Goal: Check status: Check status

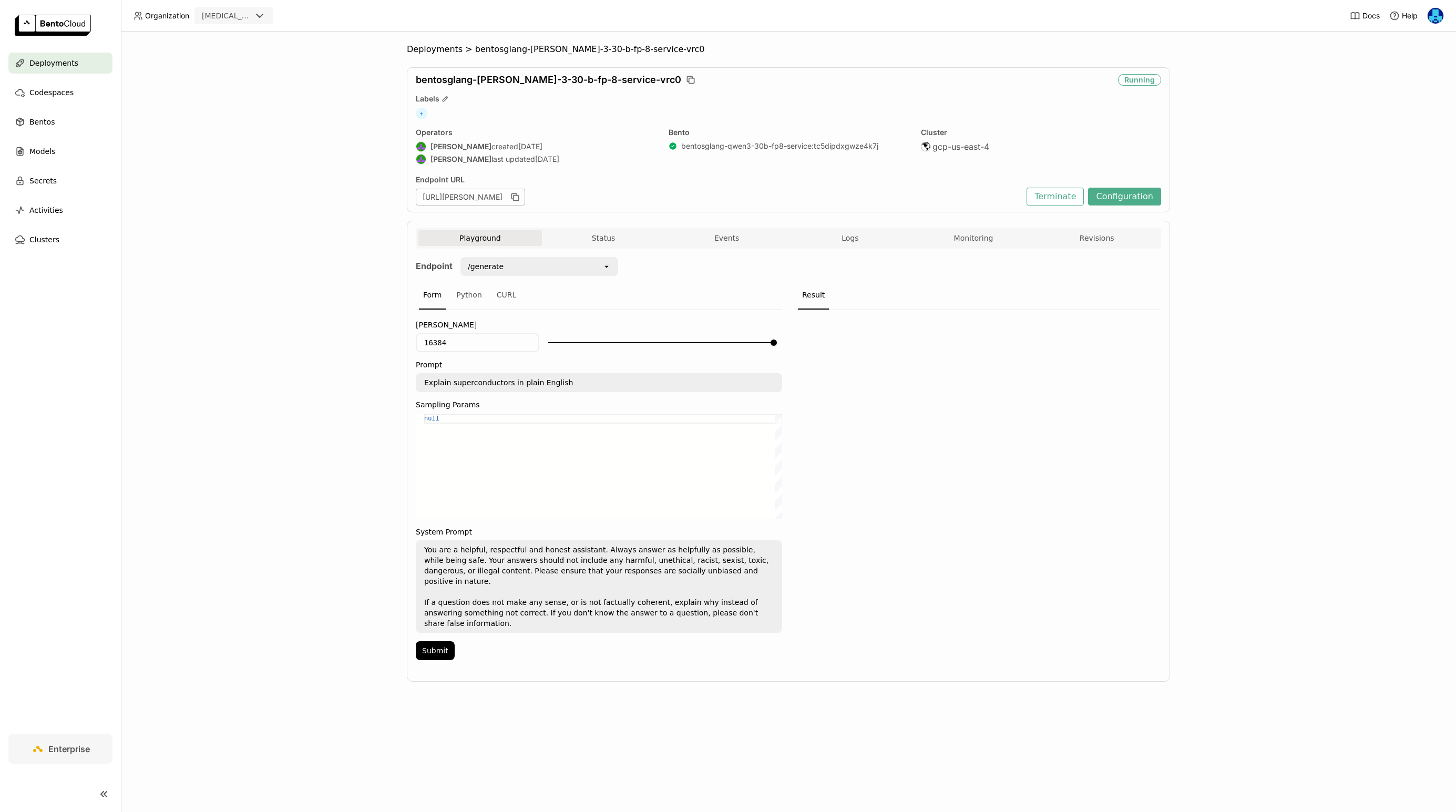
click at [442, 55] on div "Deployments > bentosglang-qwen-3-30-b-fp-8-service-vrc0 bentosglang-qwen-3-30-b…" at bounding box center [789, 371] width 764 height 653
click at [444, 51] on span "Deployments" at bounding box center [435, 49] width 55 height 10
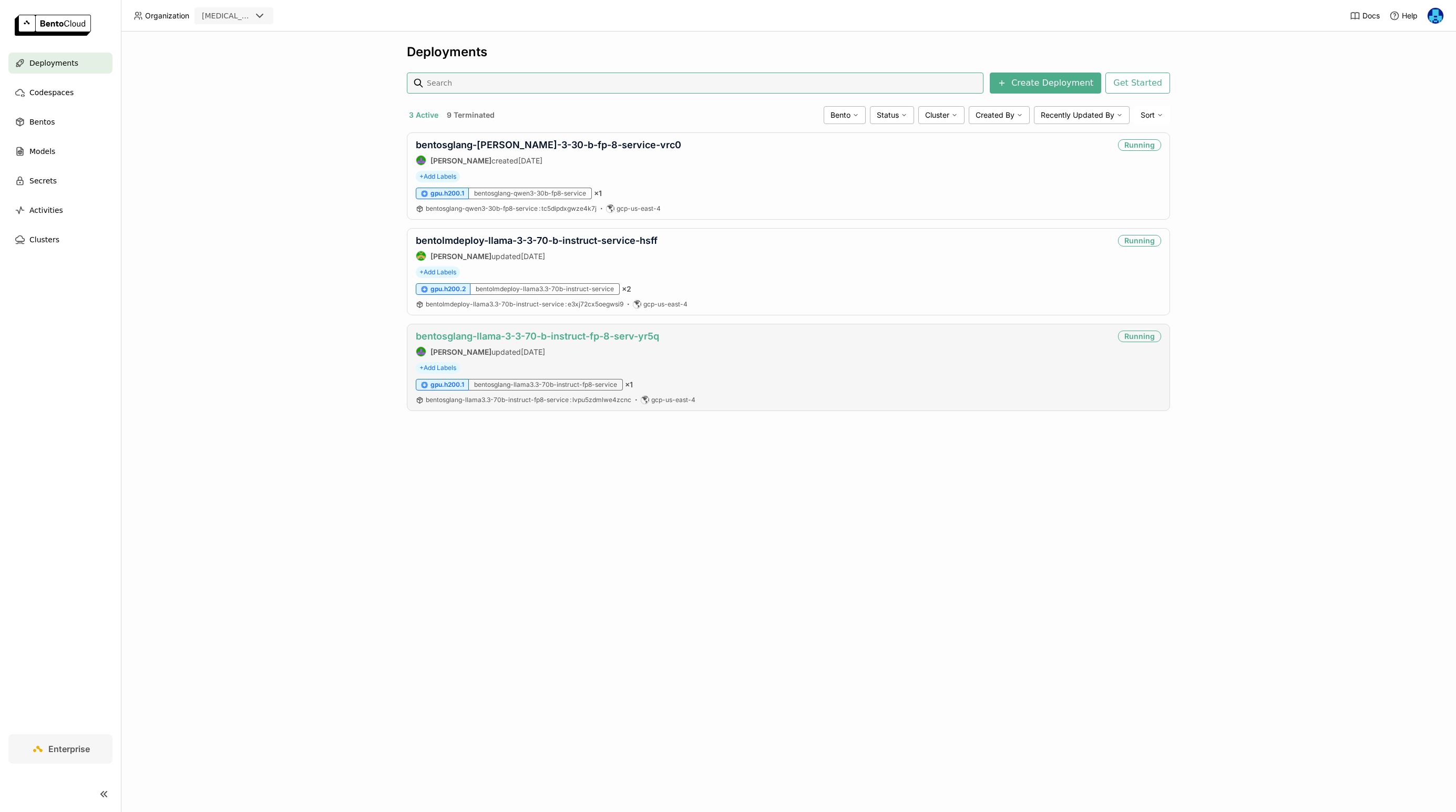
click at [545, 335] on link "bentosglang-llama-3-3-70-b-instruct-fp-8-serv-yr5q" at bounding box center [538, 336] width 244 height 11
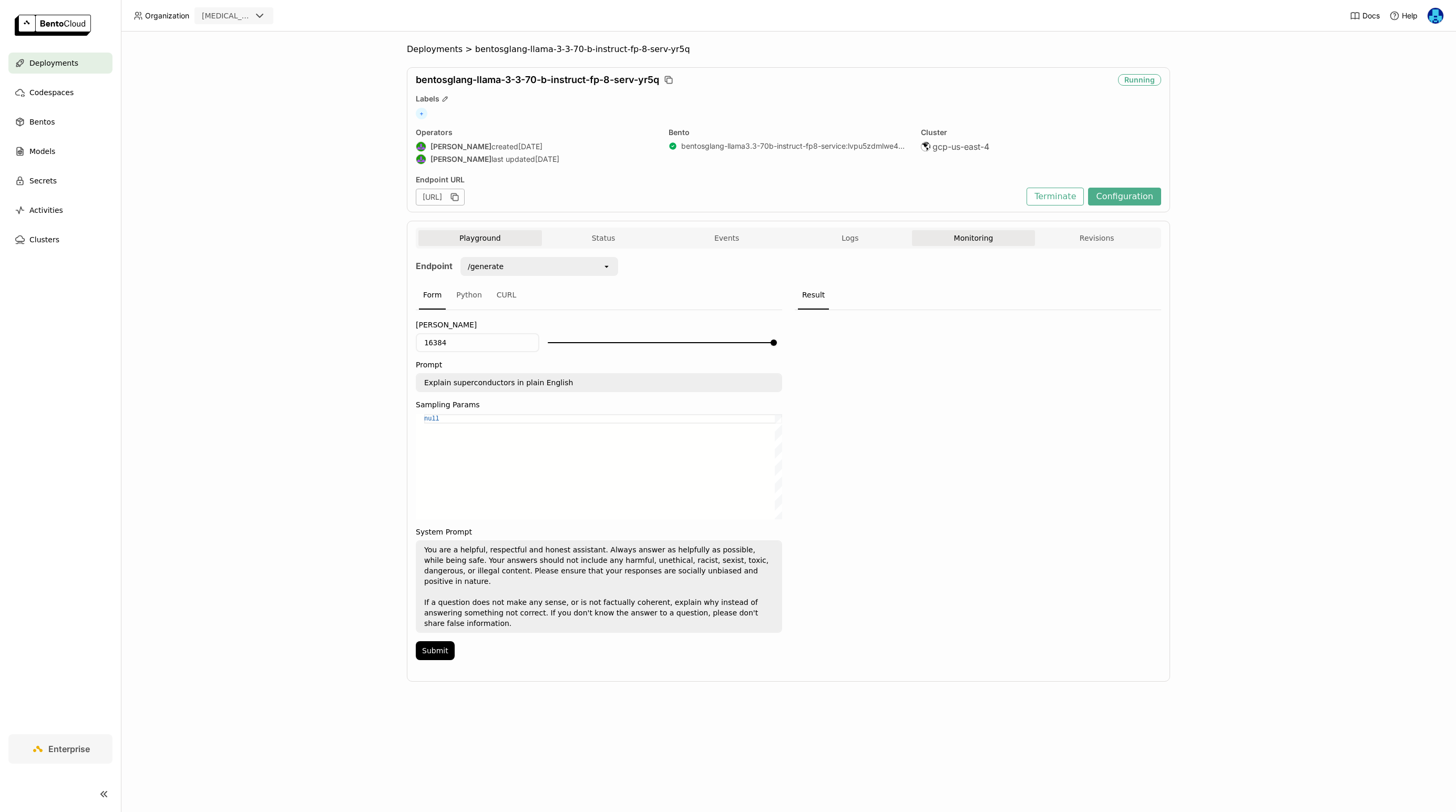
click at [964, 233] on button "Monitoring" at bounding box center [973, 238] width 123 height 16
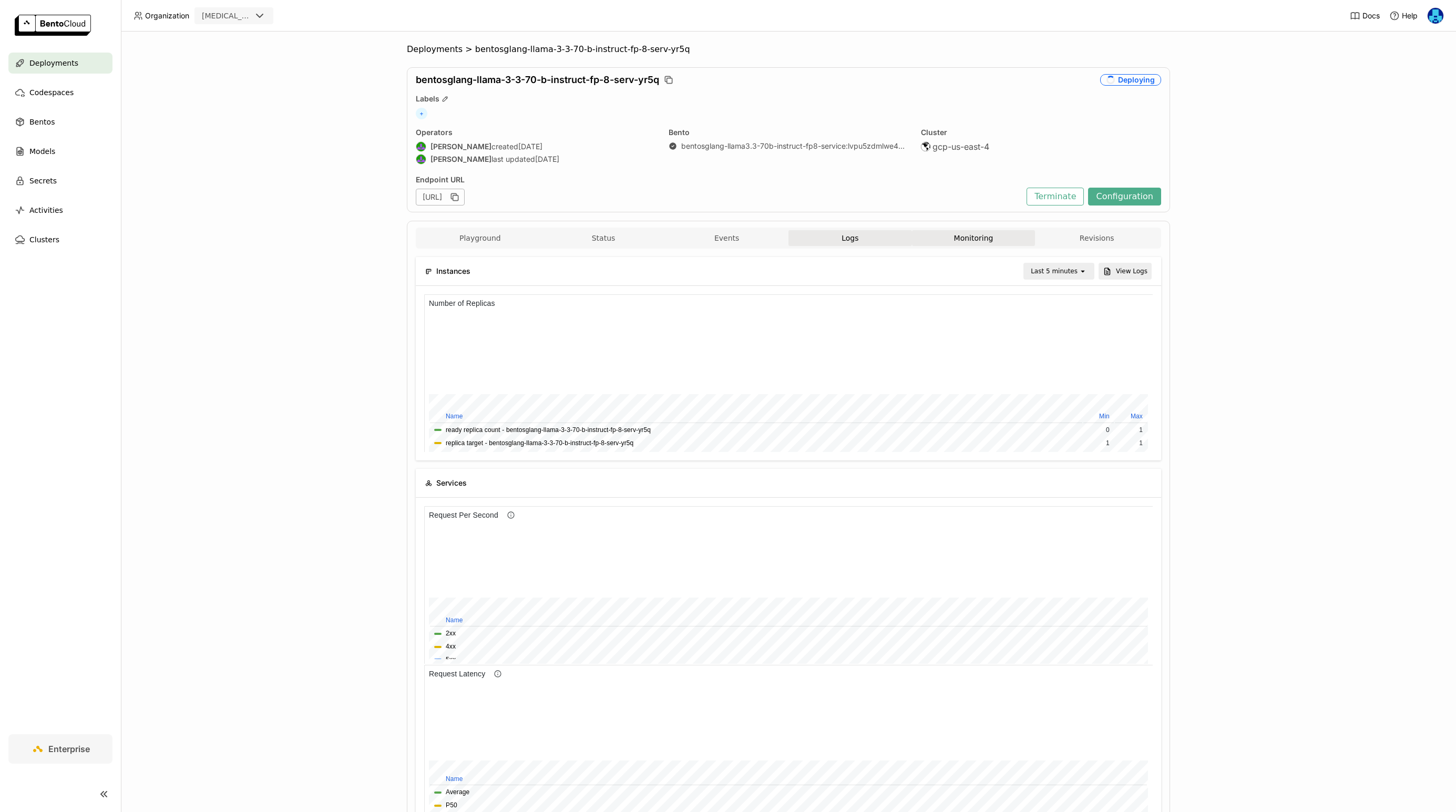
click at [846, 242] on button "Logs" at bounding box center [850, 238] width 123 height 16
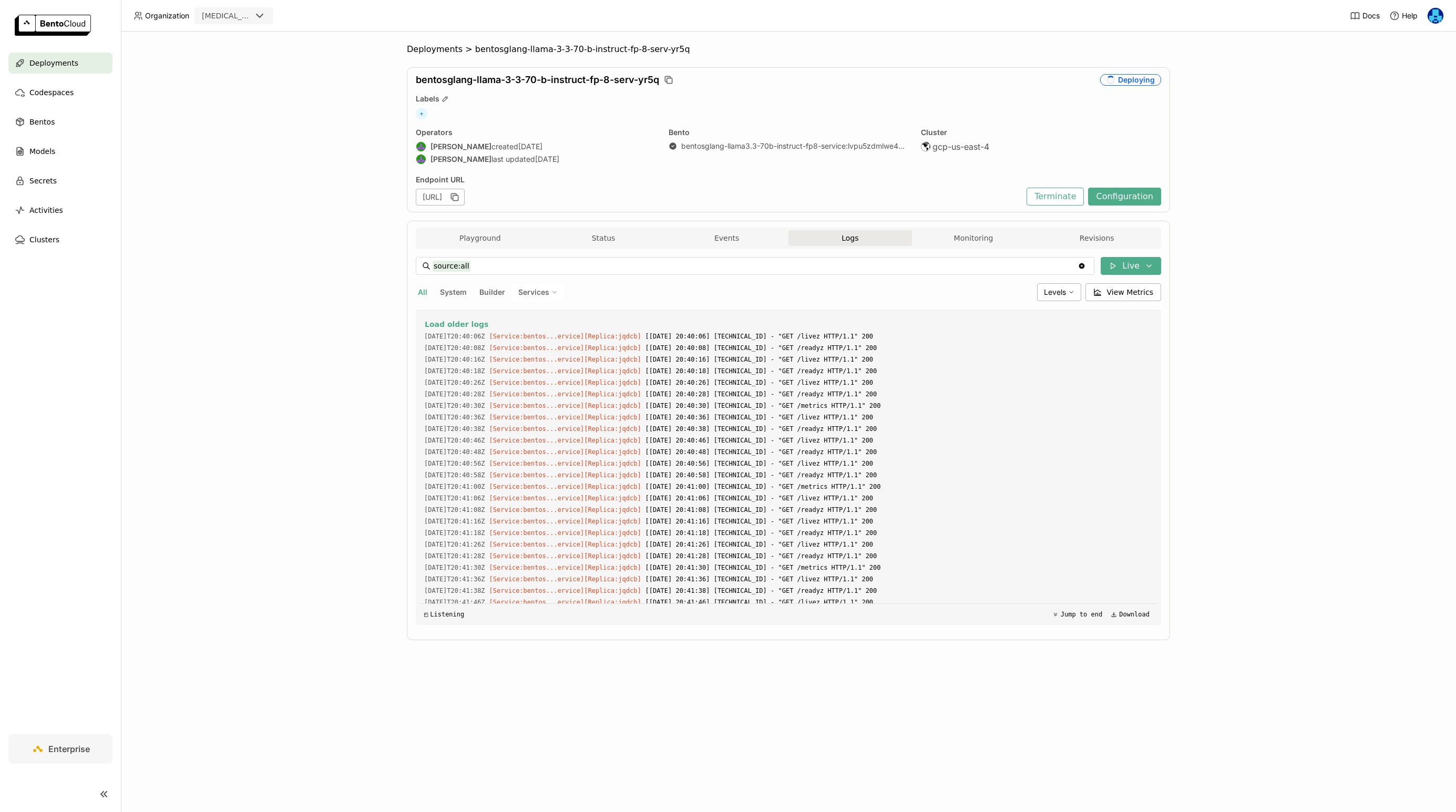
scroll to position [970, 0]
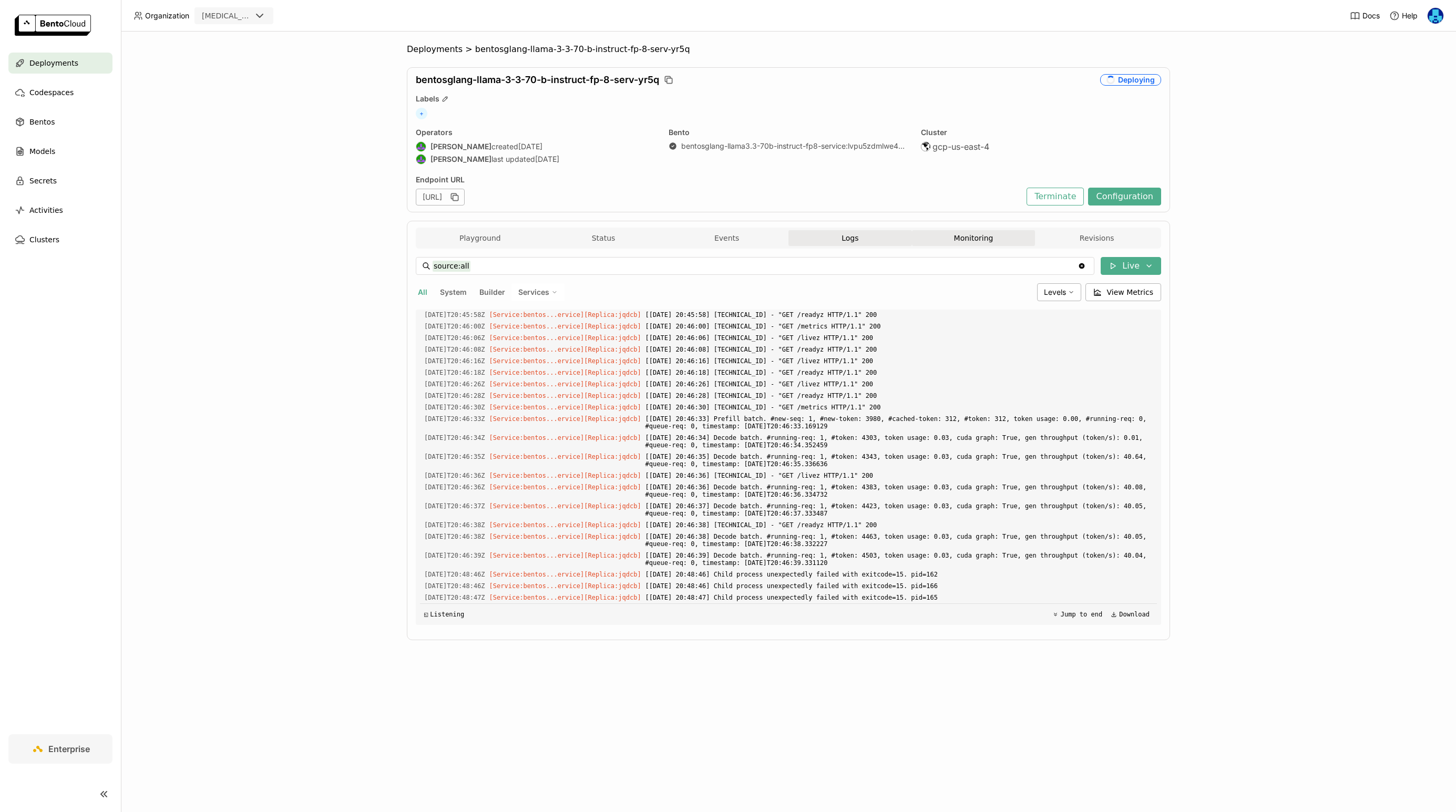
click at [953, 240] on button "Monitoring" at bounding box center [973, 238] width 123 height 16
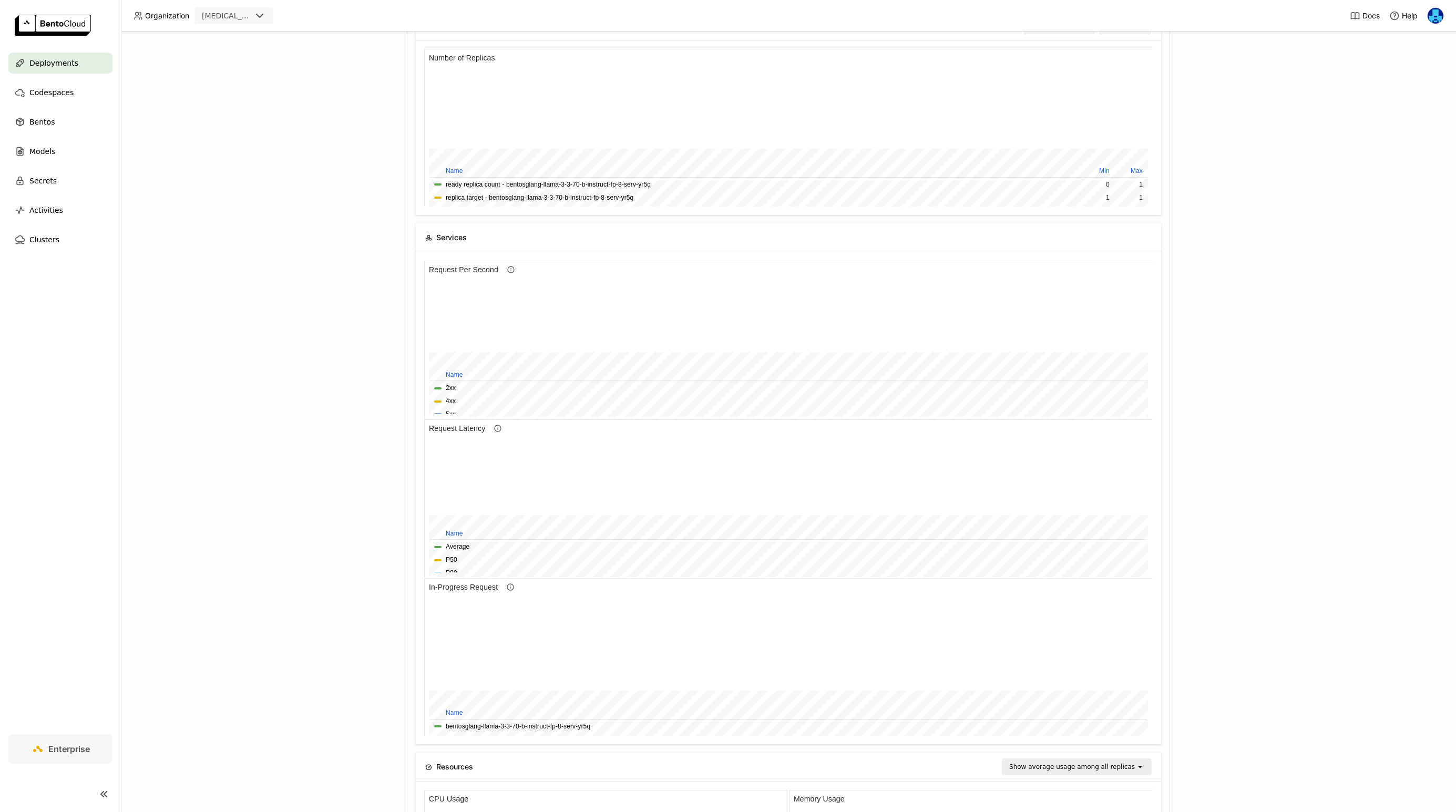
scroll to position [599, 0]
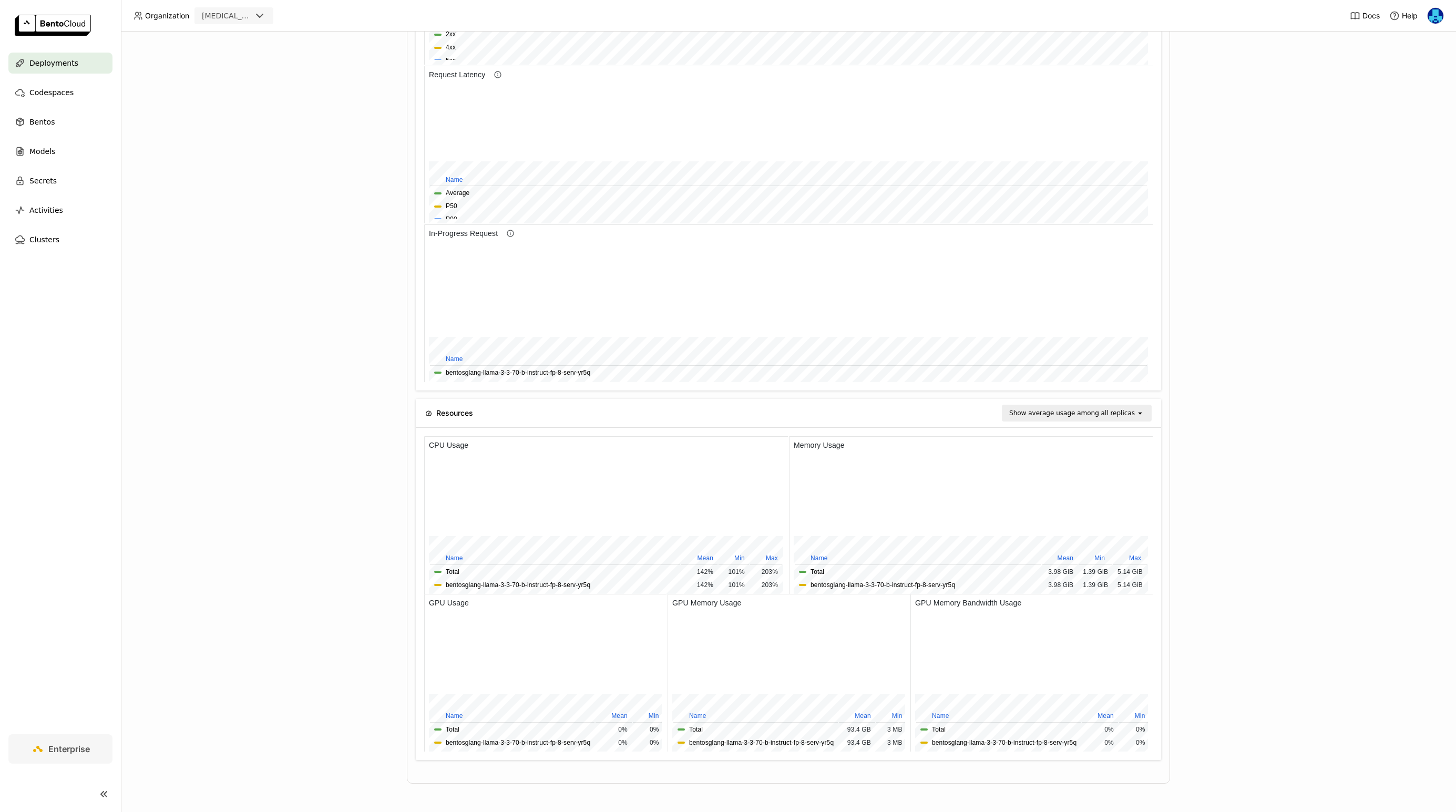
click at [1324, 591] on div "Deployments > bentosglang-llama-3-3-70-b-instruct-fp-8-serv-yr5q bentosglang-ll…" at bounding box center [789, 422] width 1336 height 781
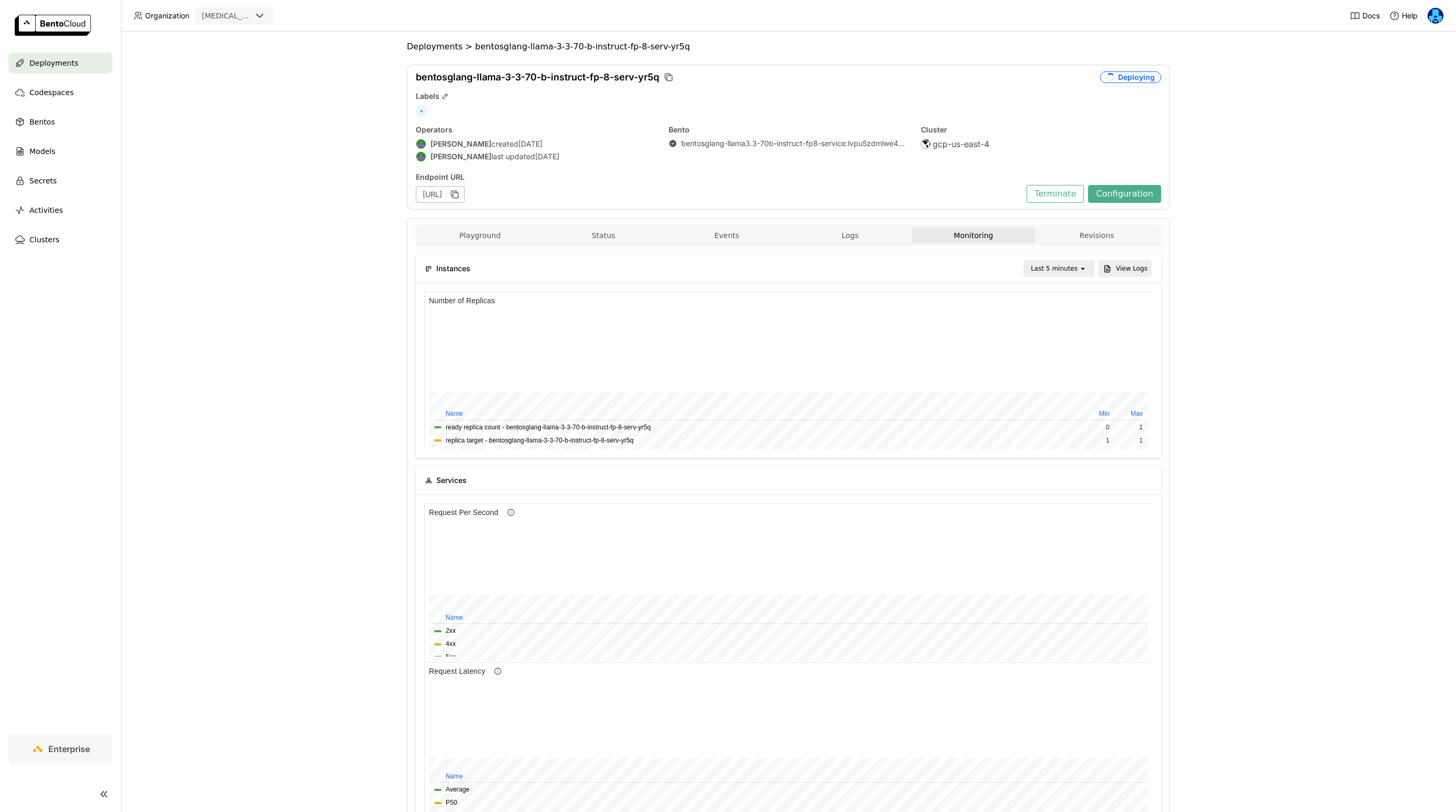
scroll to position [0, 0]
click at [451, 53] on span "Deployments" at bounding box center [435, 49] width 55 height 10
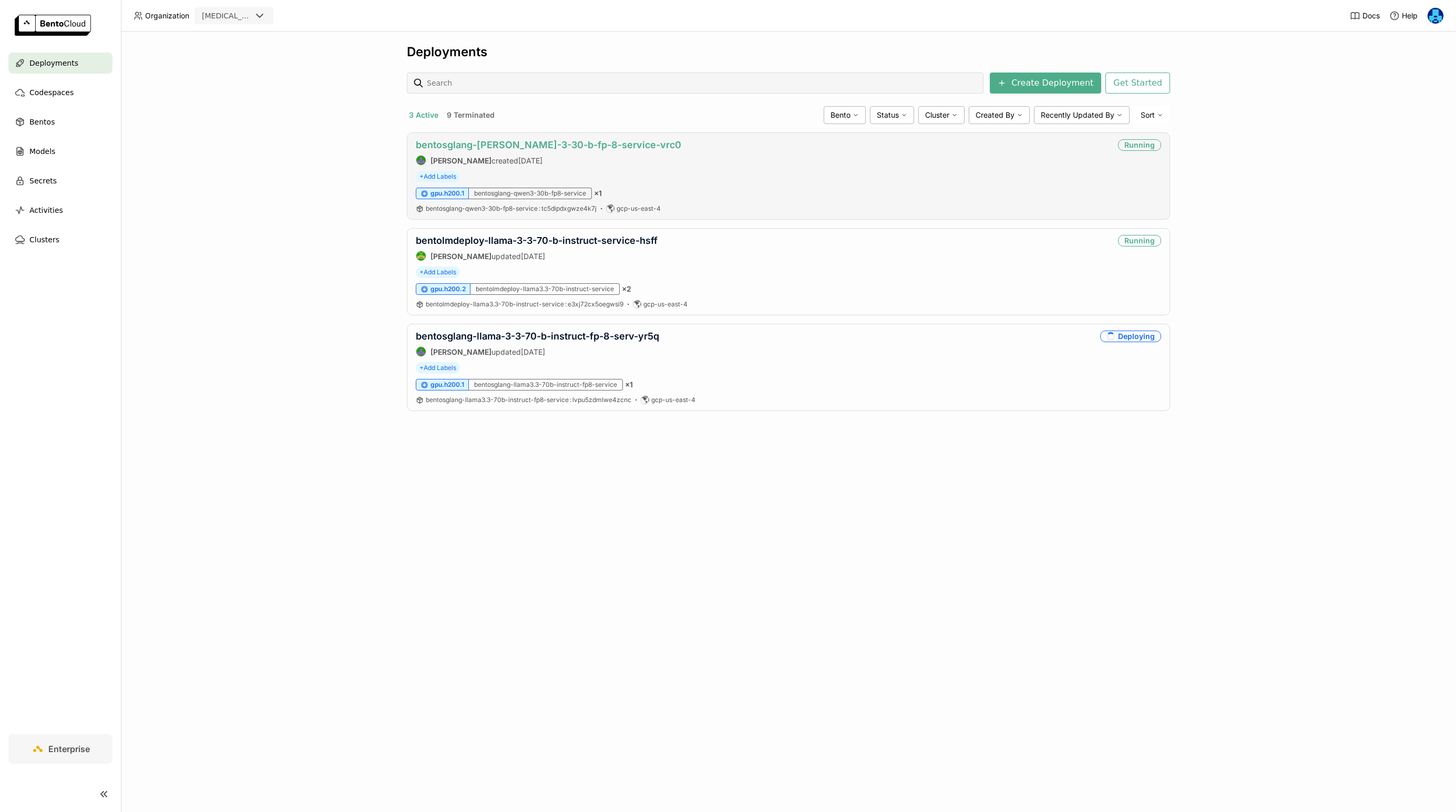
click at [519, 141] on link "bentosglang-[PERSON_NAME]-3-30-b-fp-8-service-vrc0" at bounding box center [548, 145] width 265 height 11
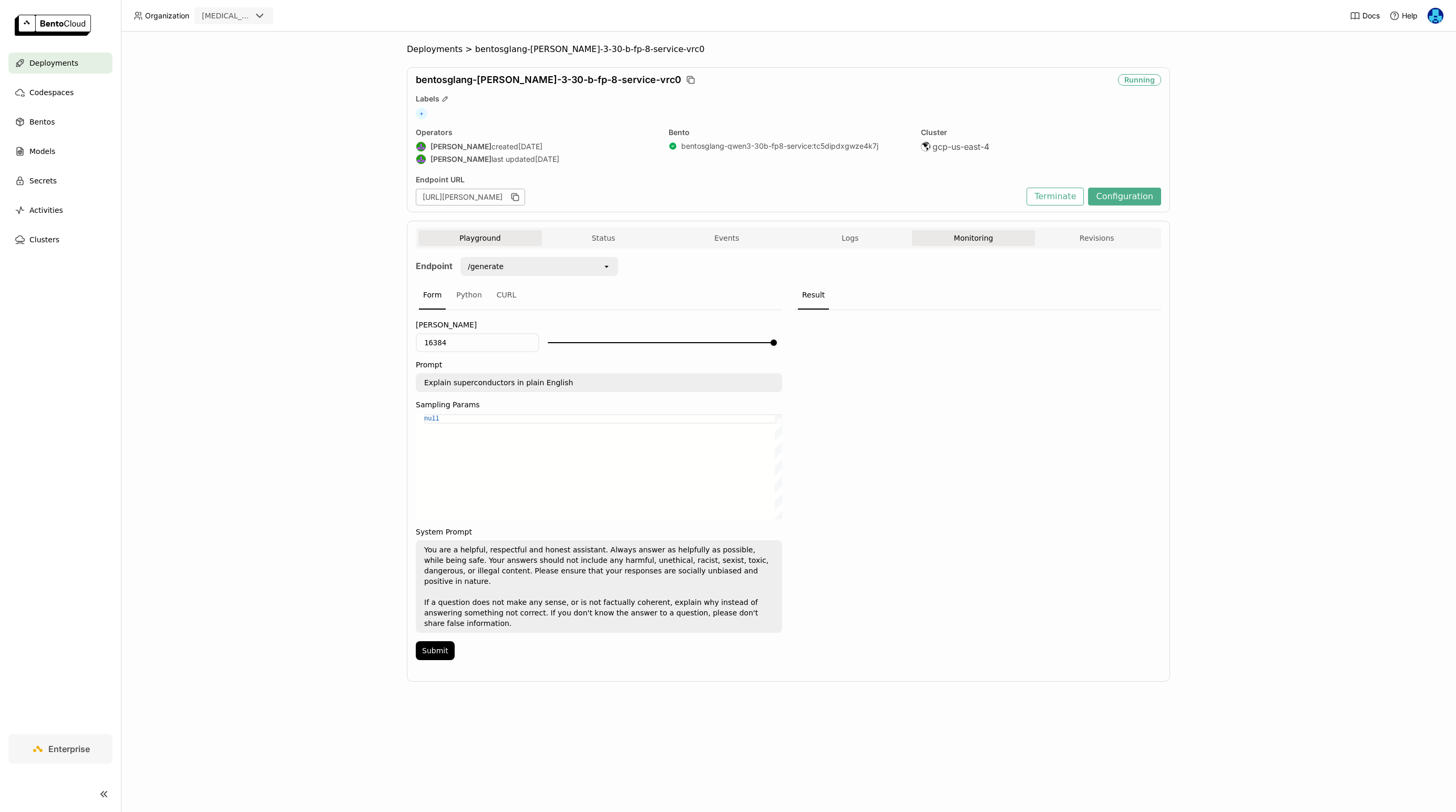
click at [953, 236] on button "Monitoring" at bounding box center [973, 238] width 123 height 16
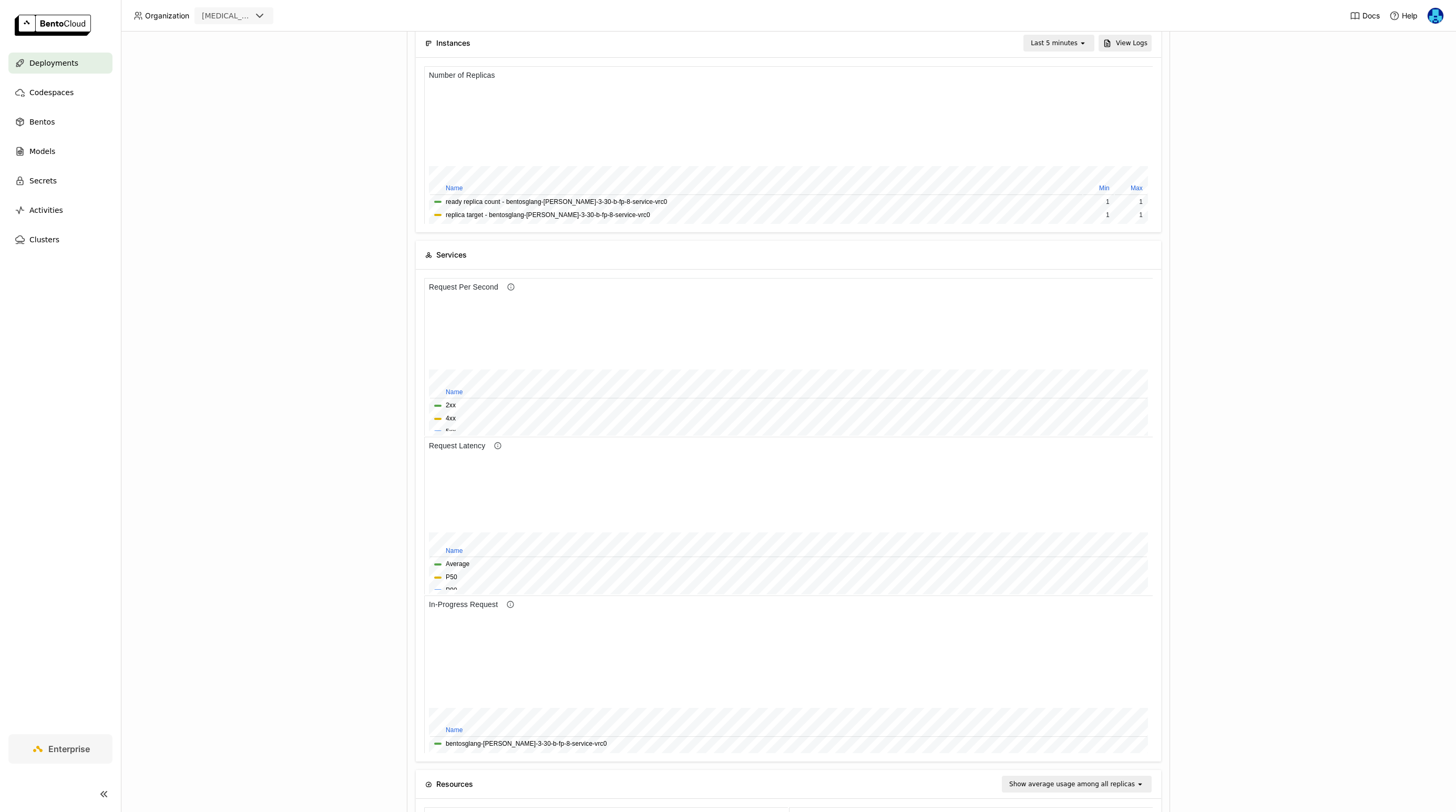
scroll to position [599, 0]
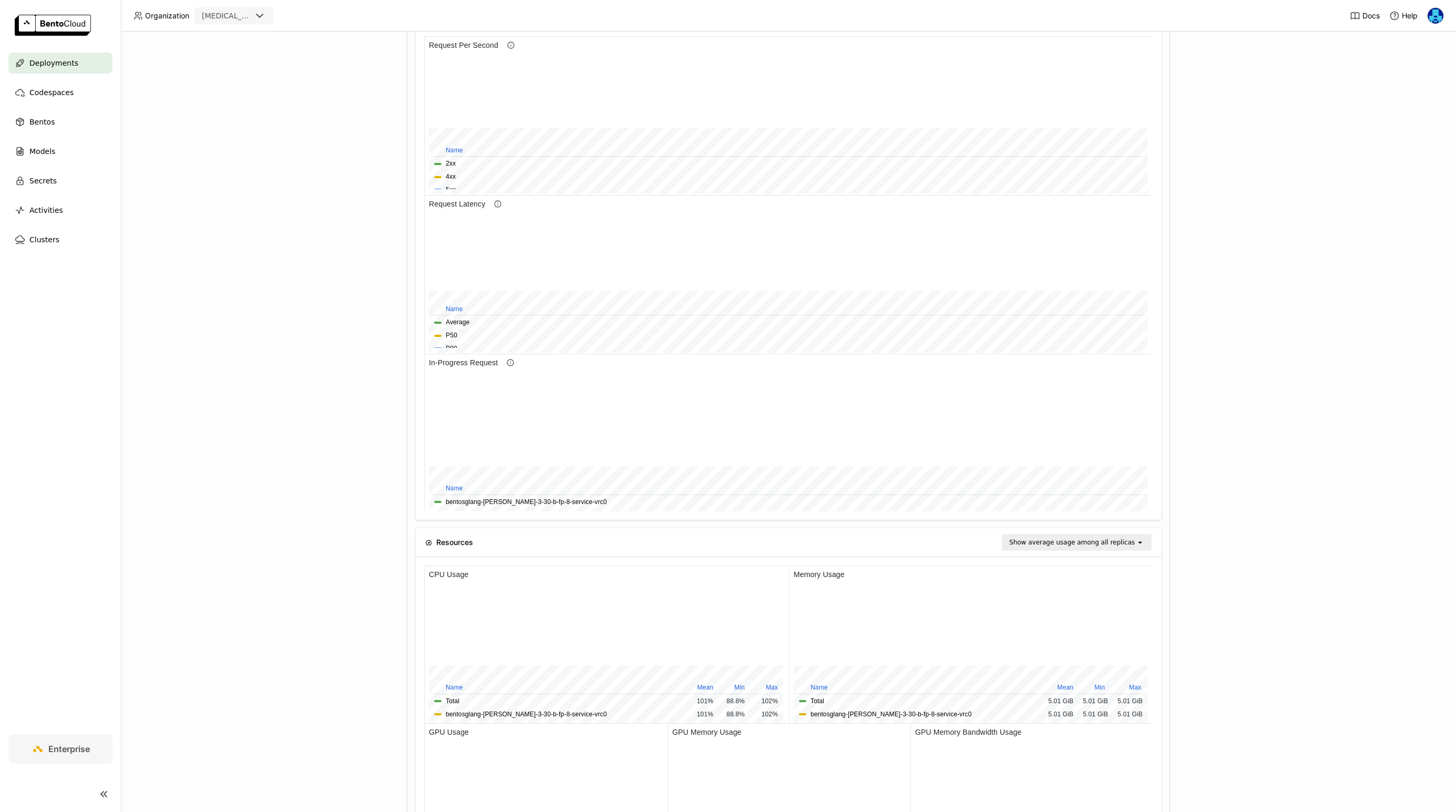
scroll to position [158, 242]
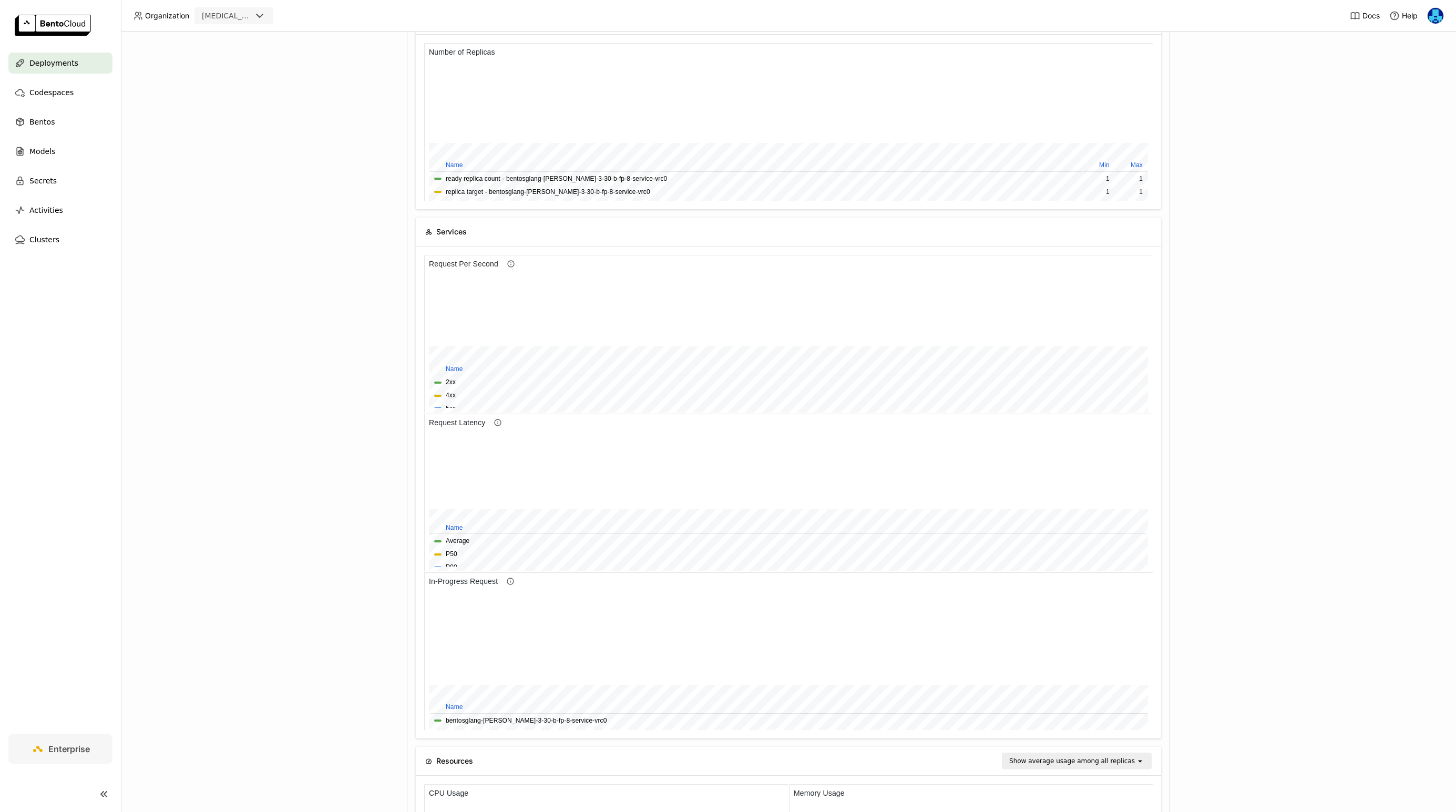
click at [287, 376] on div "Deployments > bentosglang-qwen-3-30-b-fp-8-service-vrc0 bentosglang-qwen-3-30-b…" at bounding box center [789, 422] width 1336 height 781
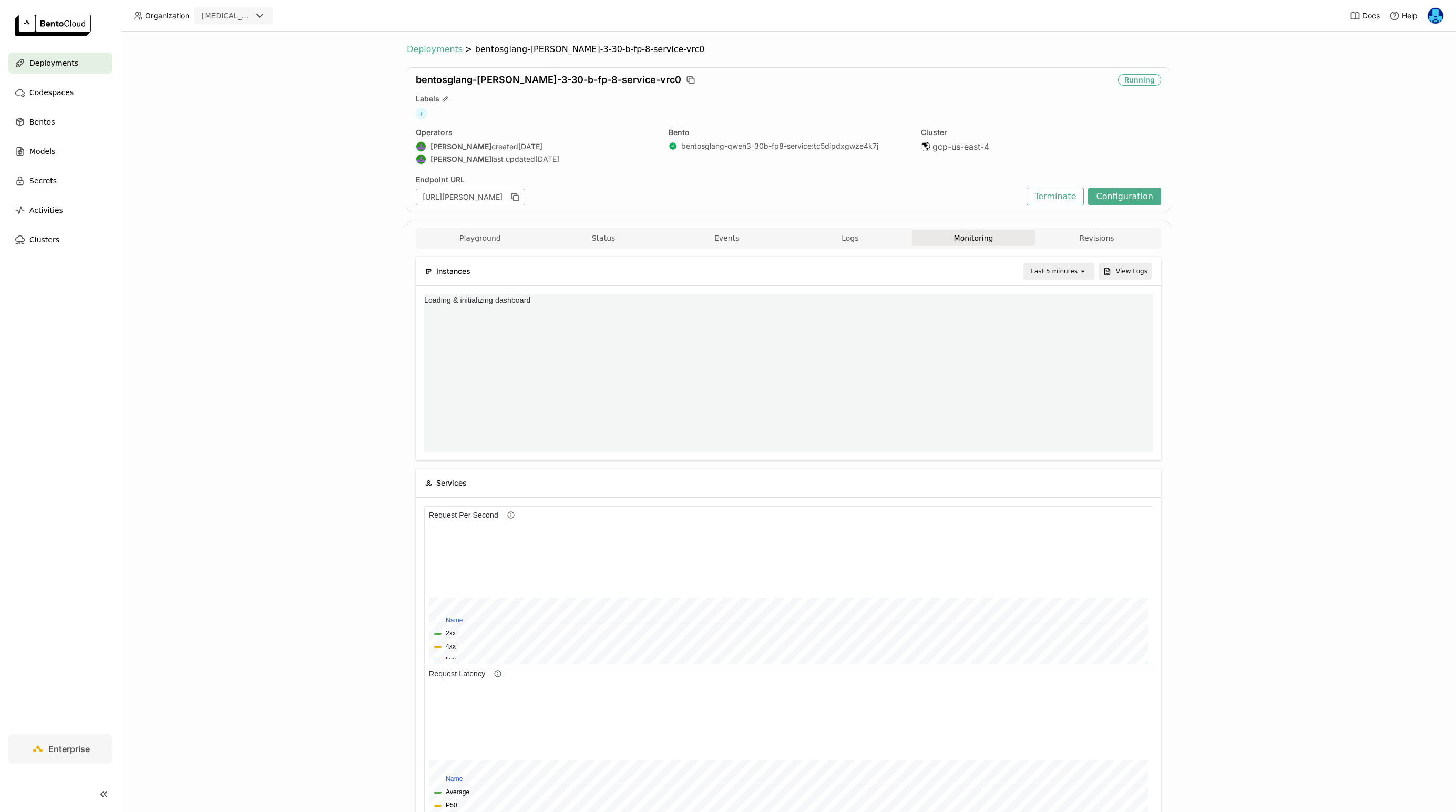
click at [440, 51] on span "Deployments" at bounding box center [435, 49] width 55 height 10
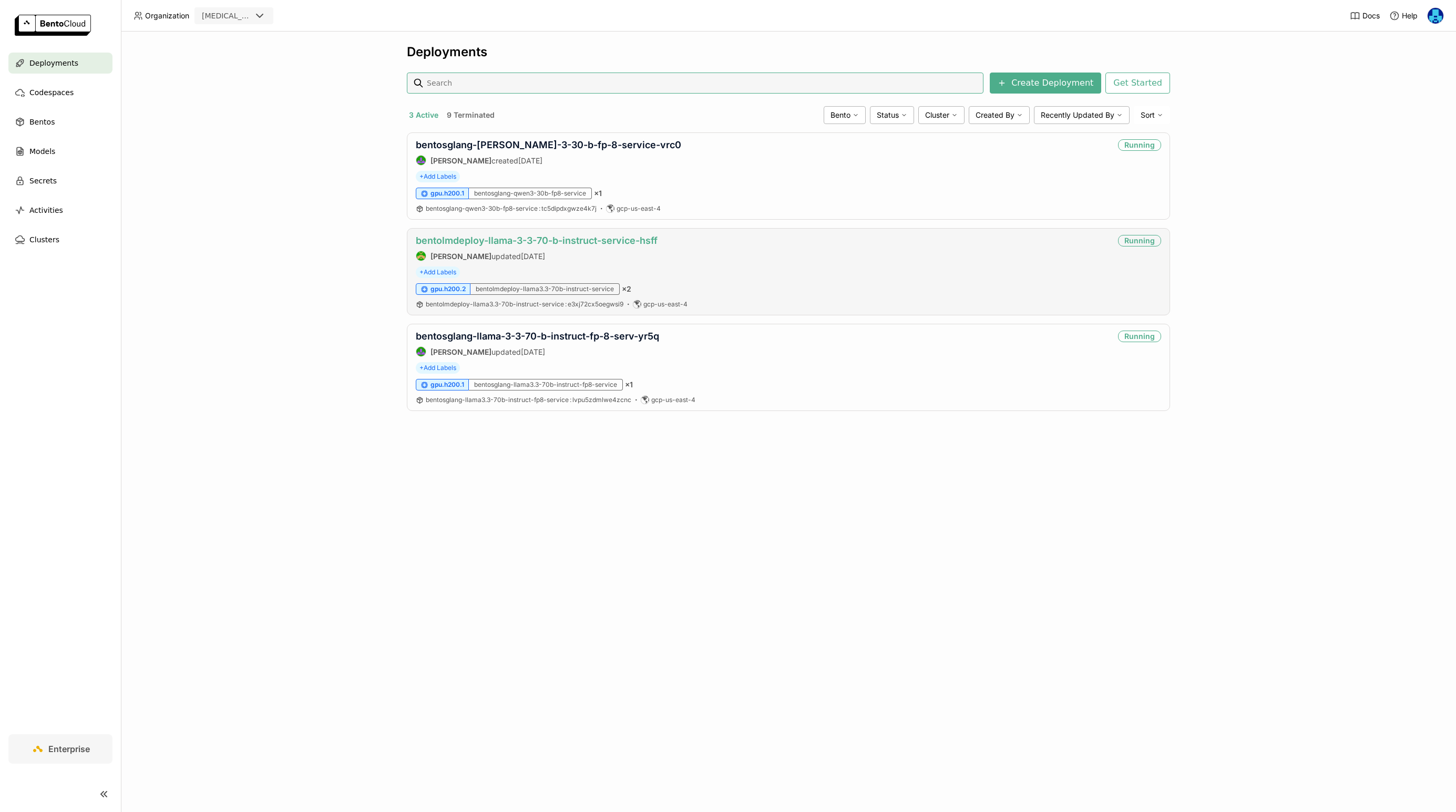
click at [591, 240] on link "bentolmdeploy-llama-3-3-70-b-instruct-service-hsff" at bounding box center [537, 240] width 242 height 11
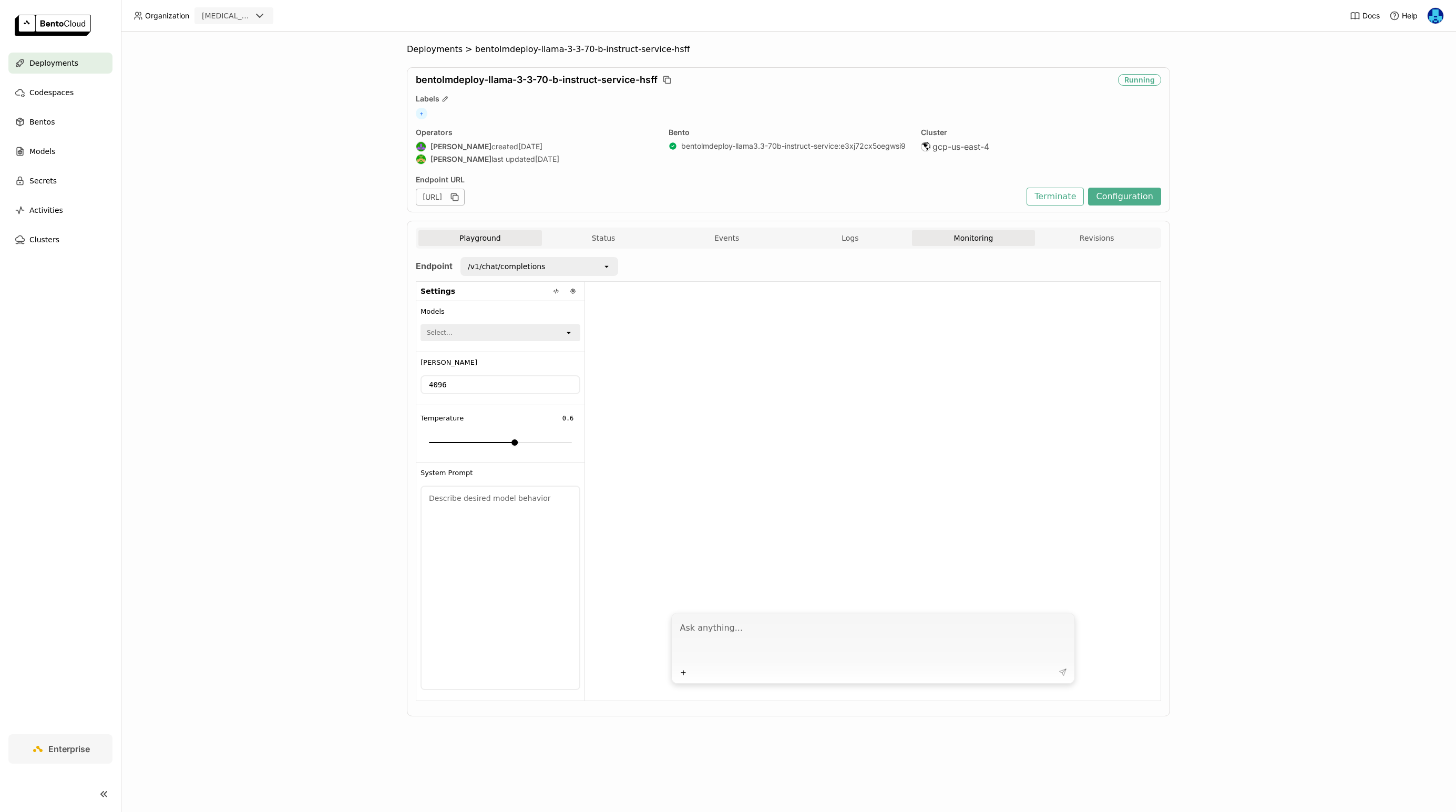
click at [972, 245] on button "Monitoring" at bounding box center [973, 238] width 123 height 16
click at [433, 55] on div "Deployments > bentolmdeploy-llama-3-3-70-b-instruct-service-hsff bentolmdeploy-…" at bounding box center [789, 388] width 764 height 688
click at [449, 42] on div "Deployments > bentolmdeploy-llama-3-3-70-b-instruct-service-hsff bentolmdeploy-…" at bounding box center [789, 422] width 1336 height 781
click at [448, 48] on span "Deployments" at bounding box center [435, 49] width 55 height 10
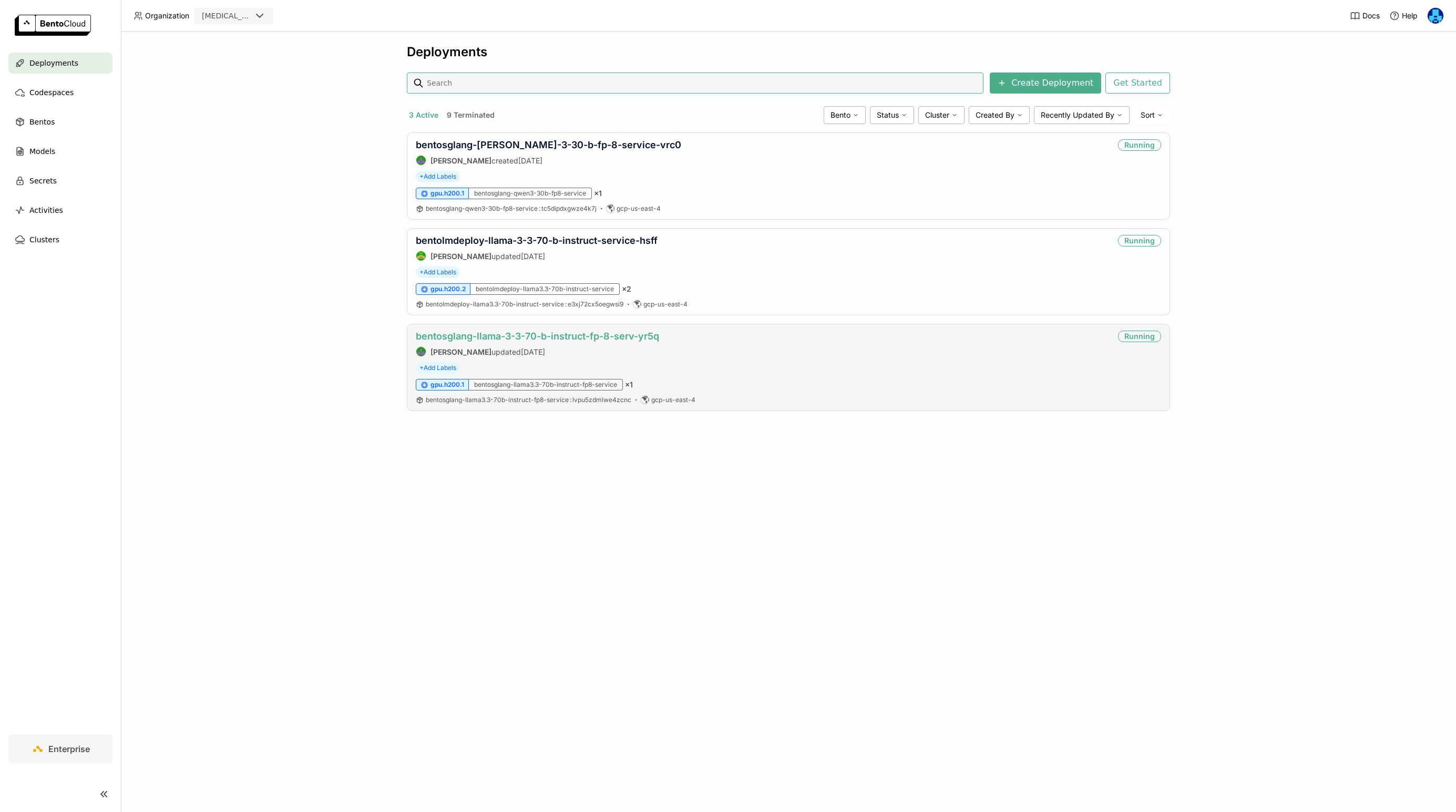
click at [549, 338] on link "bentosglang-llama-3-3-70-b-instruct-fp-8-serv-yr5q" at bounding box center [538, 336] width 244 height 11
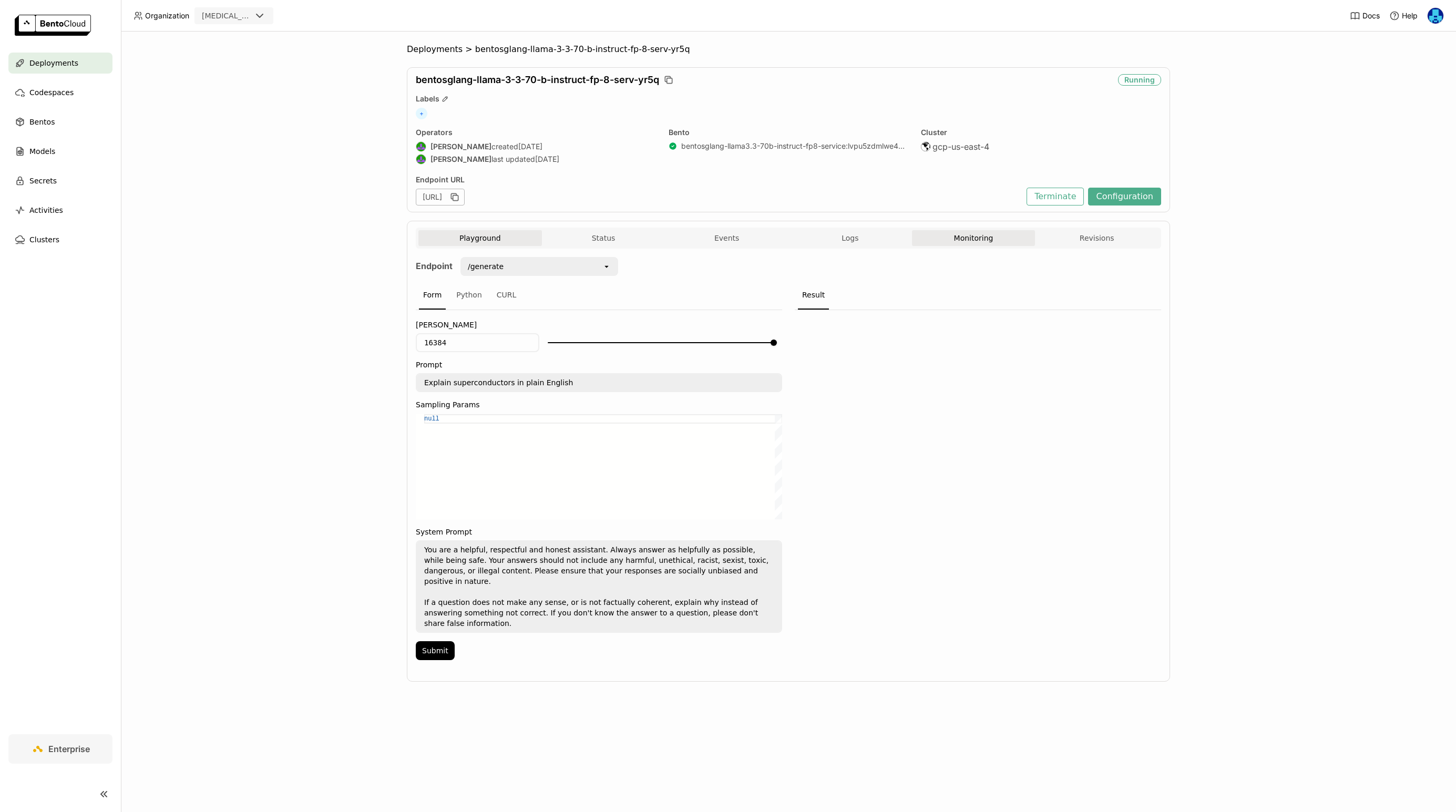
click at [951, 236] on button "Monitoring" at bounding box center [973, 238] width 123 height 16
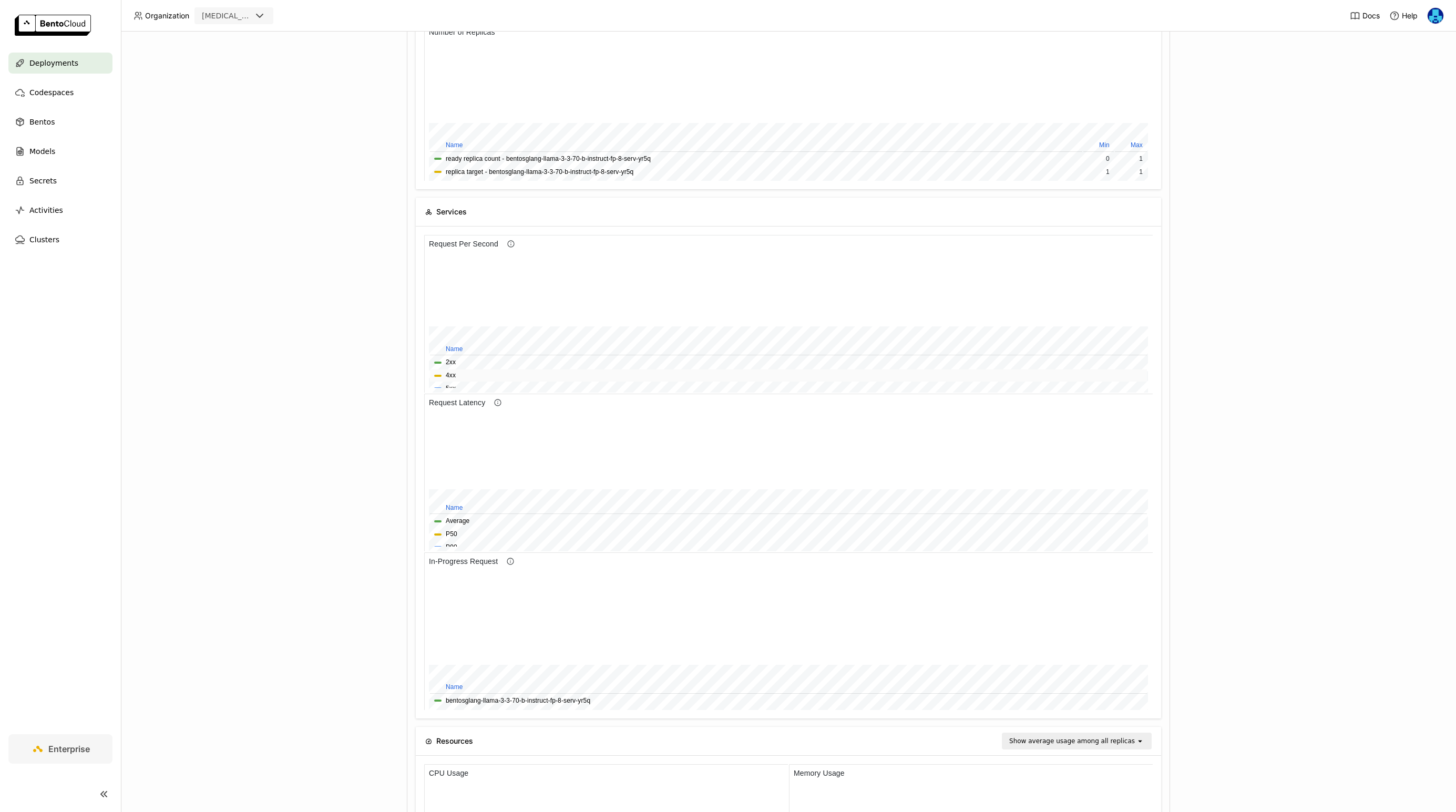
click at [447, 371] on button "4xx" at bounding box center [451, 375] width 10 height 10
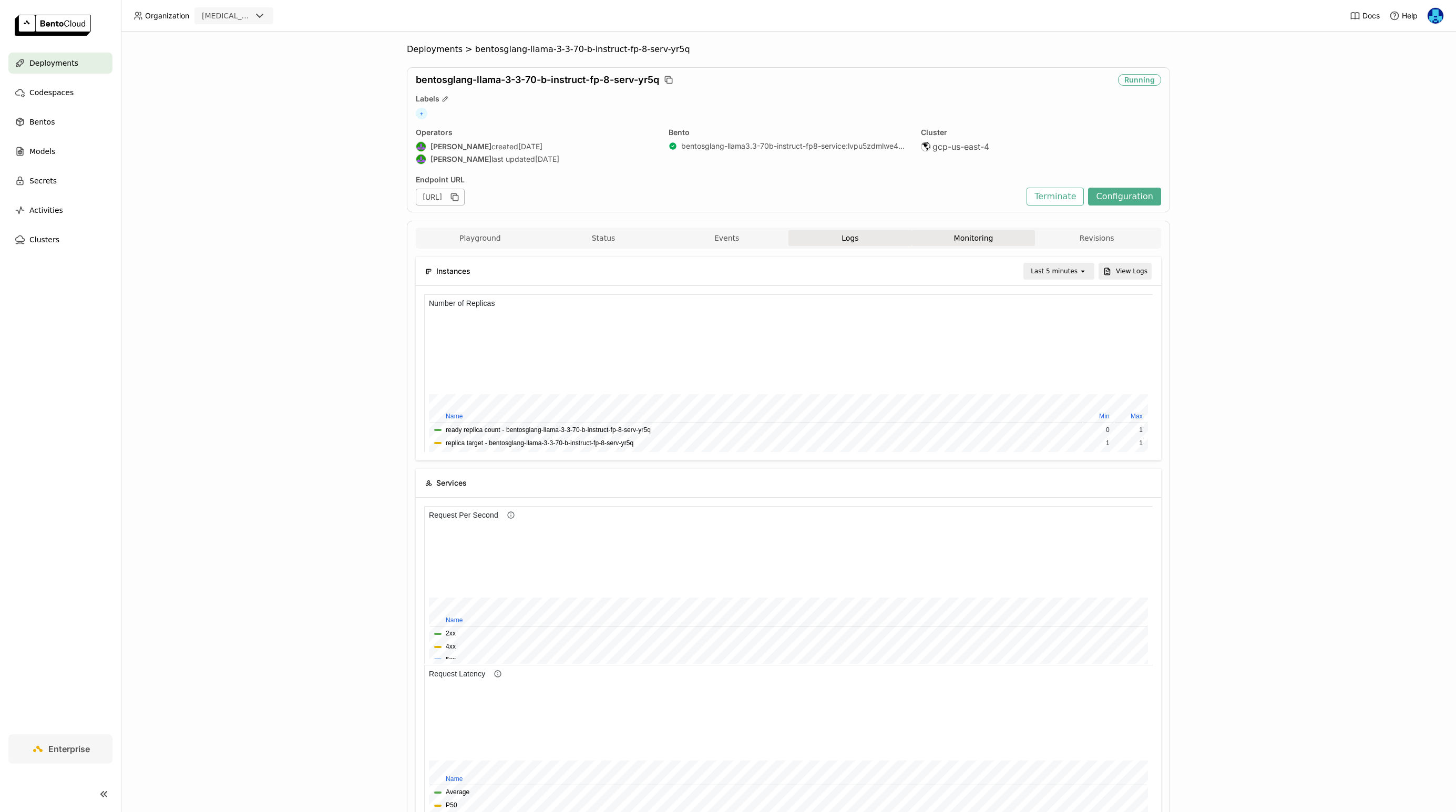
click at [860, 233] on button "Logs" at bounding box center [850, 238] width 123 height 16
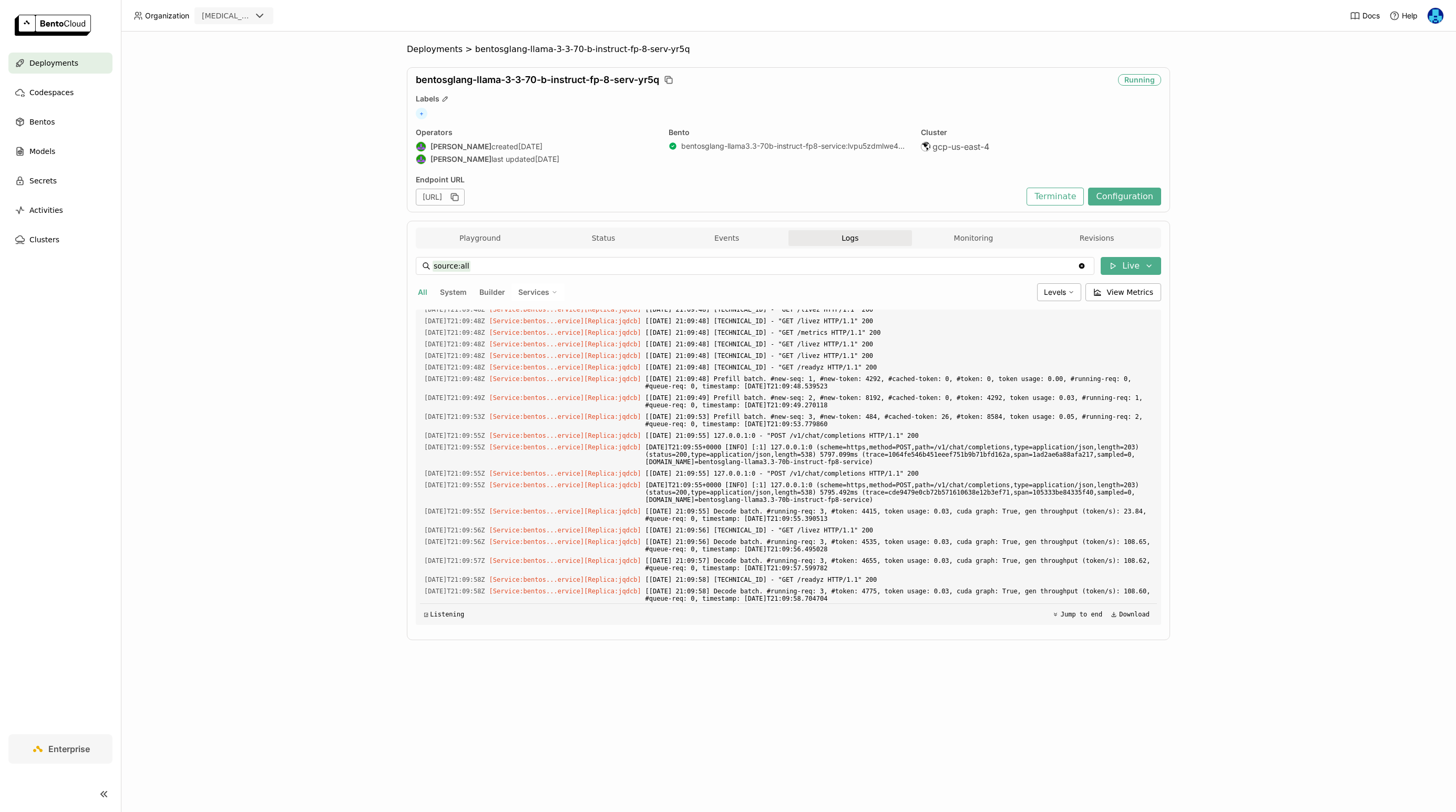
scroll to position [3051, 0]
click at [964, 235] on button "Monitoring" at bounding box center [973, 238] width 123 height 16
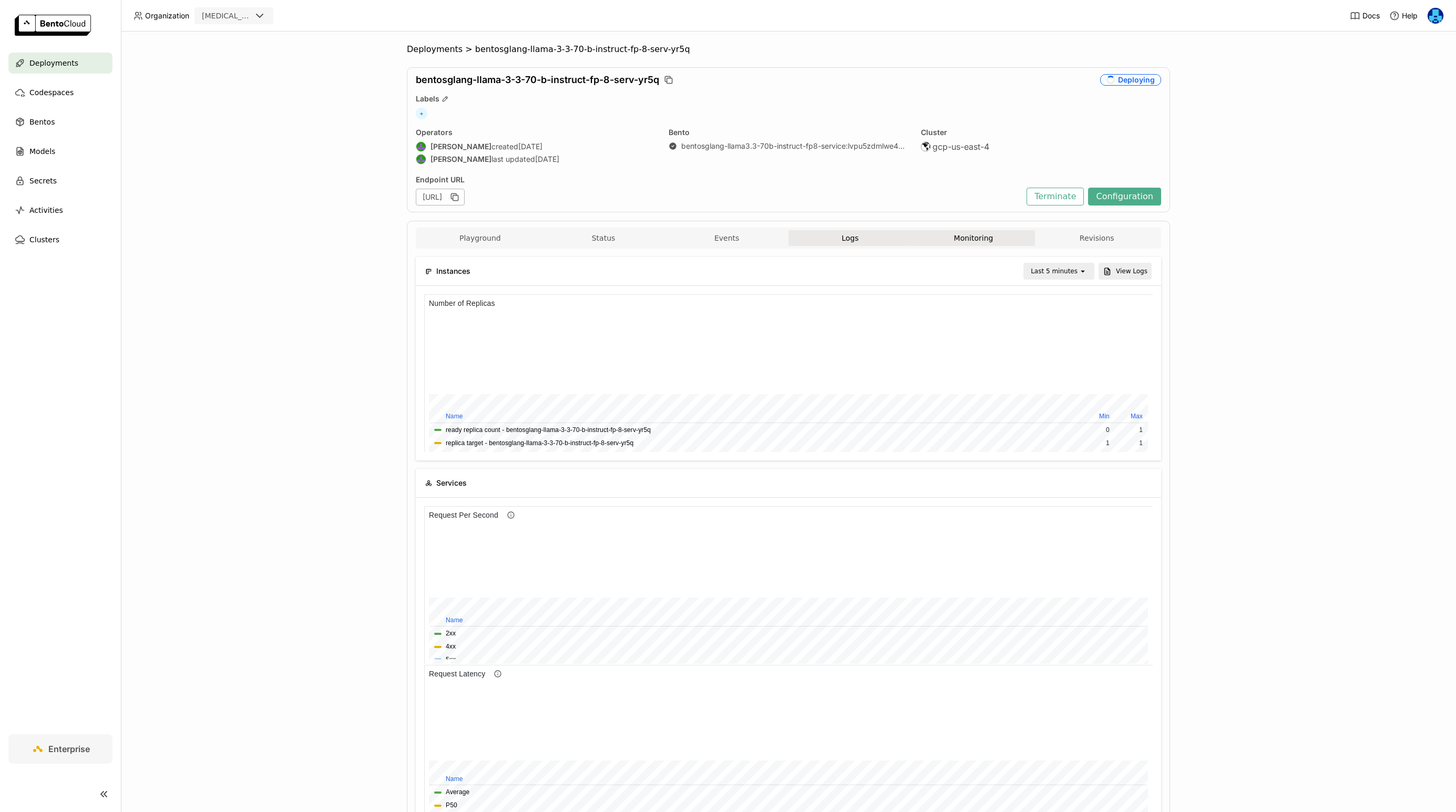
click at [849, 236] on button "Logs" at bounding box center [850, 238] width 123 height 16
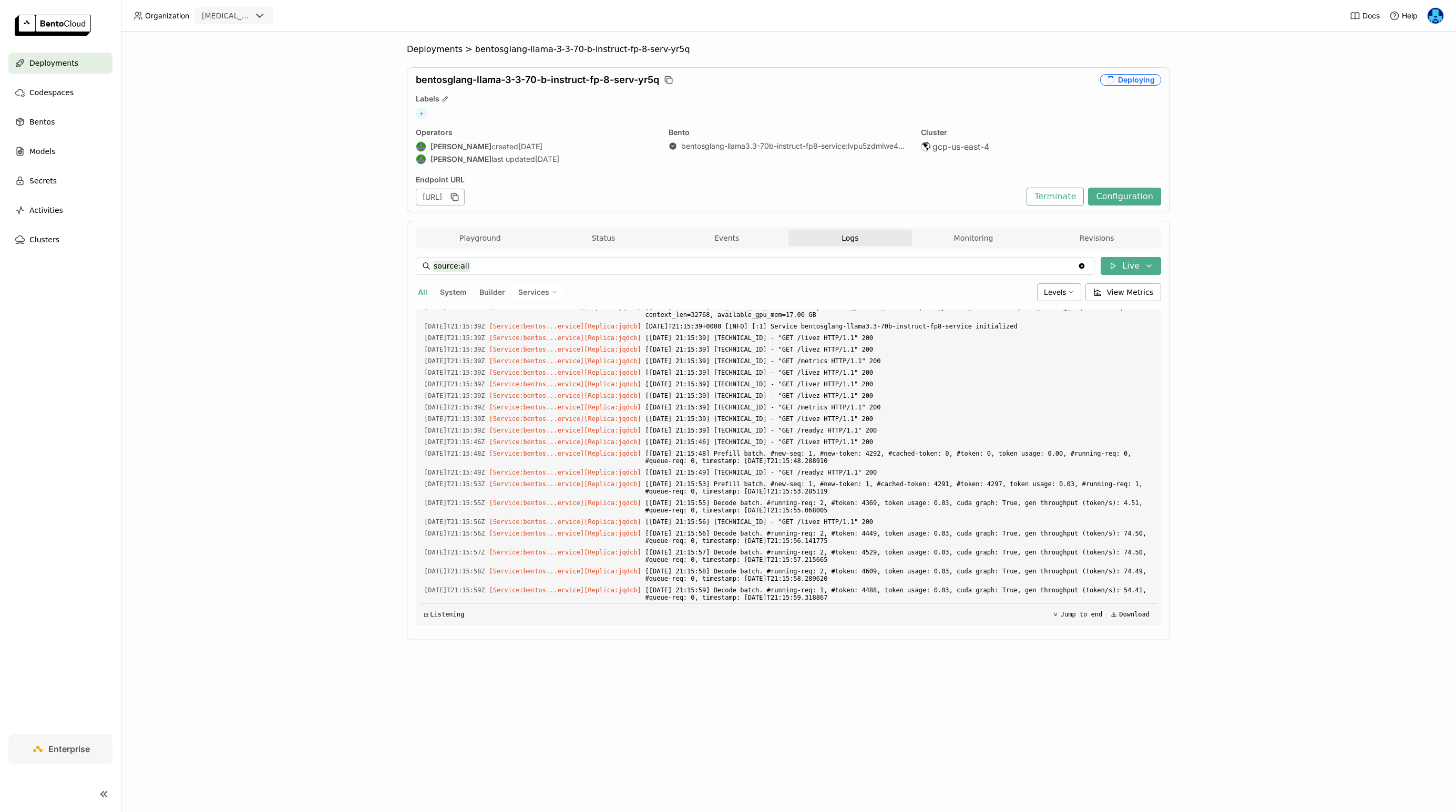
scroll to position [4439, 0]
click at [978, 244] on button "Monitoring" at bounding box center [973, 238] width 123 height 16
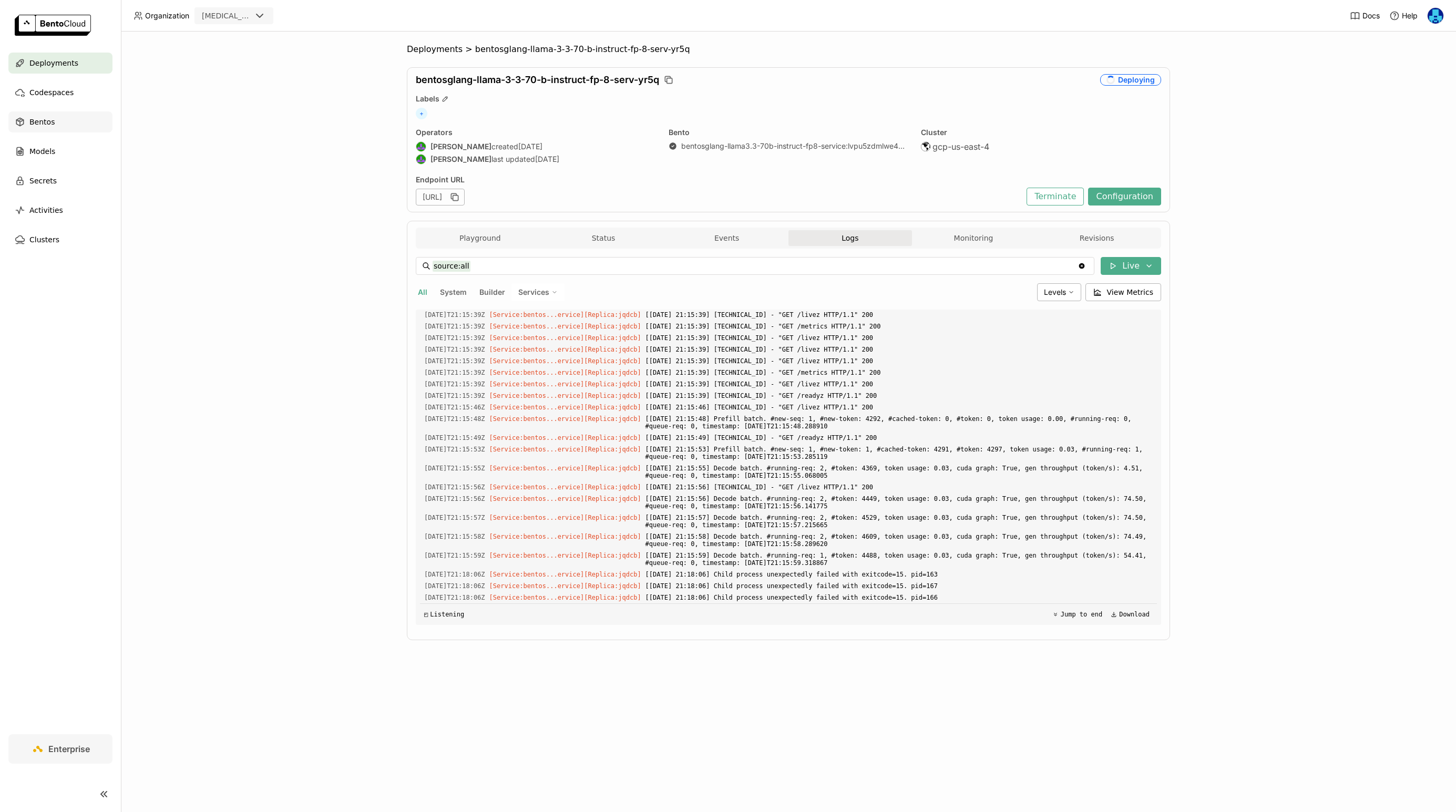
scroll to position [4474, 0]
click at [444, 51] on span "Deployments" at bounding box center [435, 49] width 55 height 10
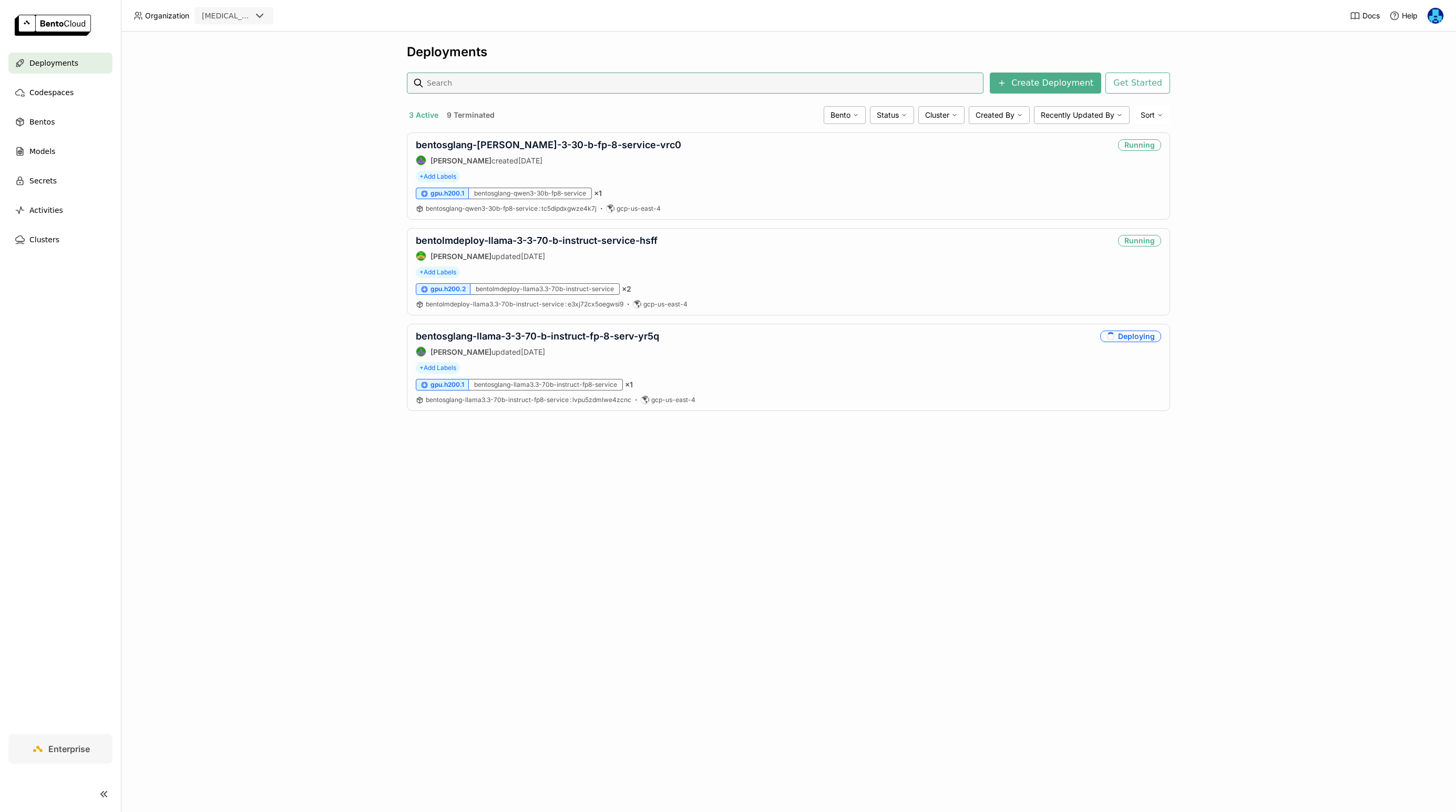
click at [268, 386] on div "Deployments Create Deployment Get Started 3 Active 9 Terminated Bento Status Cl…" at bounding box center [789, 422] width 1336 height 781
click at [569, 341] on link "bentosglang-llama-3-3-70-b-instruct-fp-8-serv-yr5q" at bounding box center [538, 336] width 244 height 11
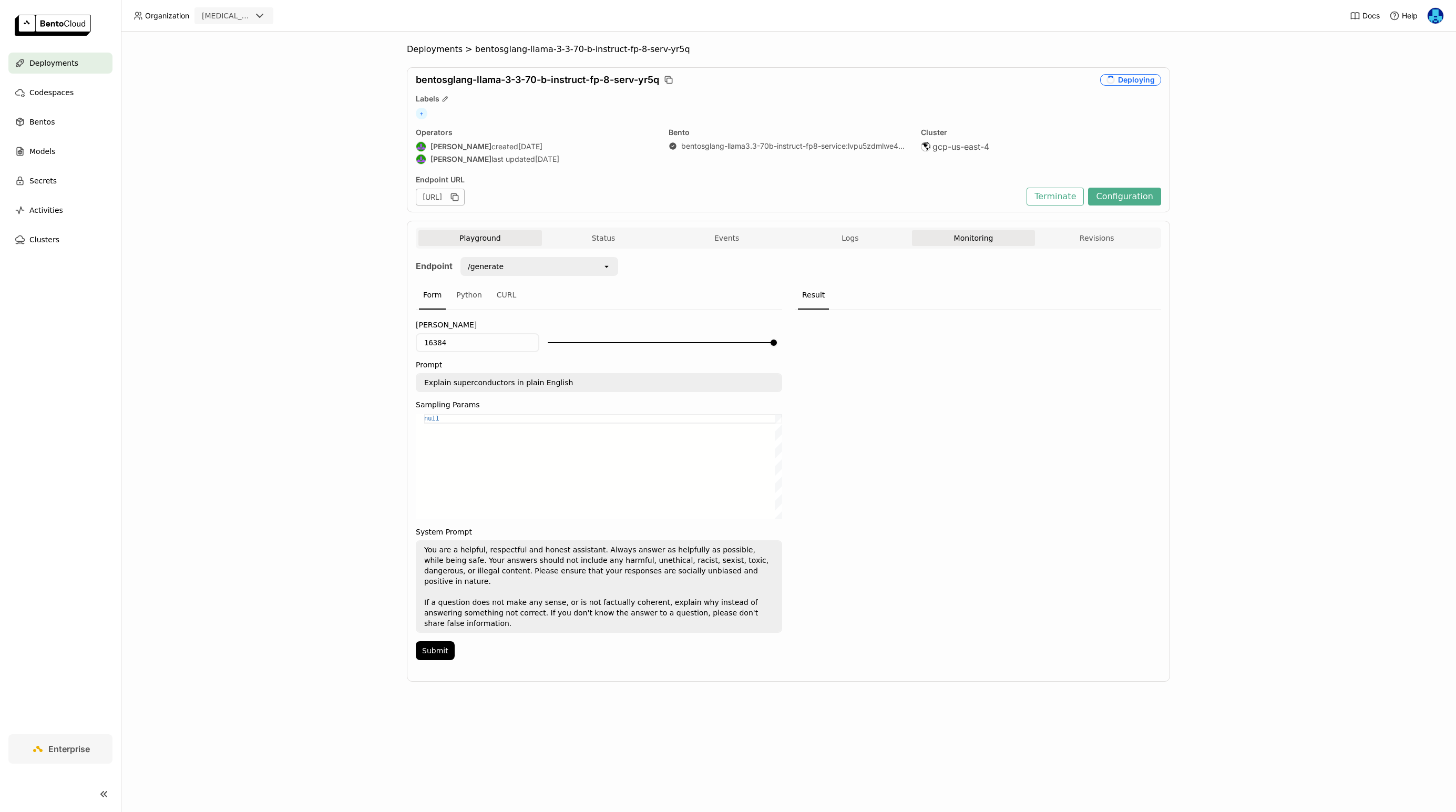
click at [978, 240] on button "Monitoring" at bounding box center [973, 238] width 123 height 16
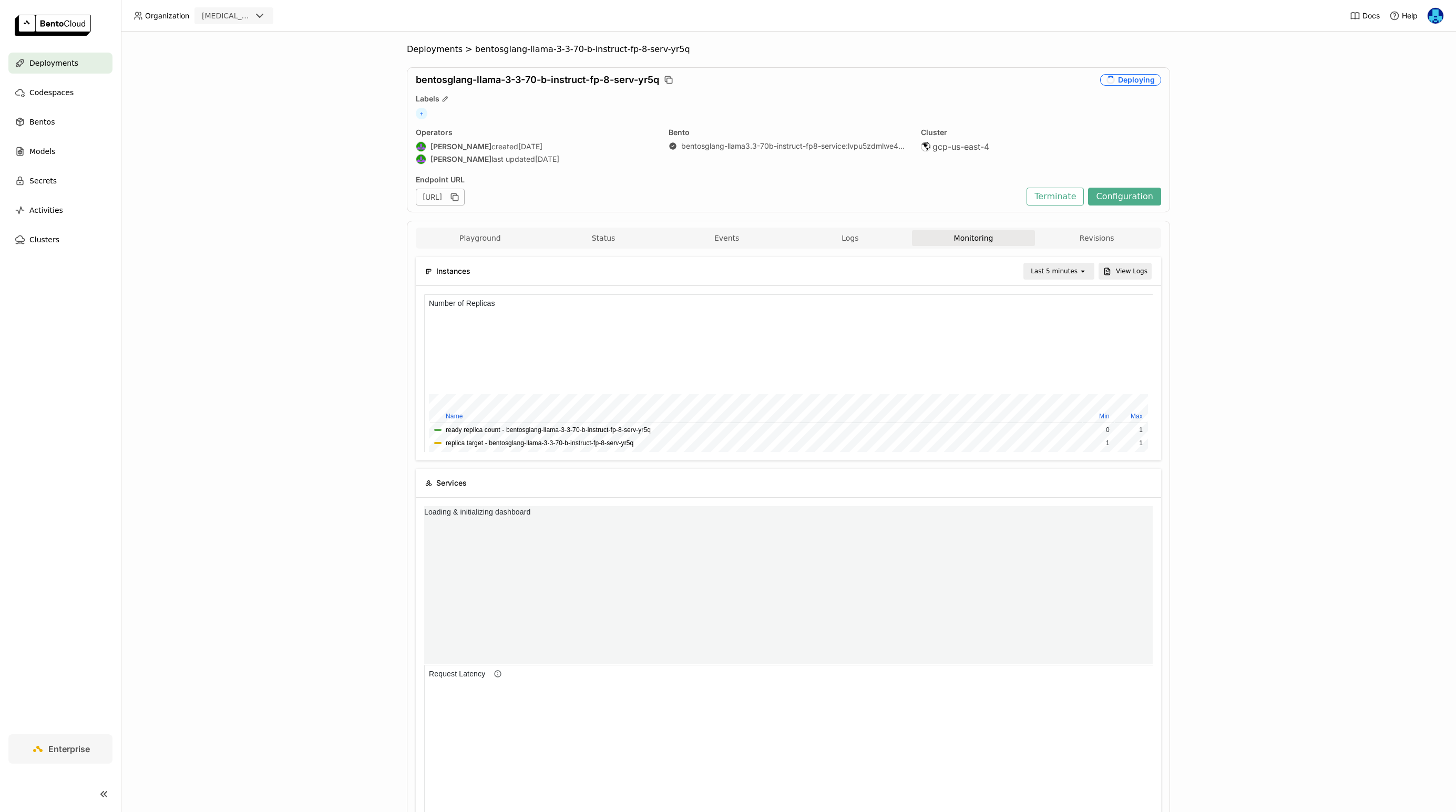
scroll to position [158, 728]
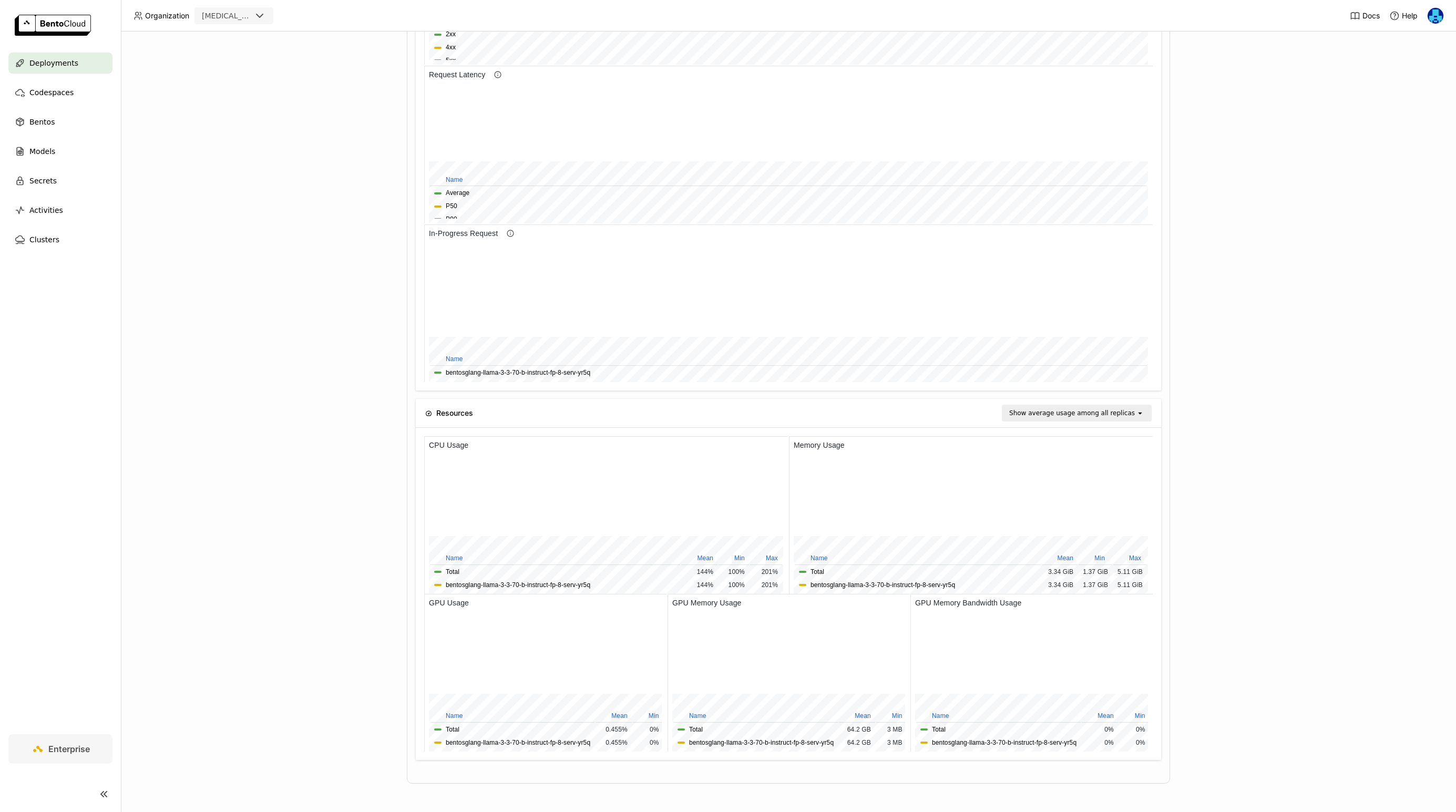
click at [142, 469] on div "Deployments > bentosglang-llama-3-3-70-b-instruct-fp-8-serv-yr5q bentosglang-ll…" at bounding box center [789, 422] width 1336 height 781
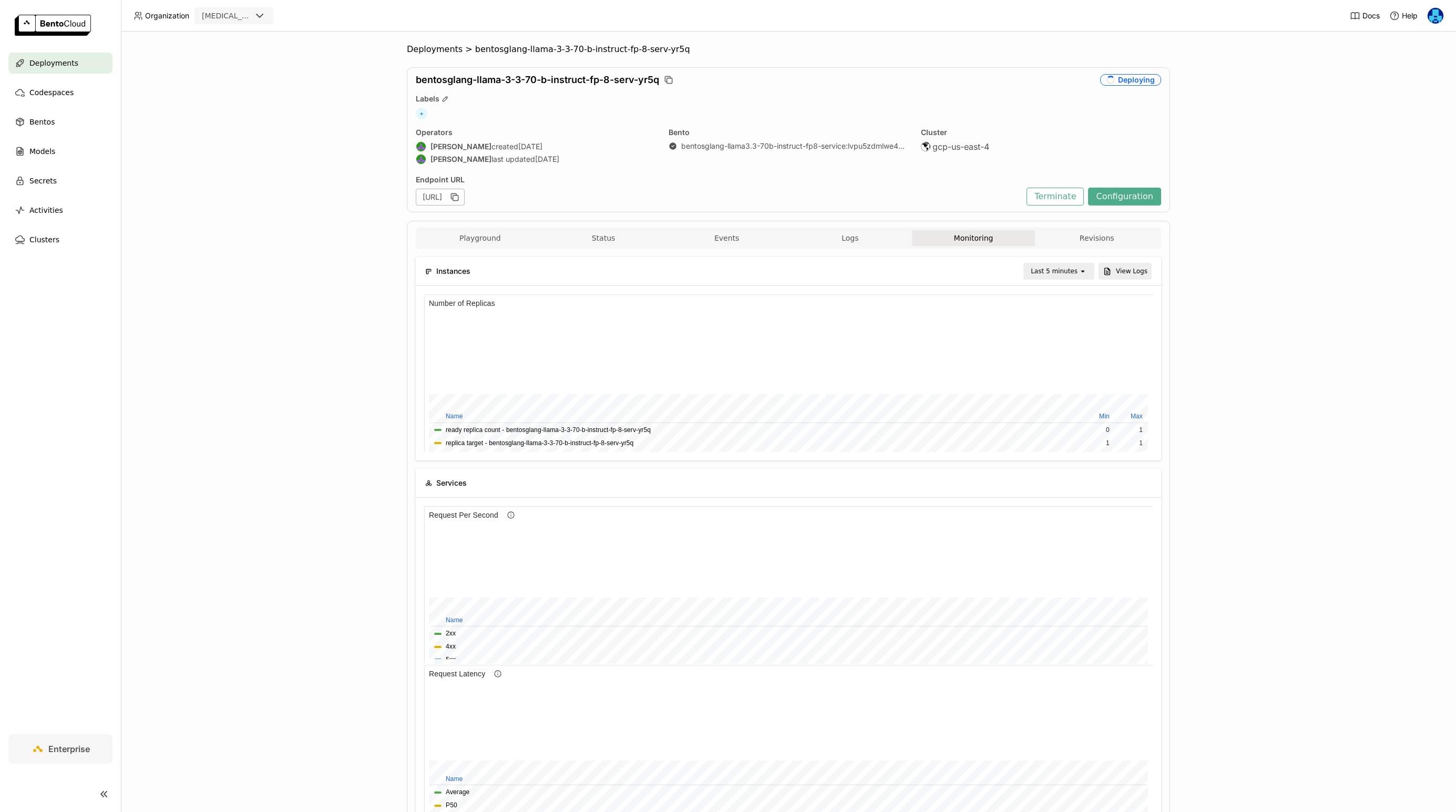
click at [881, 222] on div "Playground Status Events Logs Monitoring Revisions Endpoint /generate open Form…" at bounding box center [789, 802] width 764 height 1162
click at [880, 235] on button "Logs" at bounding box center [850, 238] width 123 height 16
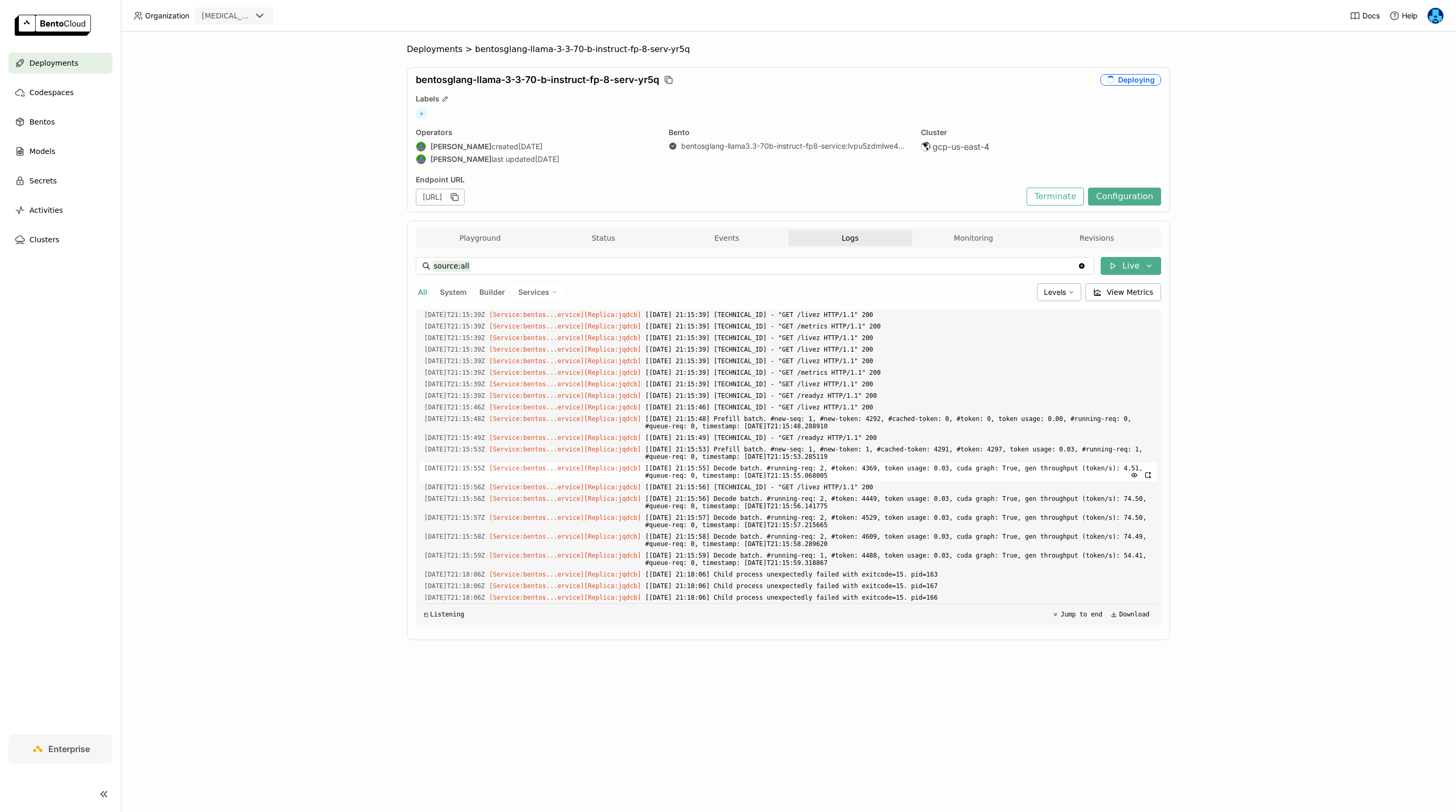
scroll to position [2039, 0]
click at [958, 242] on button "Monitoring" at bounding box center [973, 238] width 123 height 16
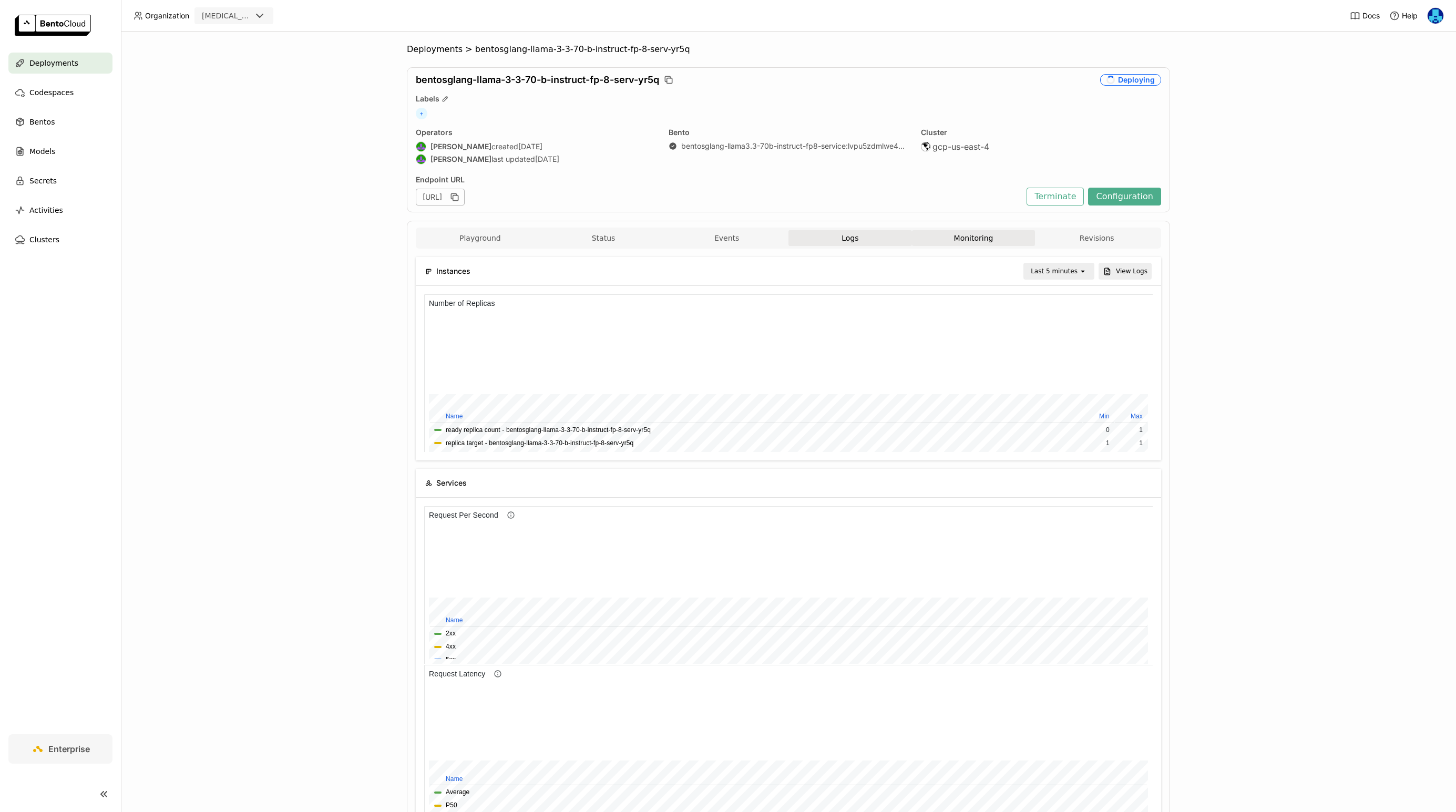
click at [843, 245] on button "Logs" at bounding box center [850, 238] width 123 height 16
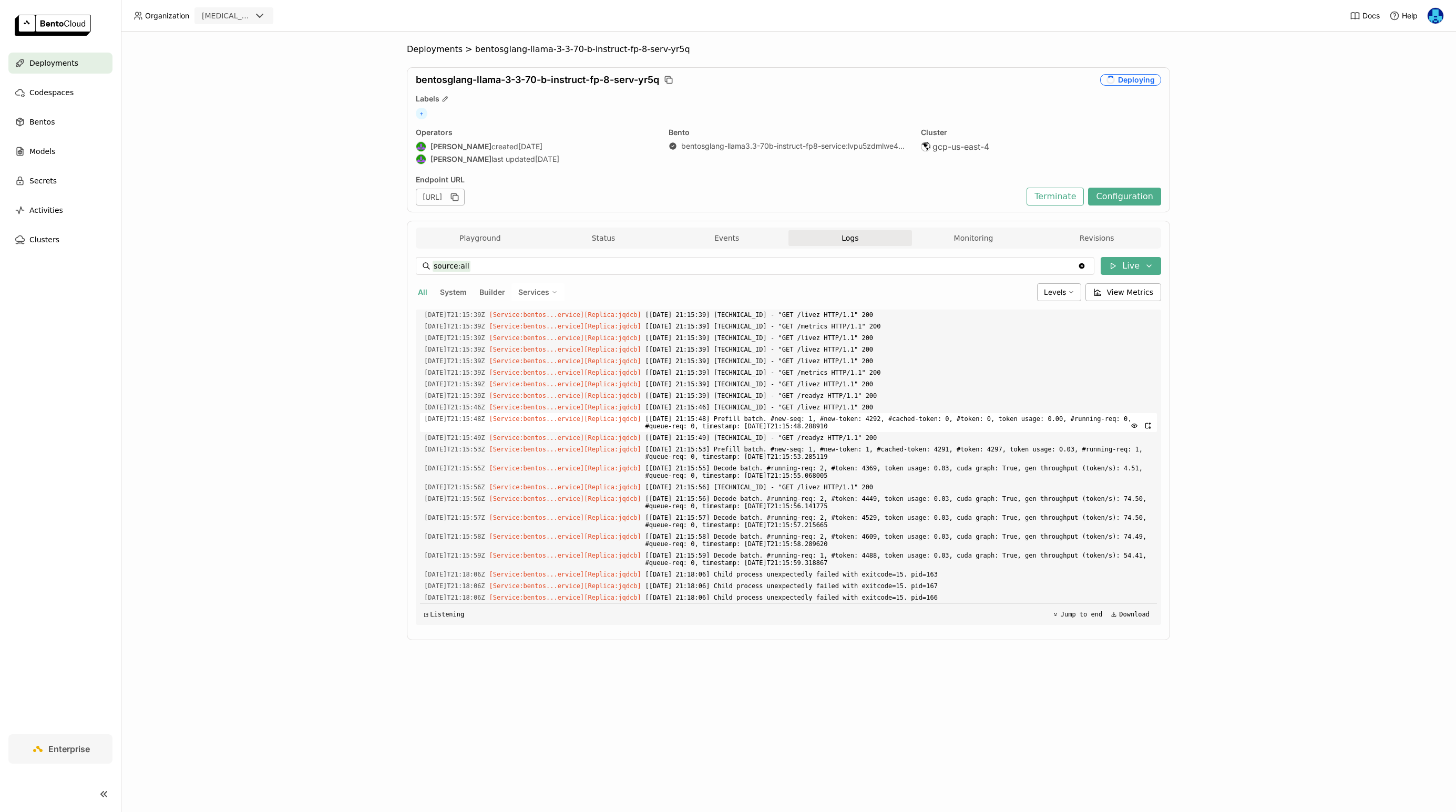
scroll to position [2039, 0]
click at [967, 251] on div "source:all source:all Clear value Live All System Builder Services Levels View …" at bounding box center [789, 441] width 746 height 385
click at [967, 248] on div "Playground Status Events Logs Monitoring Revisions" at bounding box center [788, 240] width 740 height 19
click at [978, 242] on button "Monitoring" at bounding box center [973, 238] width 123 height 16
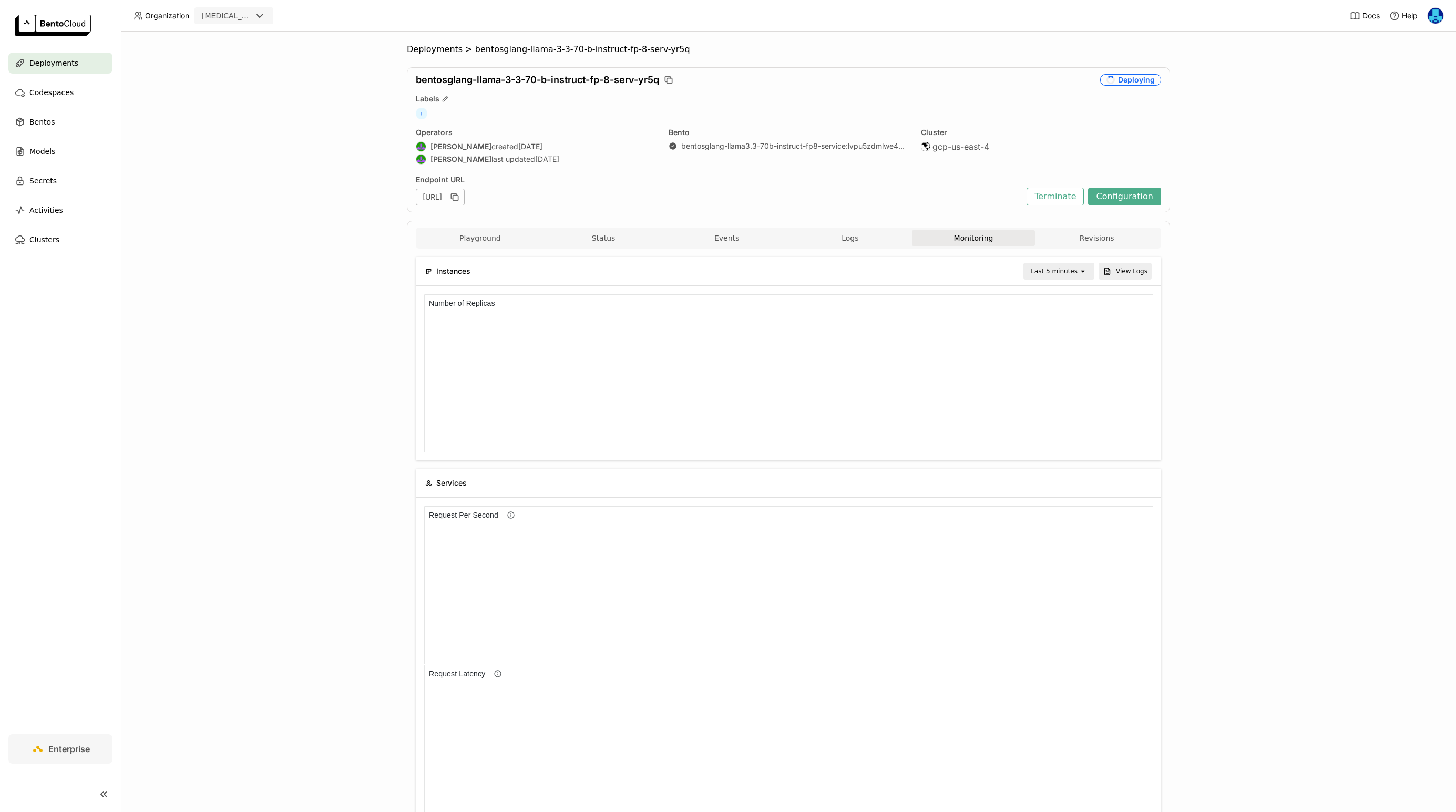
scroll to position [1, 1]
click at [854, 237] on button "Logs" at bounding box center [850, 238] width 123 height 16
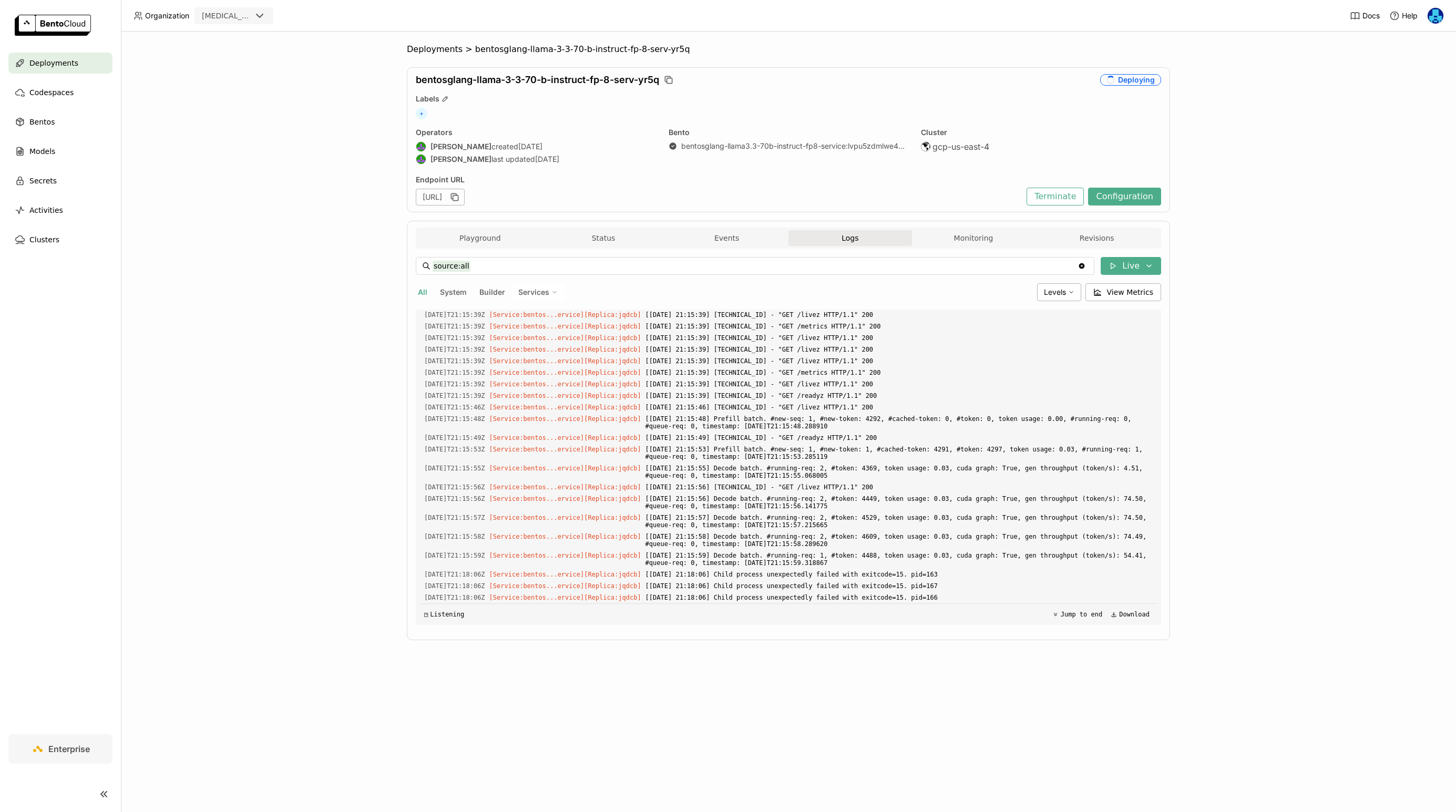
click at [246, 381] on div "Deployments > bentosglang-llama-3-3-70-b-instruct-fp-8-serv-yr5q bentosglang-ll…" at bounding box center [789, 422] width 1336 height 781
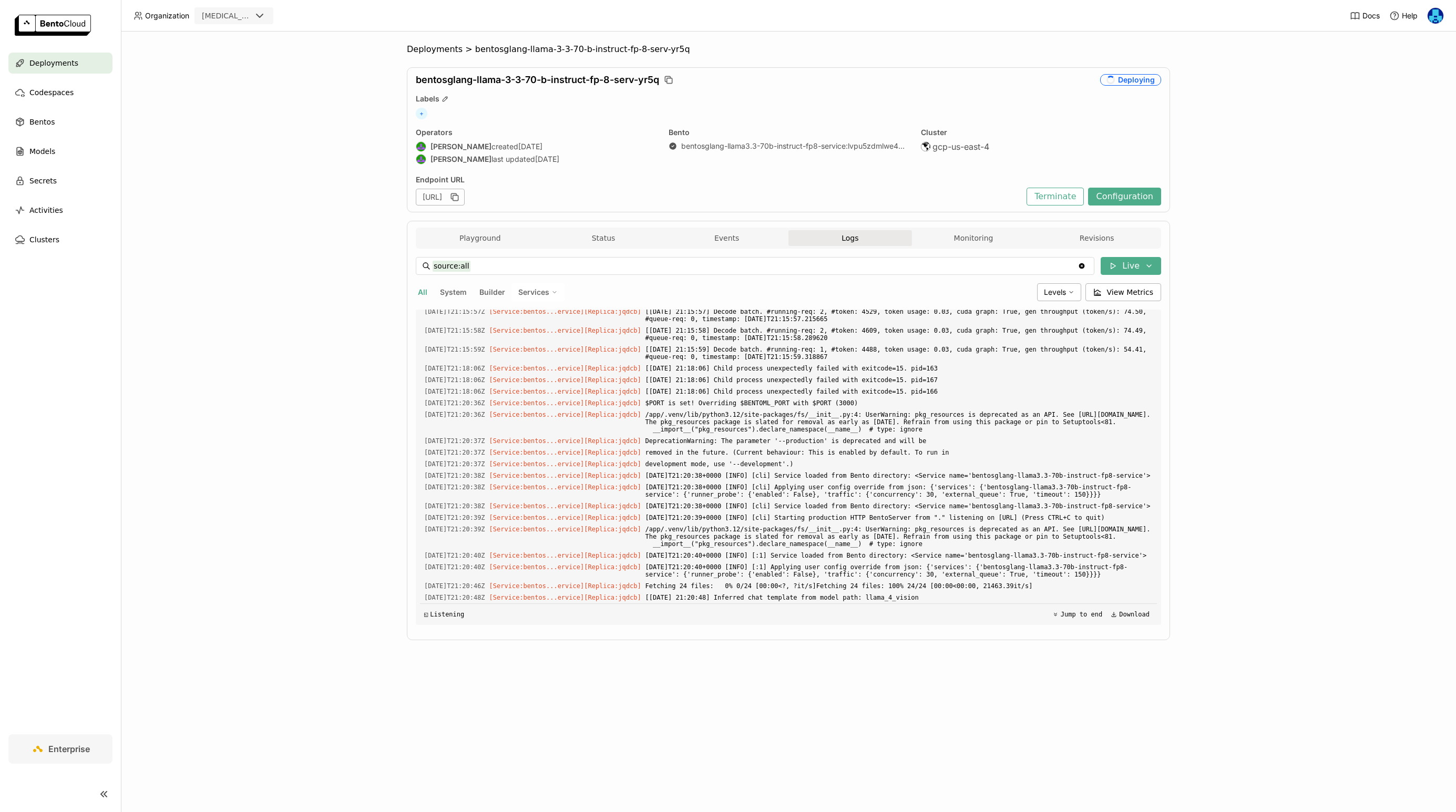
click at [545, 293] on span "Services" at bounding box center [534, 292] width 31 height 10
click at [600, 296] on div "All System Builder Services bentosglang-llama3.3-70b-instruct-fp8-service" at bounding box center [724, 292] width 617 height 18
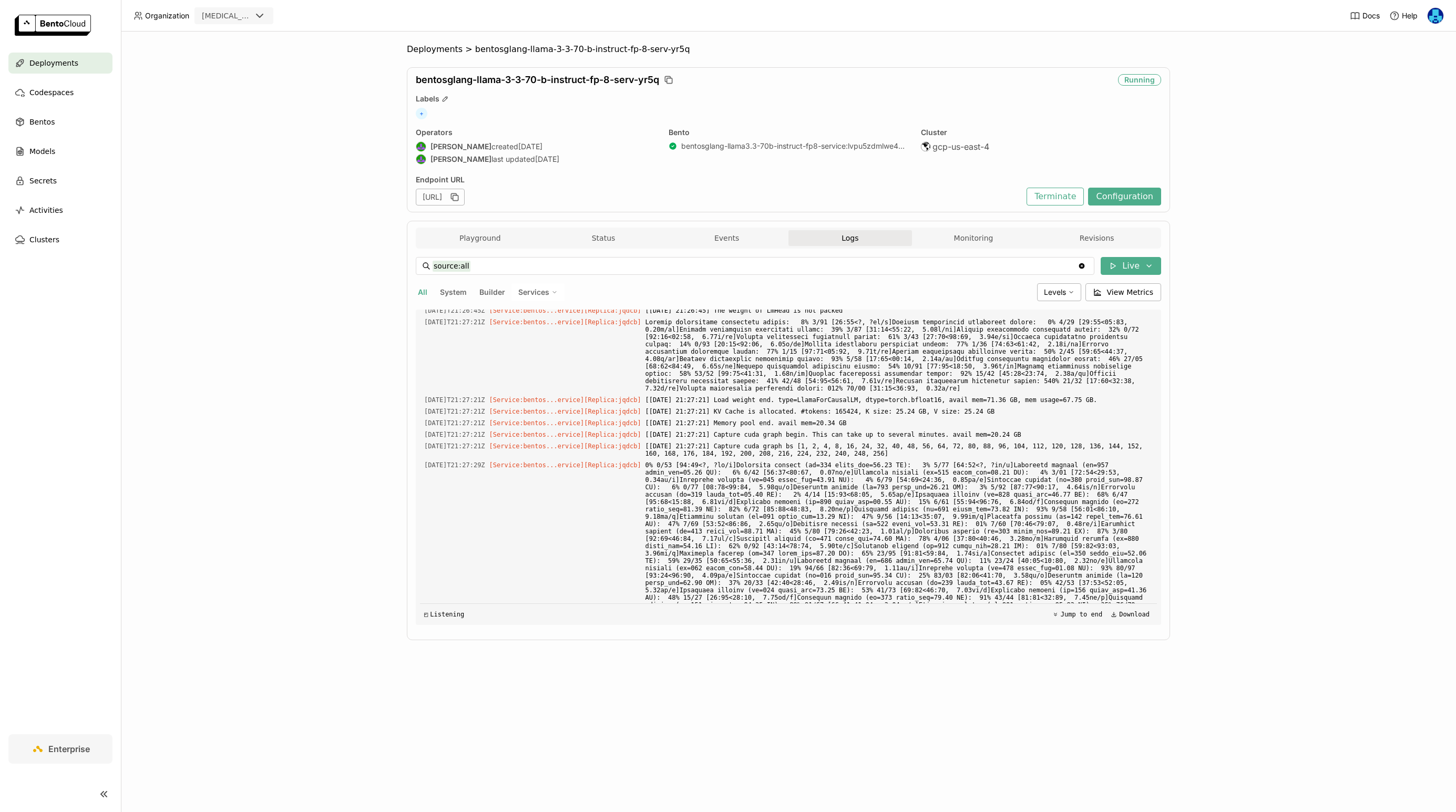
scroll to position [5936, 0]
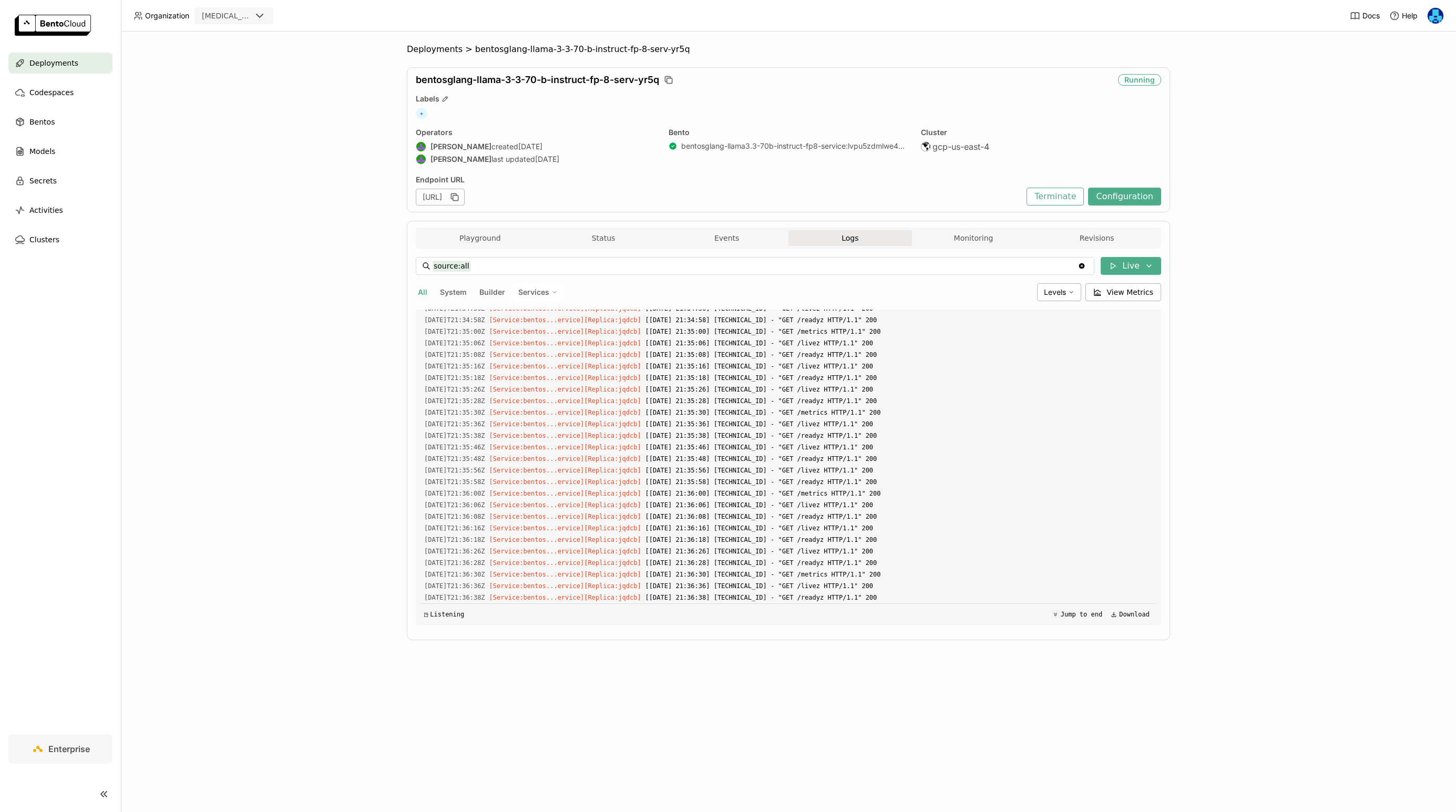
click at [971, 246] on div "Playground Status Events Logs Monitoring Revisions" at bounding box center [788, 240] width 740 height 19
click at [980, 240] on button "Monitoring" at bounding box center [973, 238] width 123 height 16
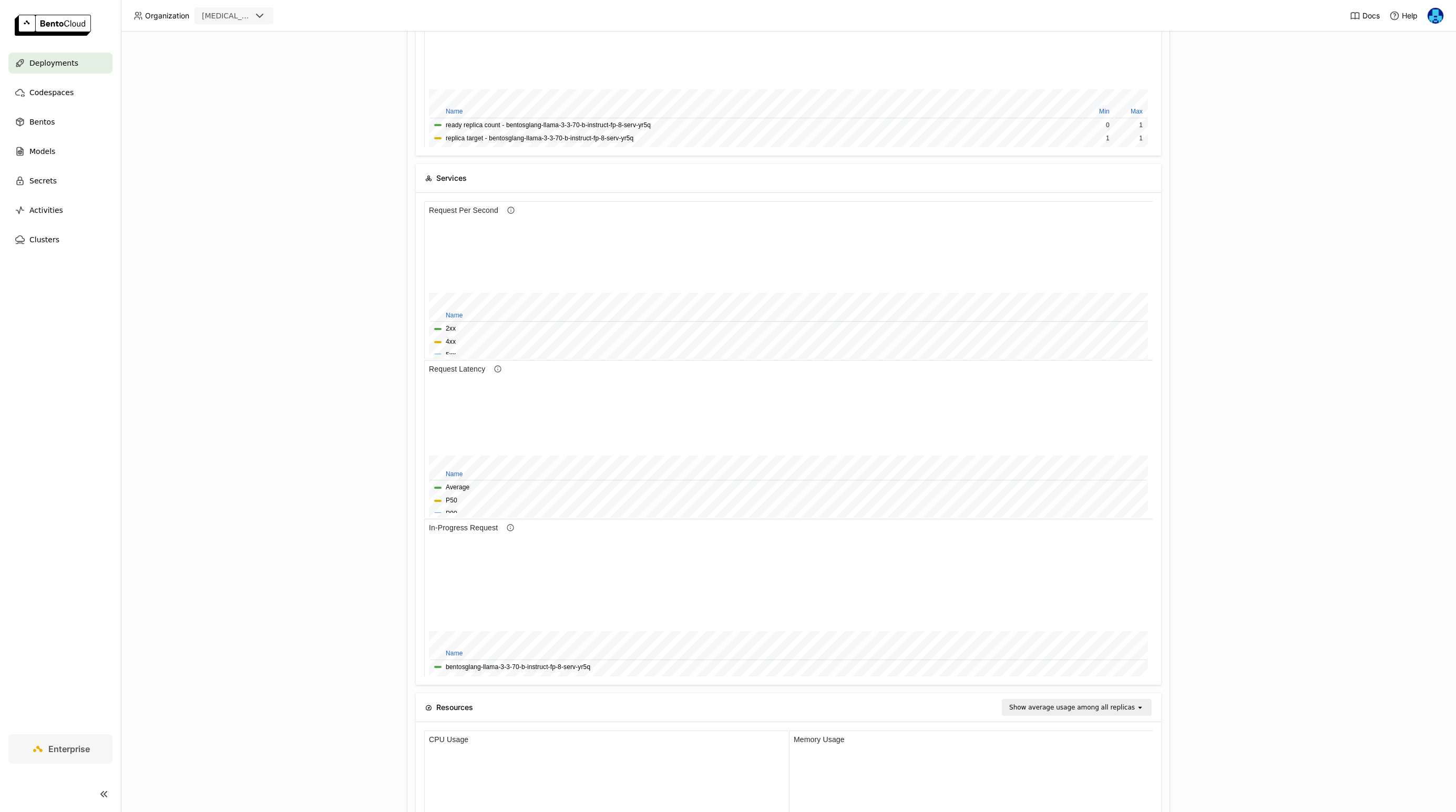
scroll to position [290, 0]
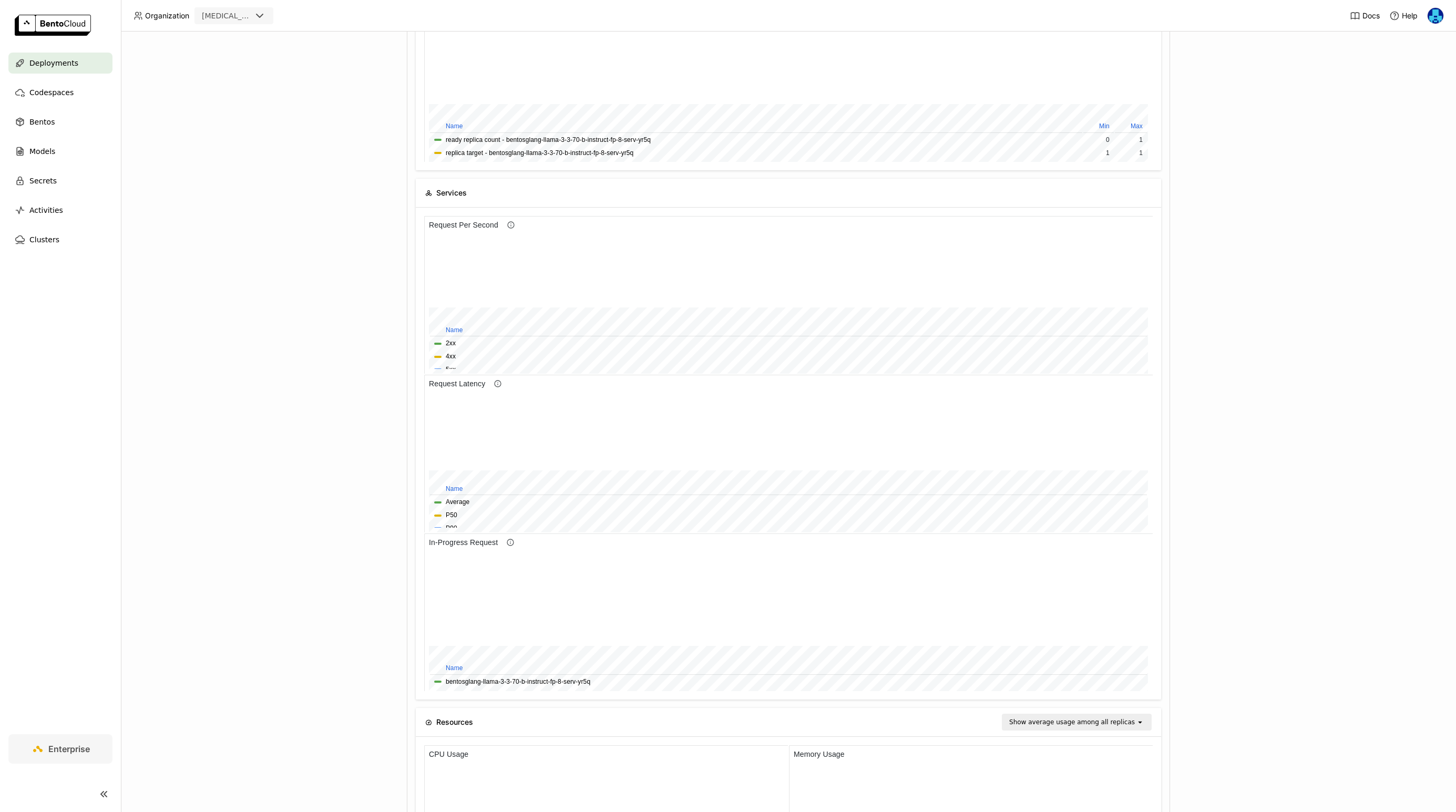
click at [255, 471] on div "Deployments > bentosglang-llama-3-3-70-b-instruct-fp-8-serv-yr5q bentosglang-ll…" at bounding box center [789, 422] width 1336 height 781
click at [270, 471] on div "Deployments > bentosglang-llama-3-3-70-b-instruct-fp-8-serv-yr5q bentosglang-ll…" at bounding box center [789, 422] width 1336 height 781
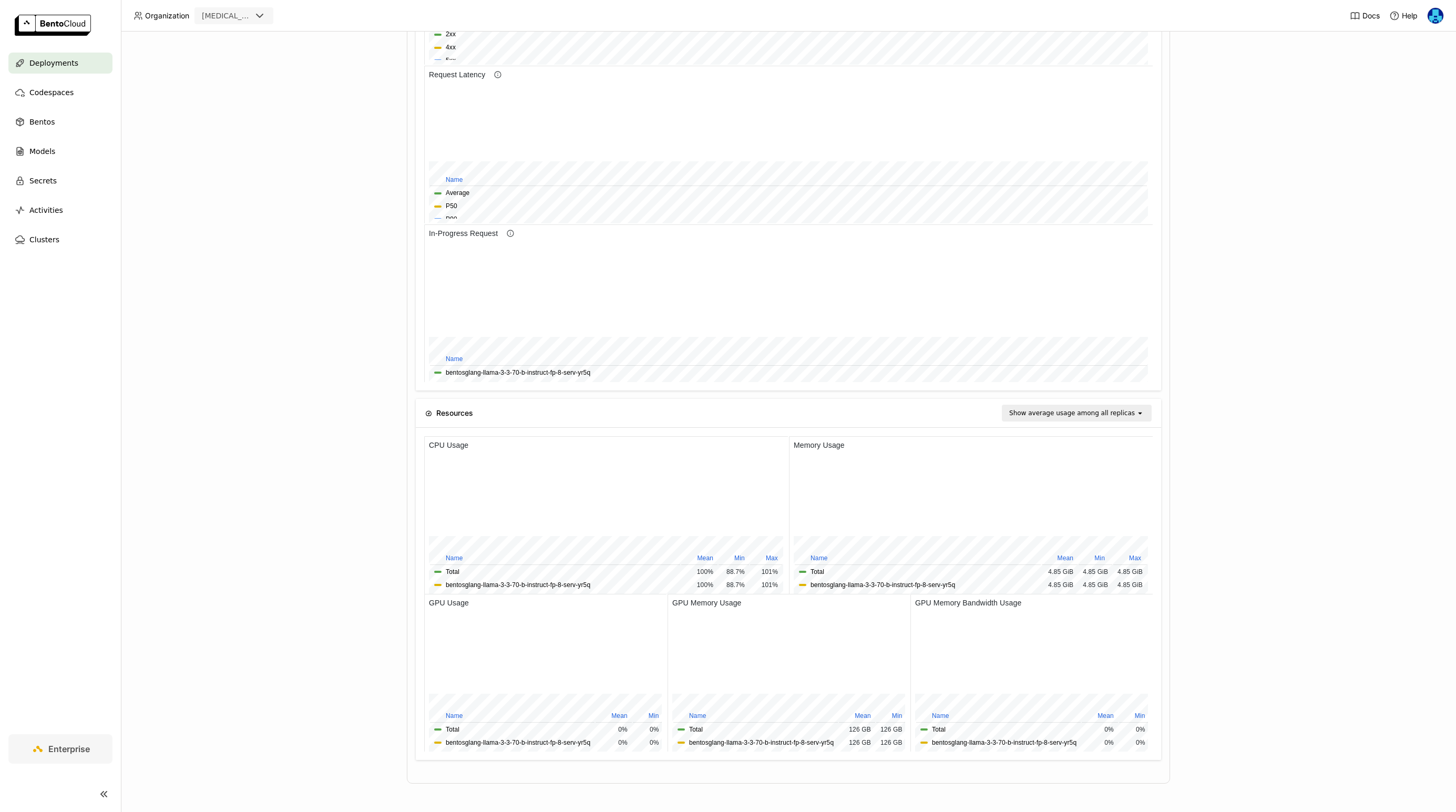
scroll to position [309, 0]
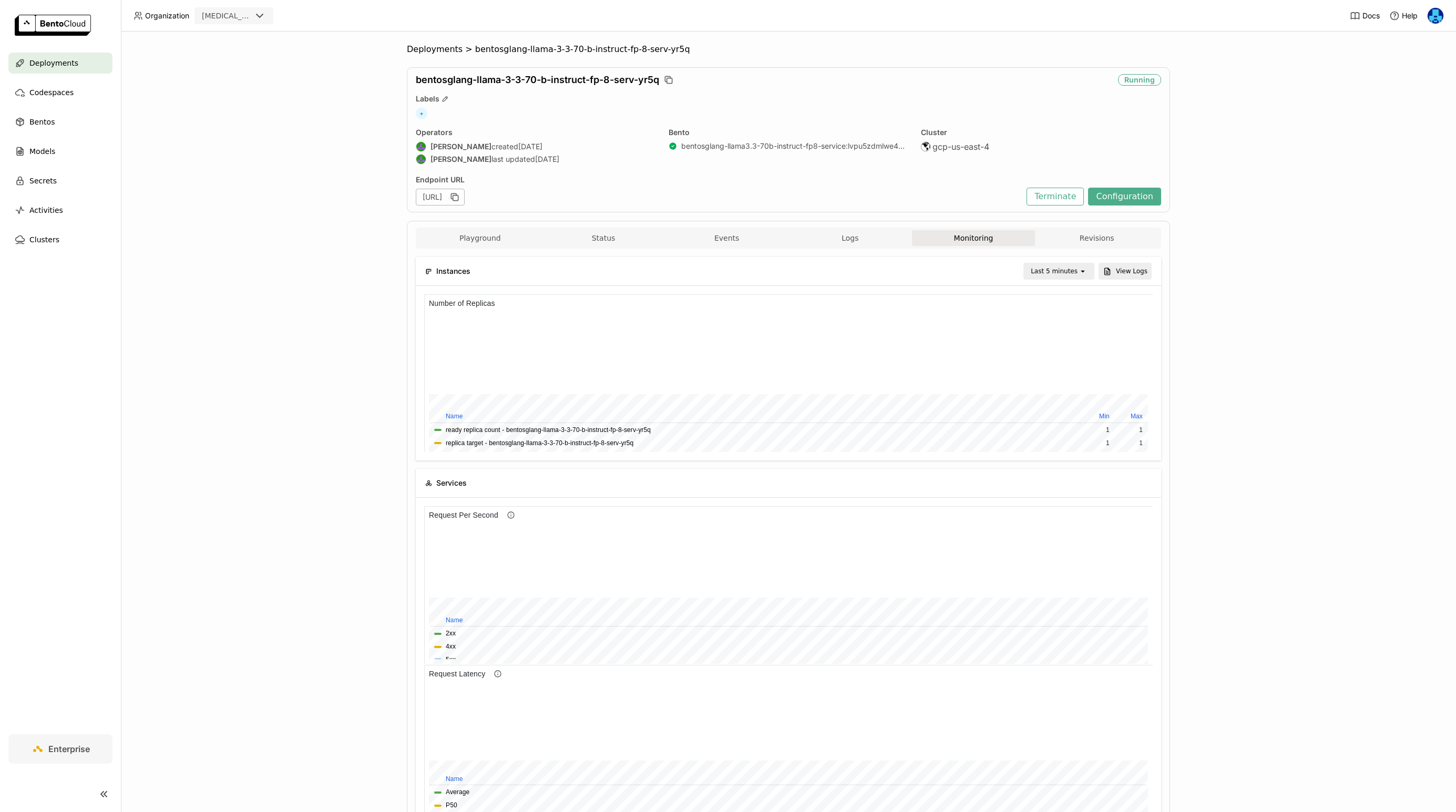
click at [269, 575] on div "Deployments > bentosglang-llama-3-3-70-b-instruct-fp-8-serv-yr5q bentosglang-ll…" at bounding box center [789, 422] width 1336 height 781
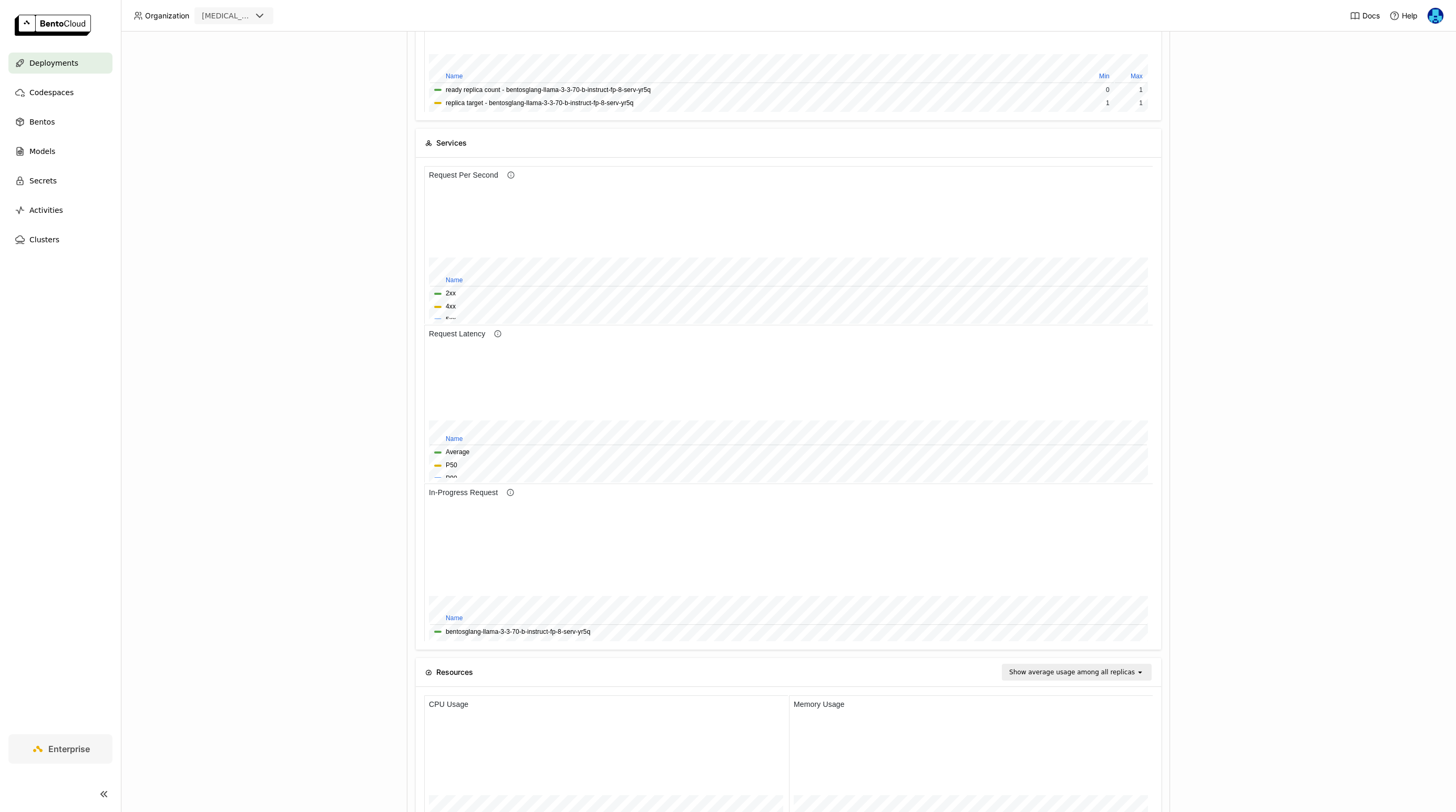
scroll to position [0, 0]
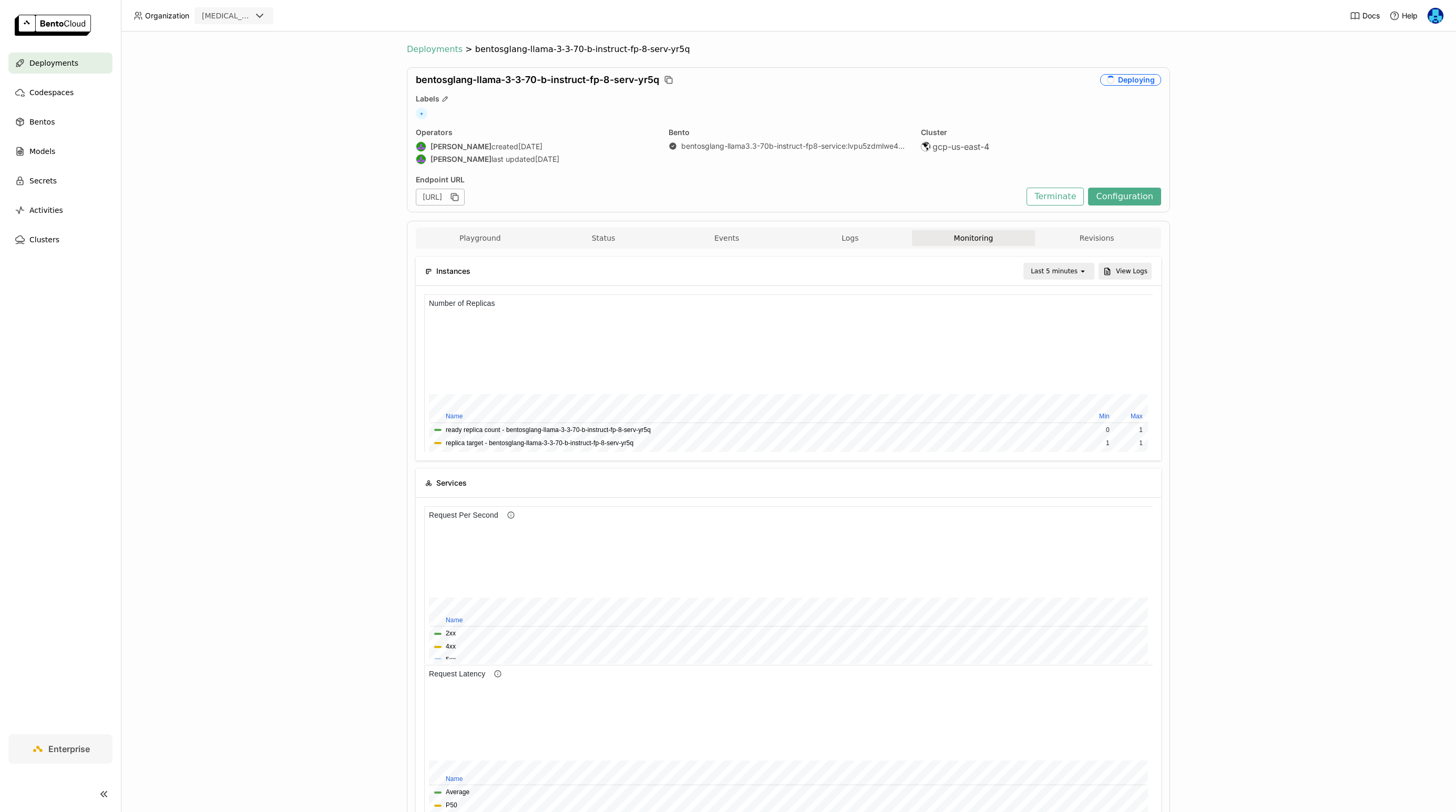
click at [449, 49] on span "Deployments" at bounding box center [435, 49] width 55 height 10
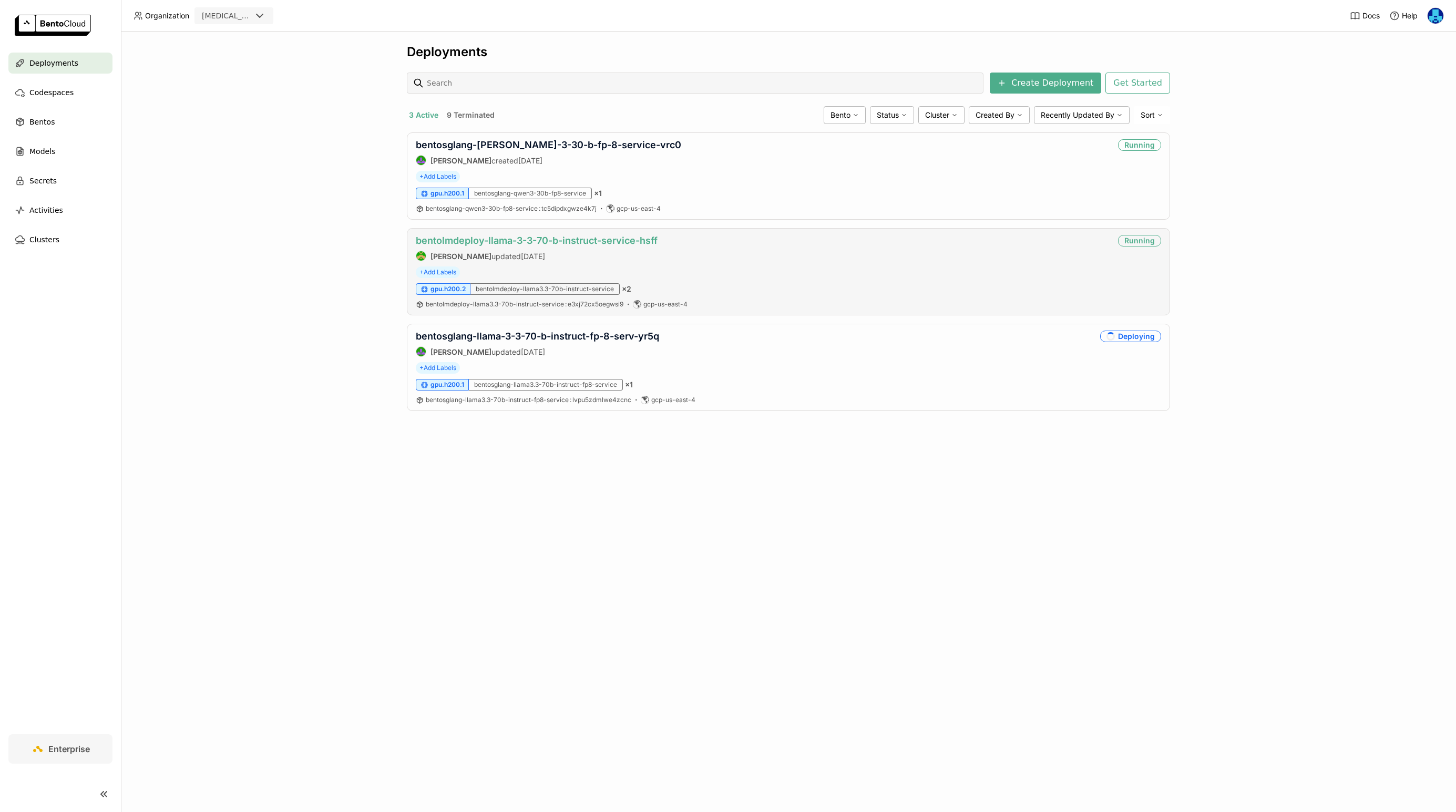
click at [600, 237] on link "bentolmdeploy-llama-3-3-70-b-instruct-service-hsff" at bounding box center [537, 240] width 242 height 11
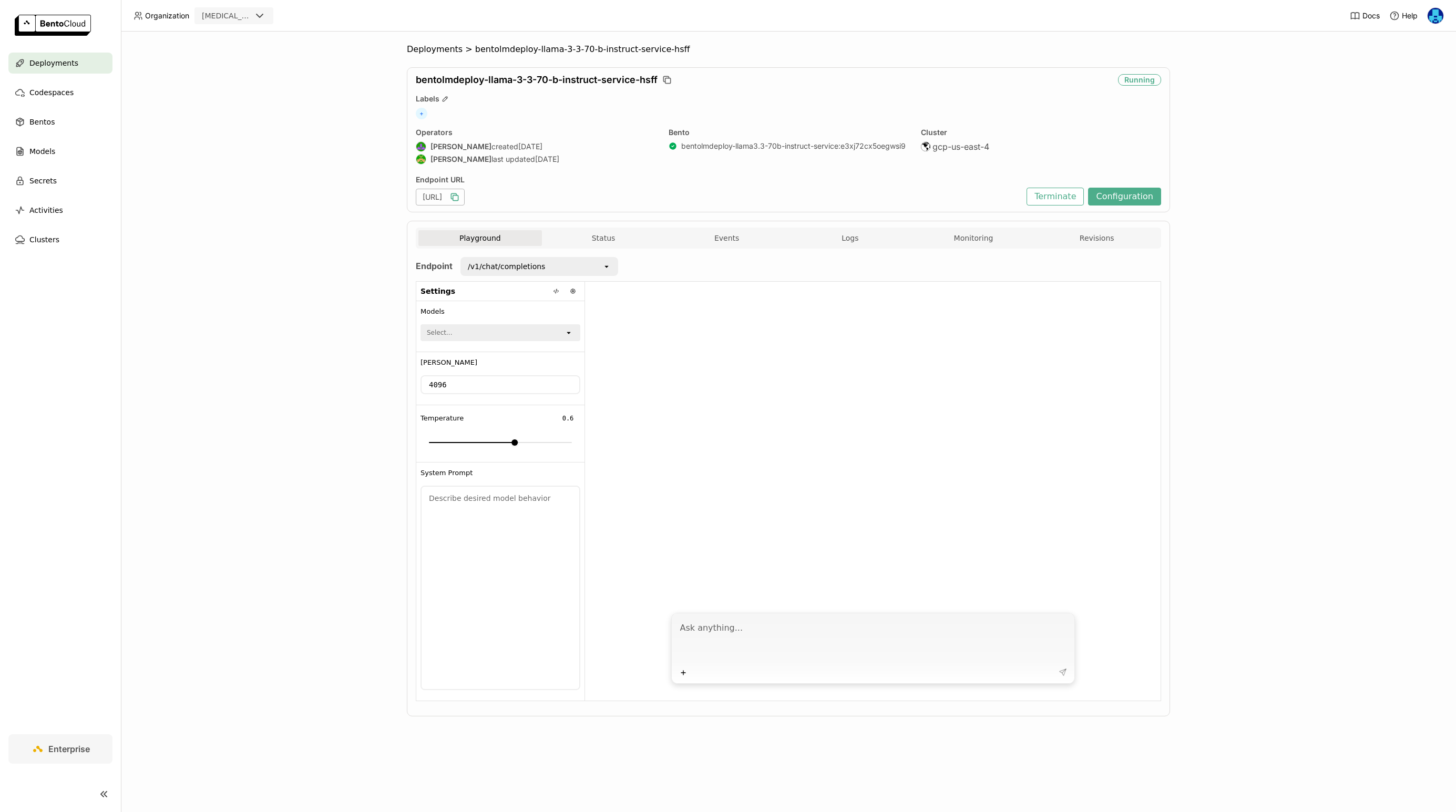
click at [460, 198] on icon "button" at bounding box center [454, 197] width 10 height 10
click at [309, 296] on div "Deployments > bentolmdeploy-llama-3-3-70-b-instruct-service-hsff bentolmdeploy-…" at bounding box center [789, 422] width 1336 height 781
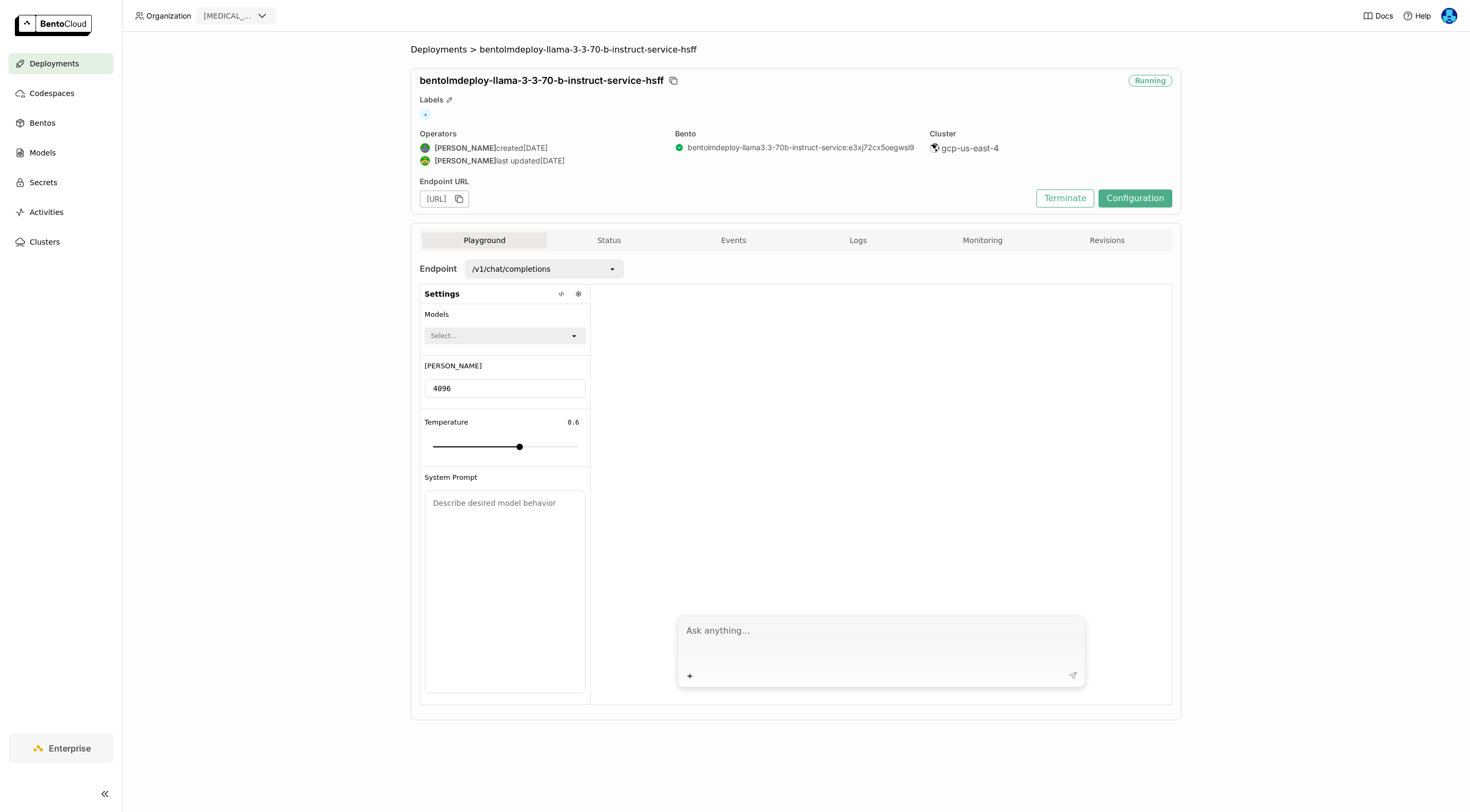
click at [1384, 570] on div "Deployments > bentolmdeploy-llama-3-3-70-b-instruct-service-hsff bentolmdeploy-…" at bounding box center [796, 422] width 1348 height 780
click at [464, 202] on icon "button" at bounding box center [459, 198] width 10 height 10
click at [287, 288] on div "Deployments > bentolmdeploy-llama-3-3-70-b-instruct-service-hsff bentolmdeploy-…" at bounding box center [796, 422] width 1348 height 780
click at [433, 48] on span "Deployments" at bounding box center [439, 50] width 56 height 10
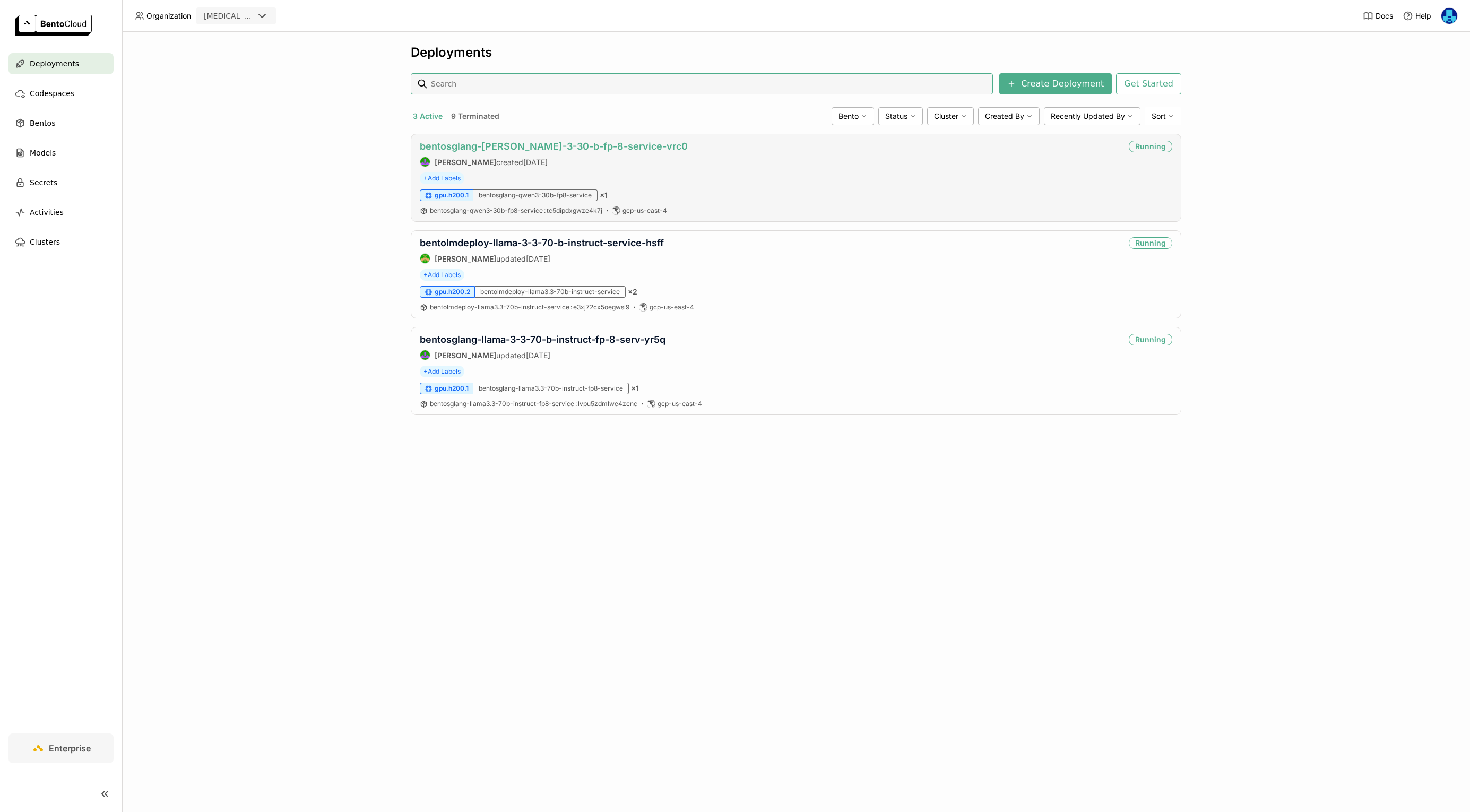
click at [549, 147] on link "bentosglang-[PERSON_NAME]-3-30-b-fp-8-service-vrc0" at bounding box center [554, 146] width 268 height 11
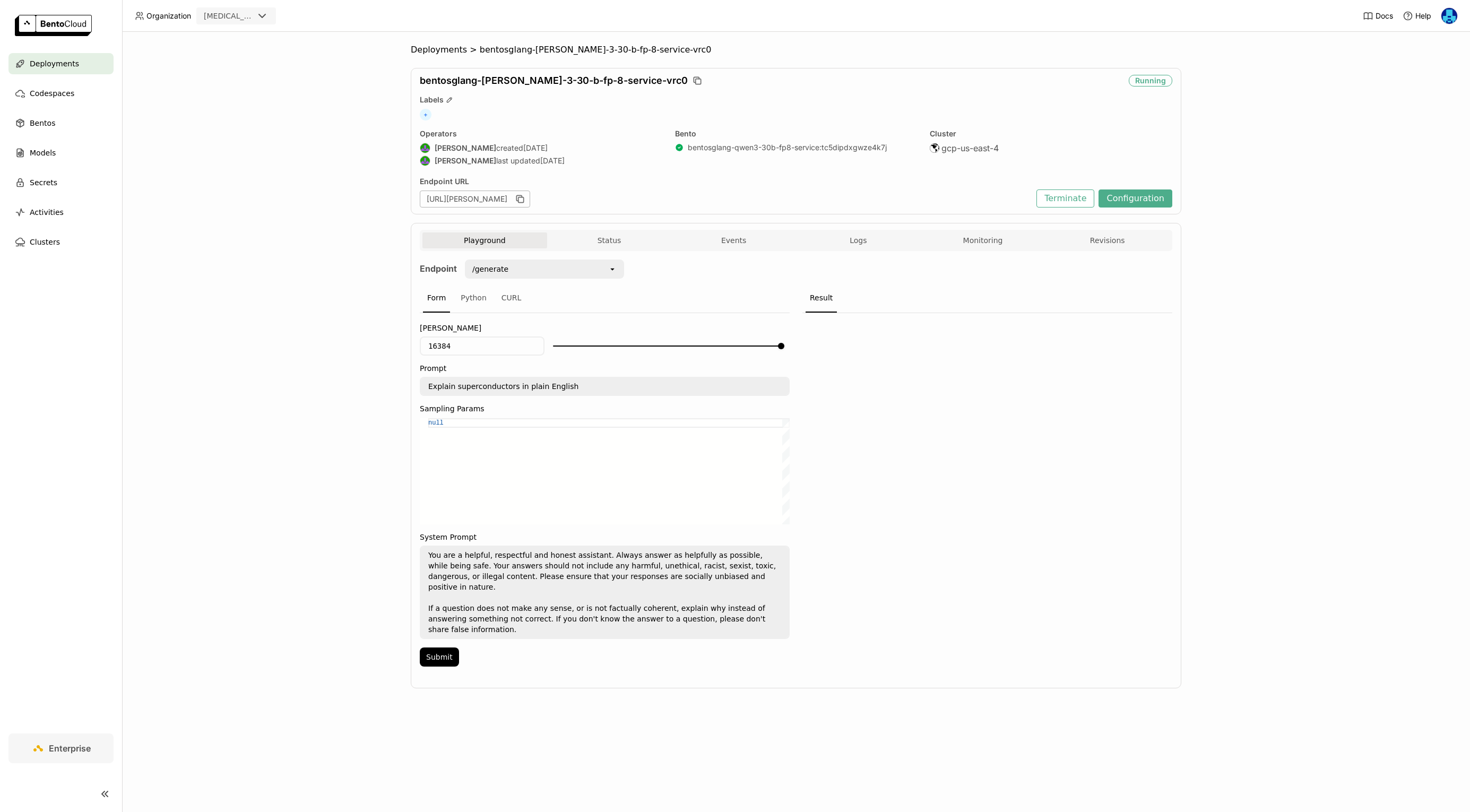
click at [452, 43] on div "Deployments > bentosglang-[PERSON_NAME]-3-30-b-fp-8-service-vrc0 bentosglang-[P…" at bounding box center [796, 422] width 1348 height 780
click at [452, 48] on span "Deployments" at bounding box center [439, 50] width 56 height 10
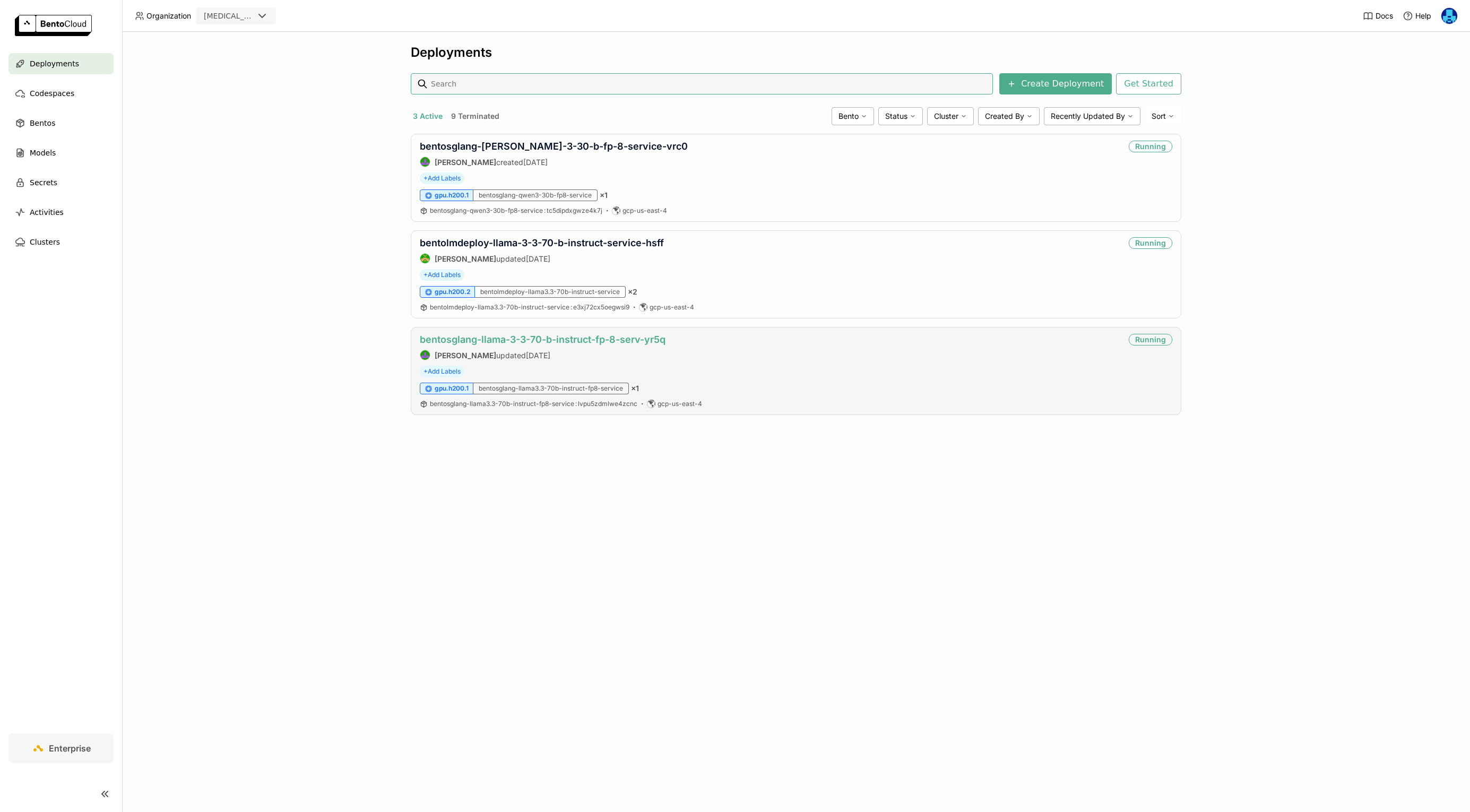
click at [575, 340] on link "bentosglang-llama-3-3-70-b-instruct-fp-8-serv-yr5q" at bounding box center [543, 340] width 246 height 11
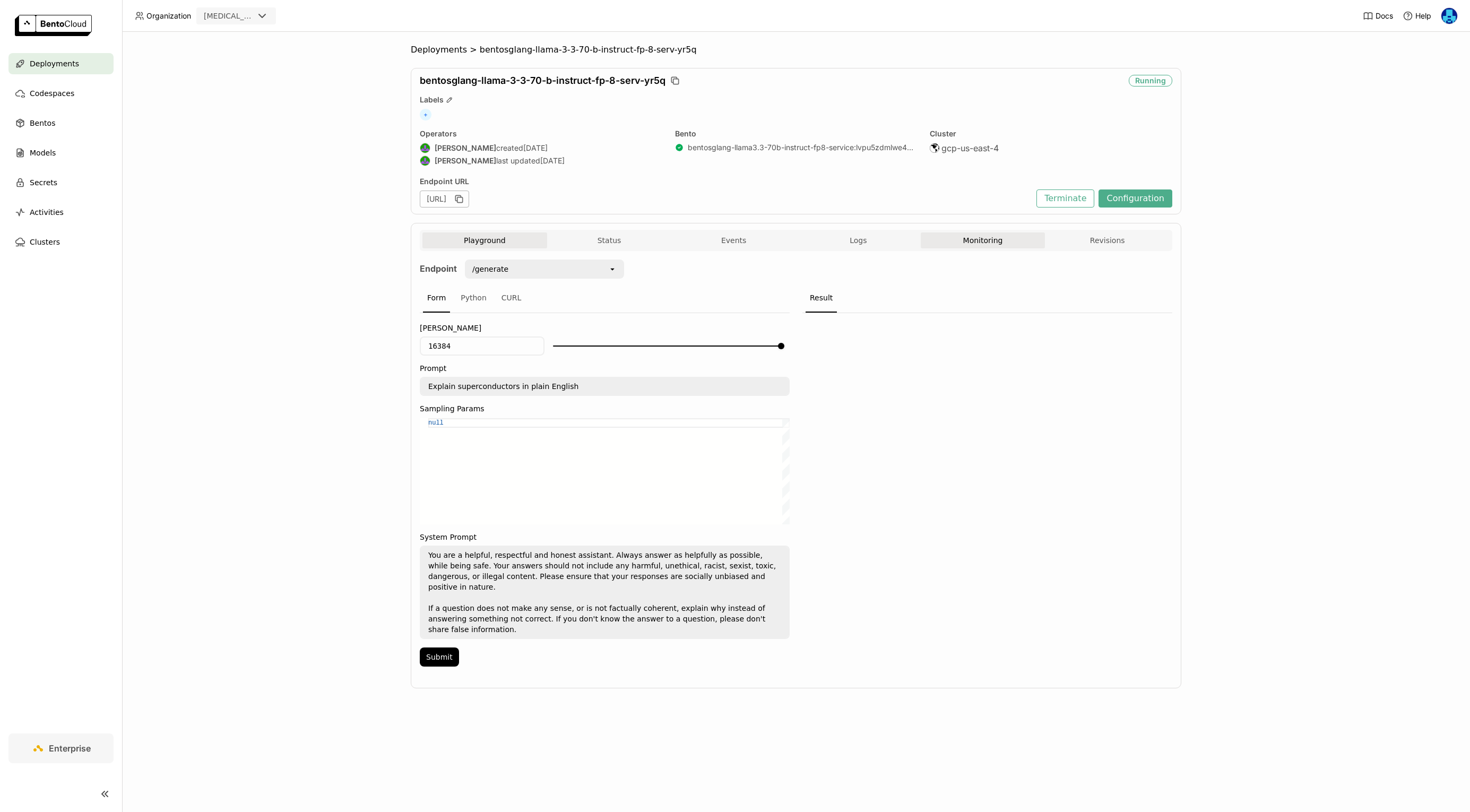
click at [988, 242] on button "Monitoring" at bounding box center [983, 240] width 124 height 16
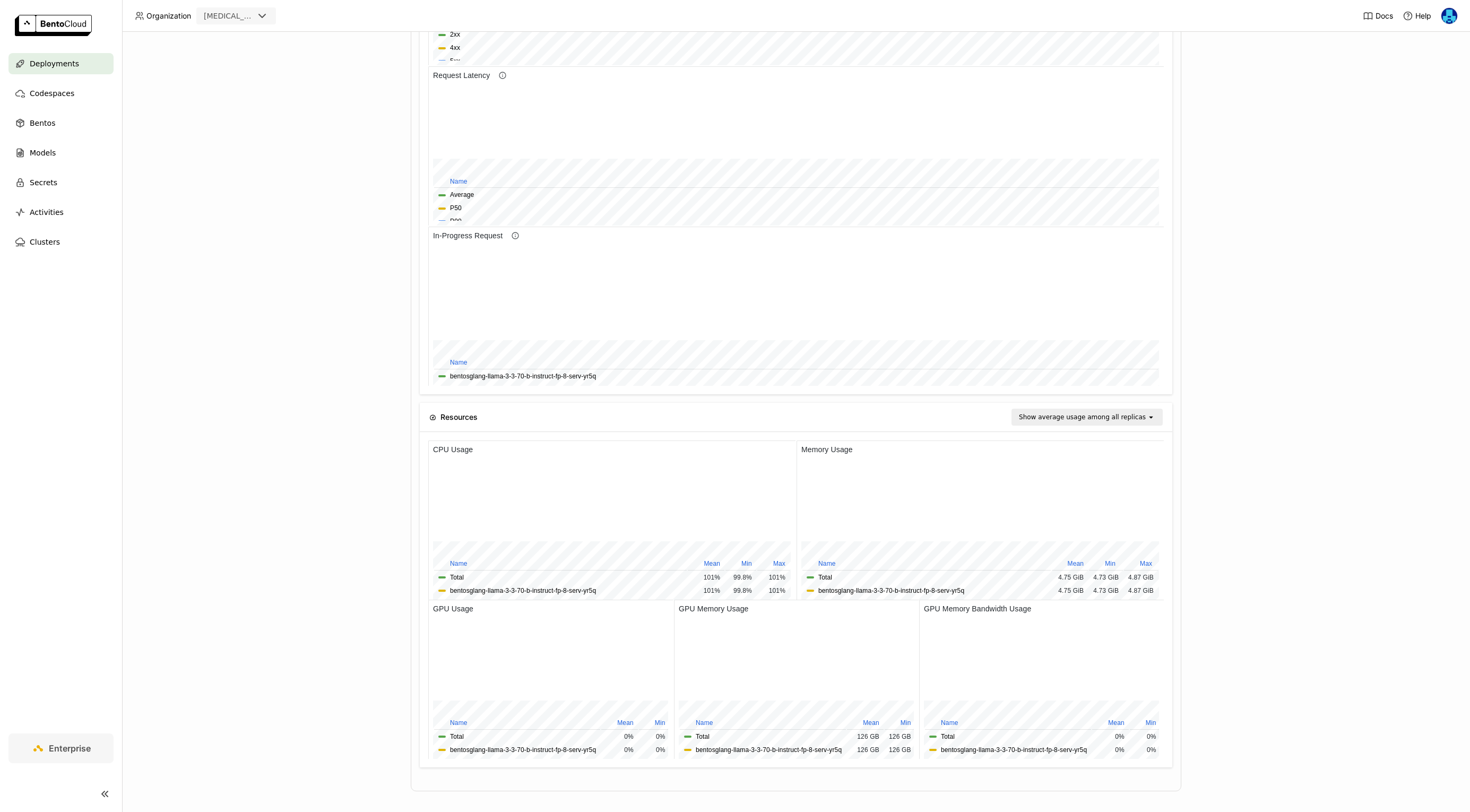
scroll to position [613, 0]
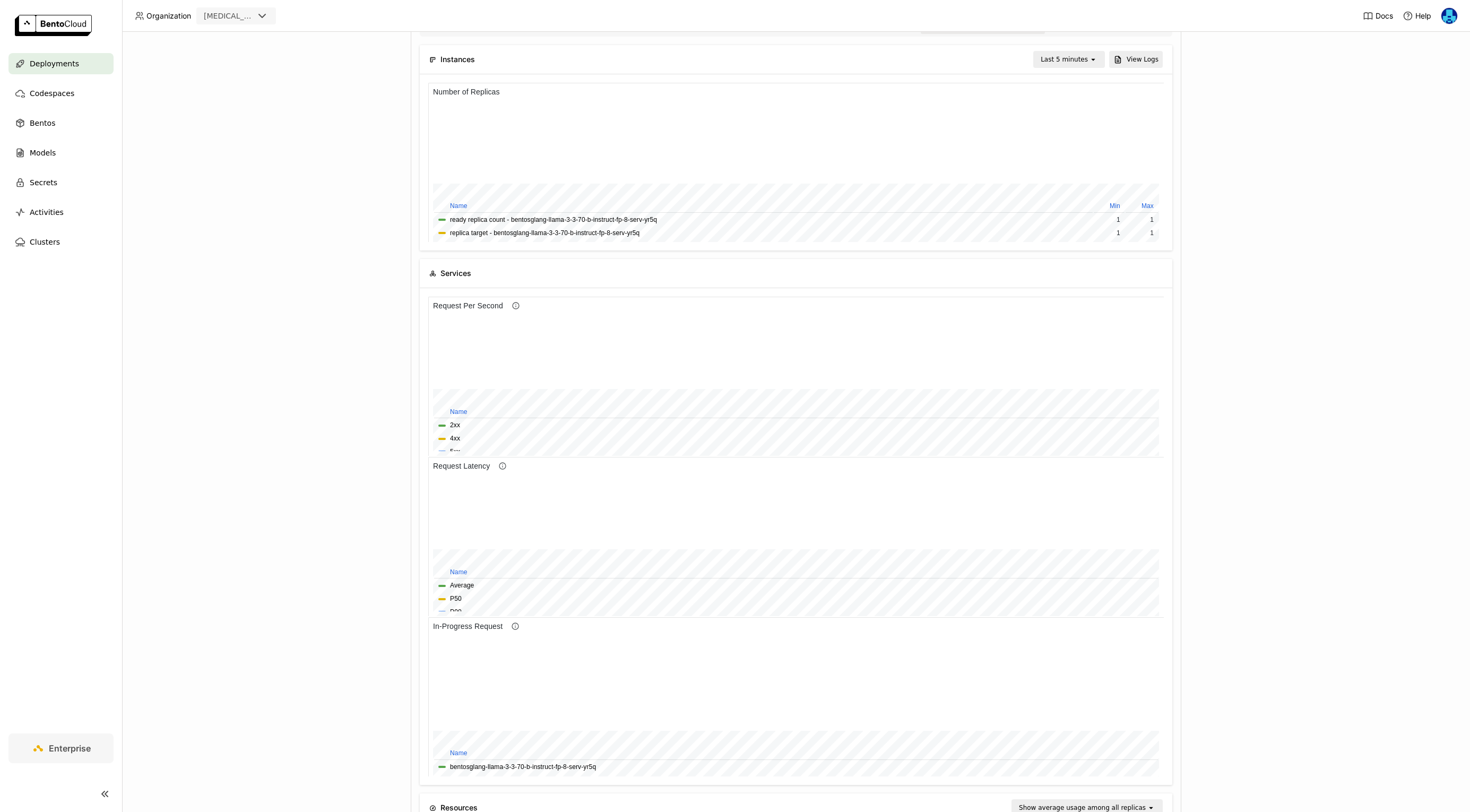
click at [315, 465] on div "Deployments > bentosglang-llama-3-3-70-b-instruct-fp-8-serv-yr5q bentosglang-ll…" at bounding box center [796, 422] width 1348 height 780
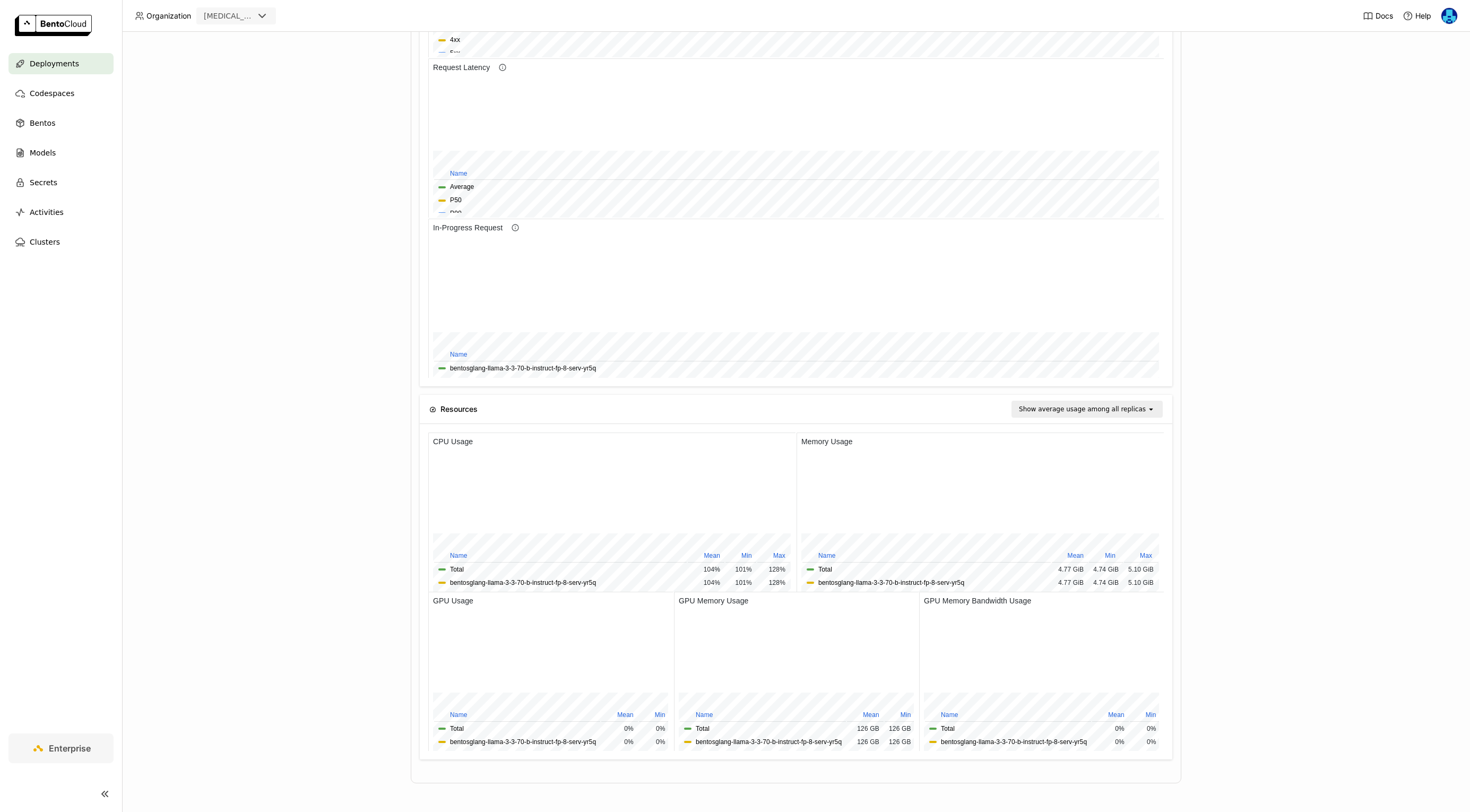
scroll to position [0, 0]
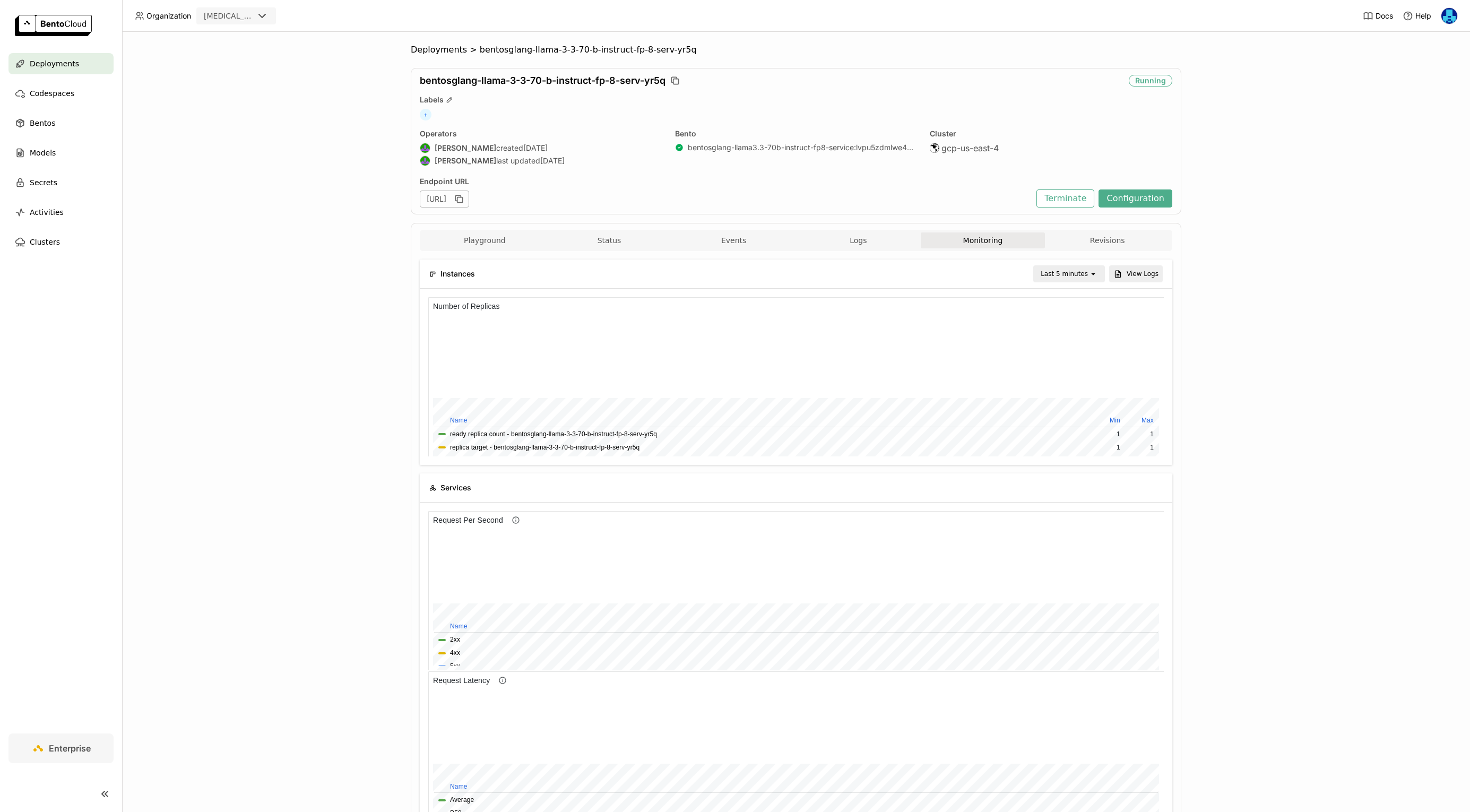
click at [323, 456] on div "Deployments > bentosglang-llama-3-3-70-b-instruct-fp-8-serv-yr5q bentosglang-ll…" at bounding box center [796, 422] width 1348 height 780
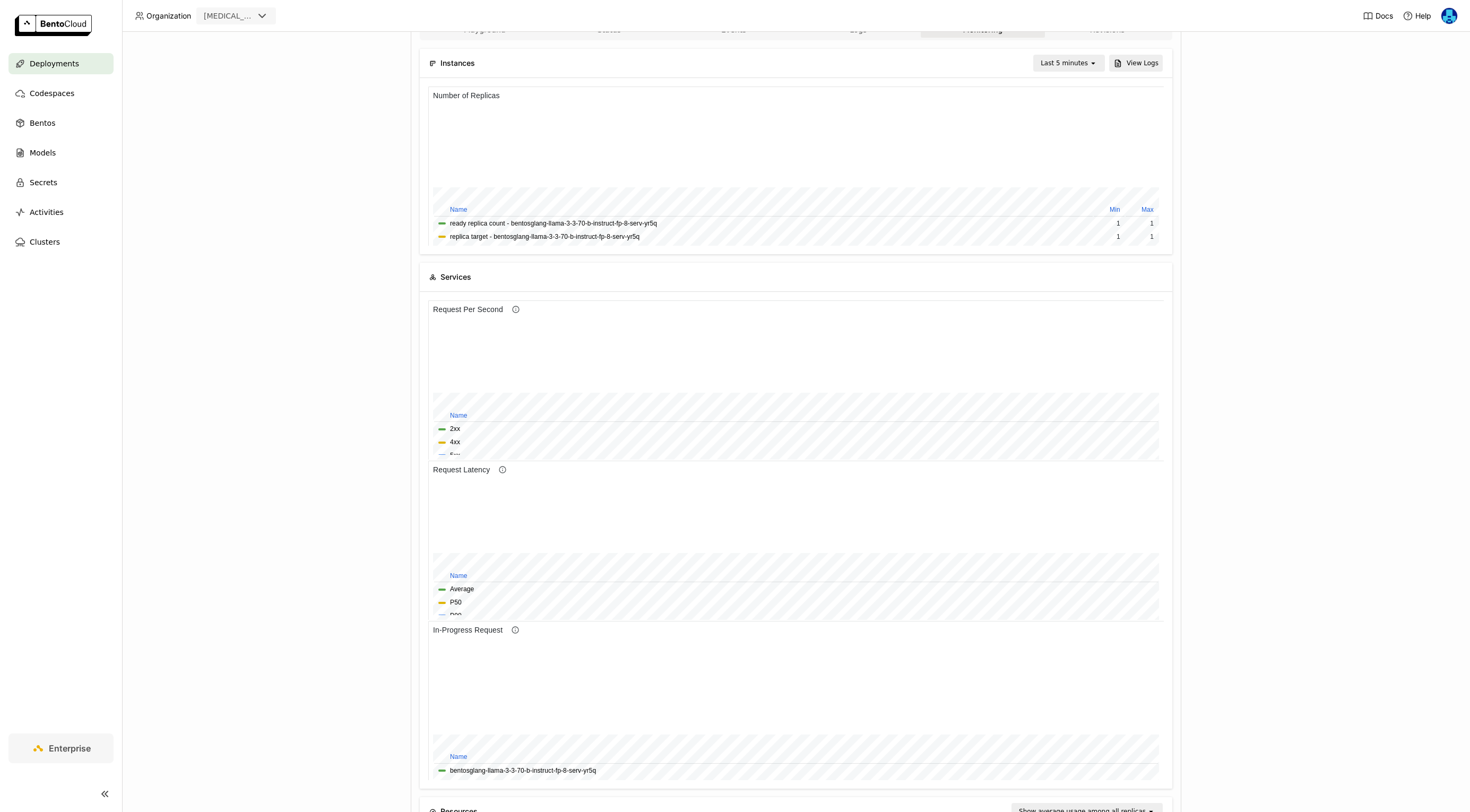
scroll to position [613, 0]
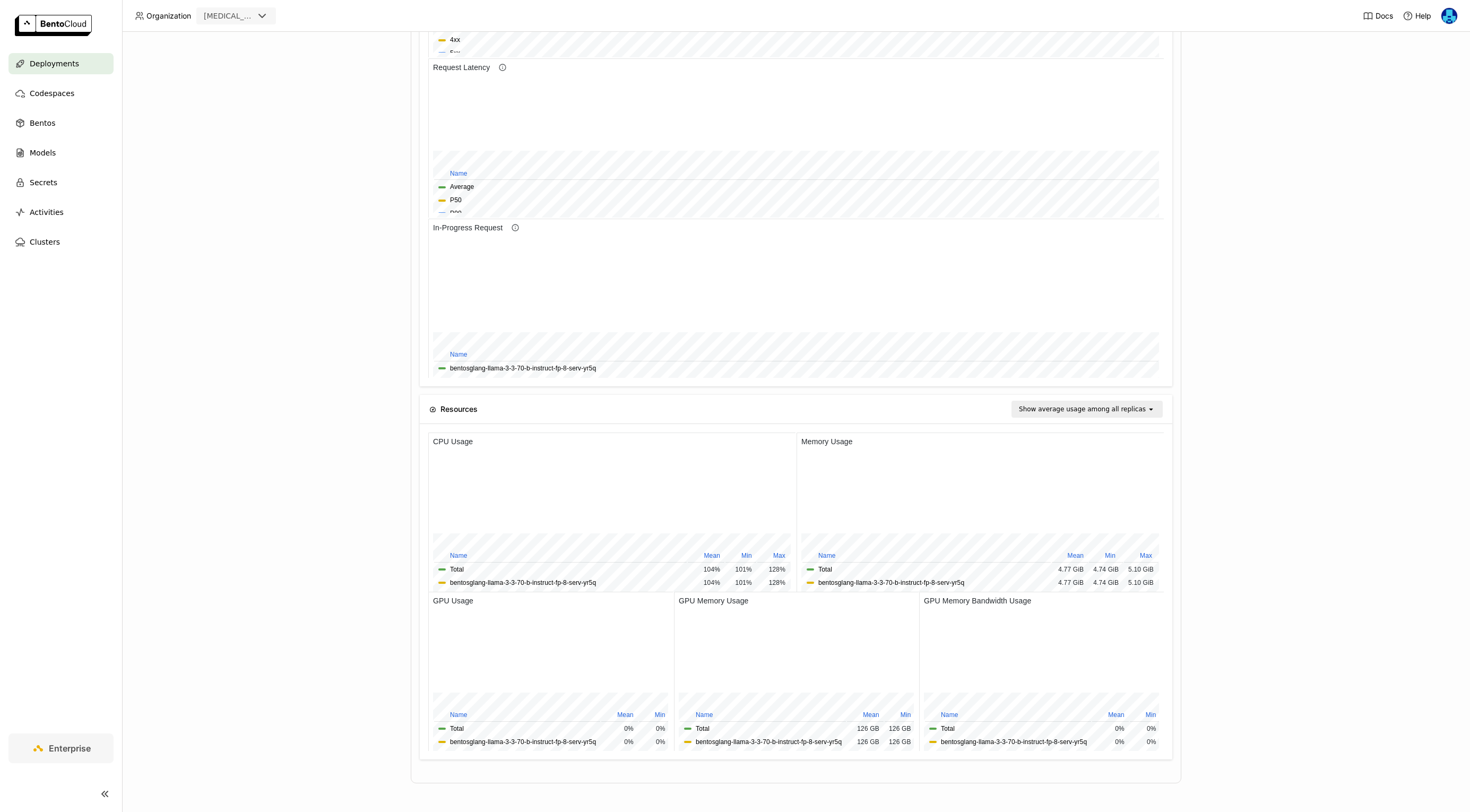
click at [295, 432] on div "Deployments > bentosglang-llama-3-3-70-b-instruct-fp-8-serv-yr5q bentosglang-ll…" at bounding box center [796, 422] width 1348 height 780
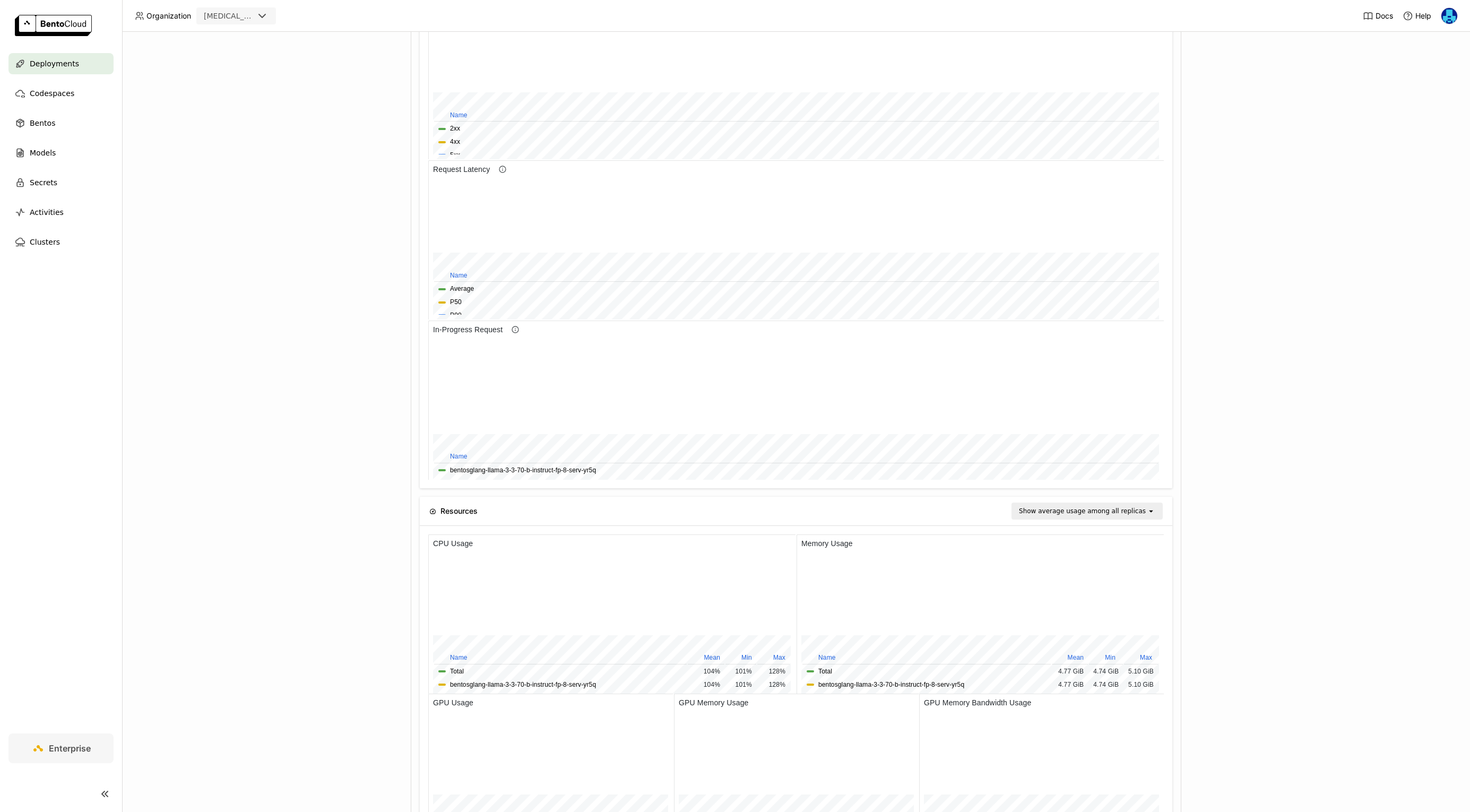
scroll to position [613, 0]
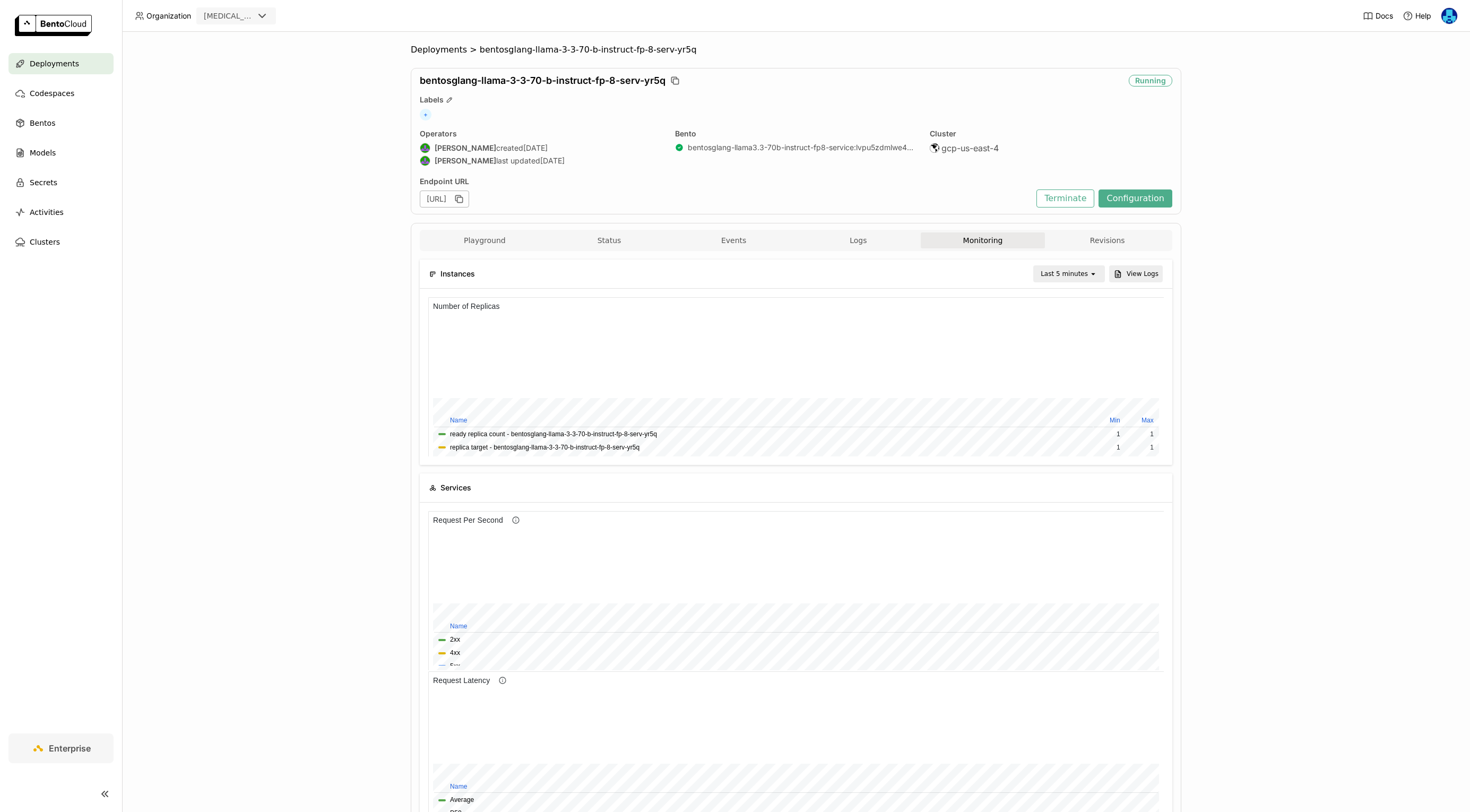
click at [223, 365] on div "Deployments > bentosglang-llama-3-3-70-b-instruct-fp-8-serv-yr5q bentosglang-ll…" at bounding box center [796, 422] width 1348 height 780
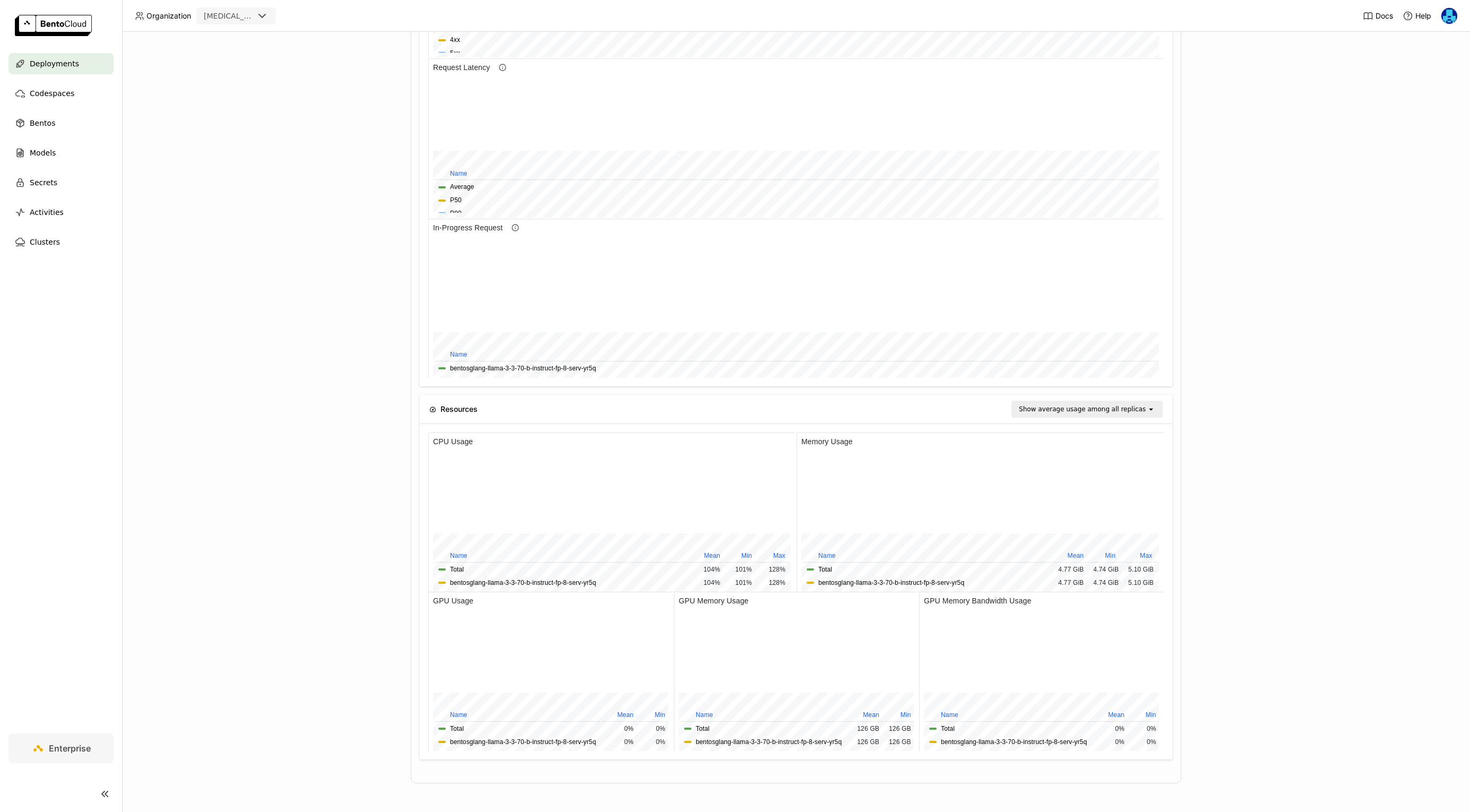
click at [226, 456] on div "Deployments > bentosglang-llama-3-3-70-b-instruct-fp-8-serv-yr5q bentosglang-ll…" at bounding box center [796, 422] width 1348 height 780
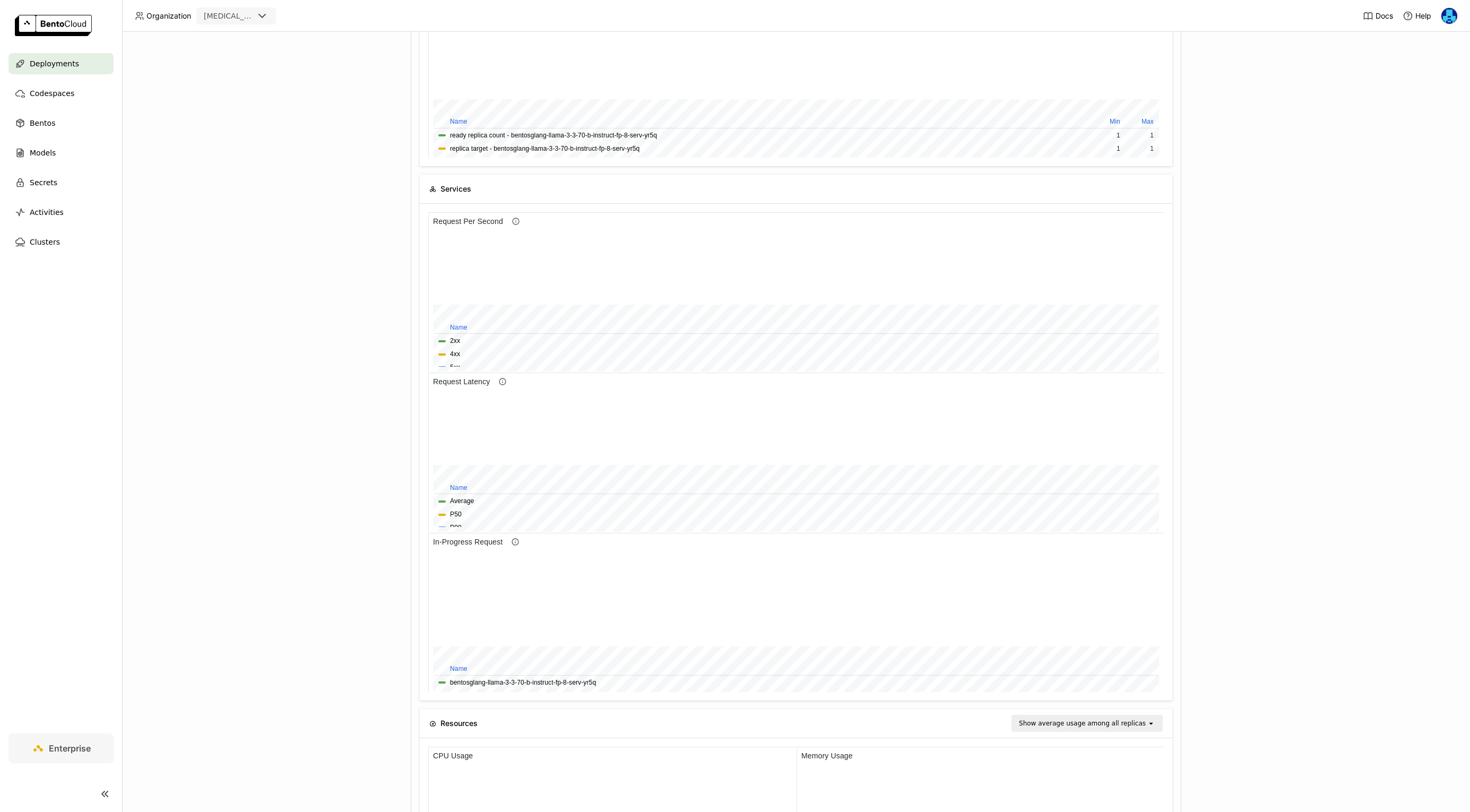
scroll to position [613, 0]
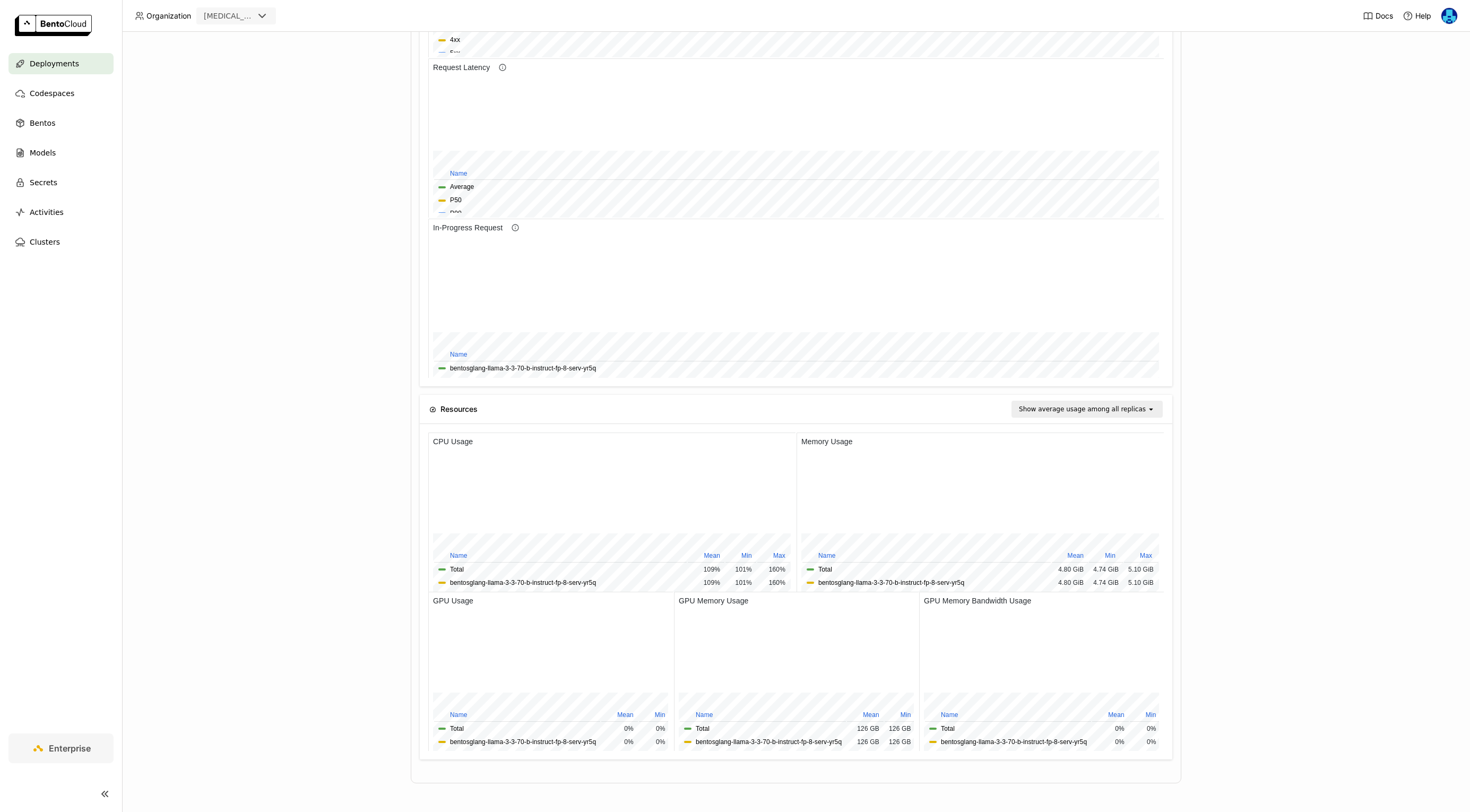
click at [233, 378] on div "Deployments > bentosglang-llama-3-3-70-b-instruct-fp-8-serv-yr5q bentosglang-ll…" at bounding box center [796, 422] width 1348 height 780
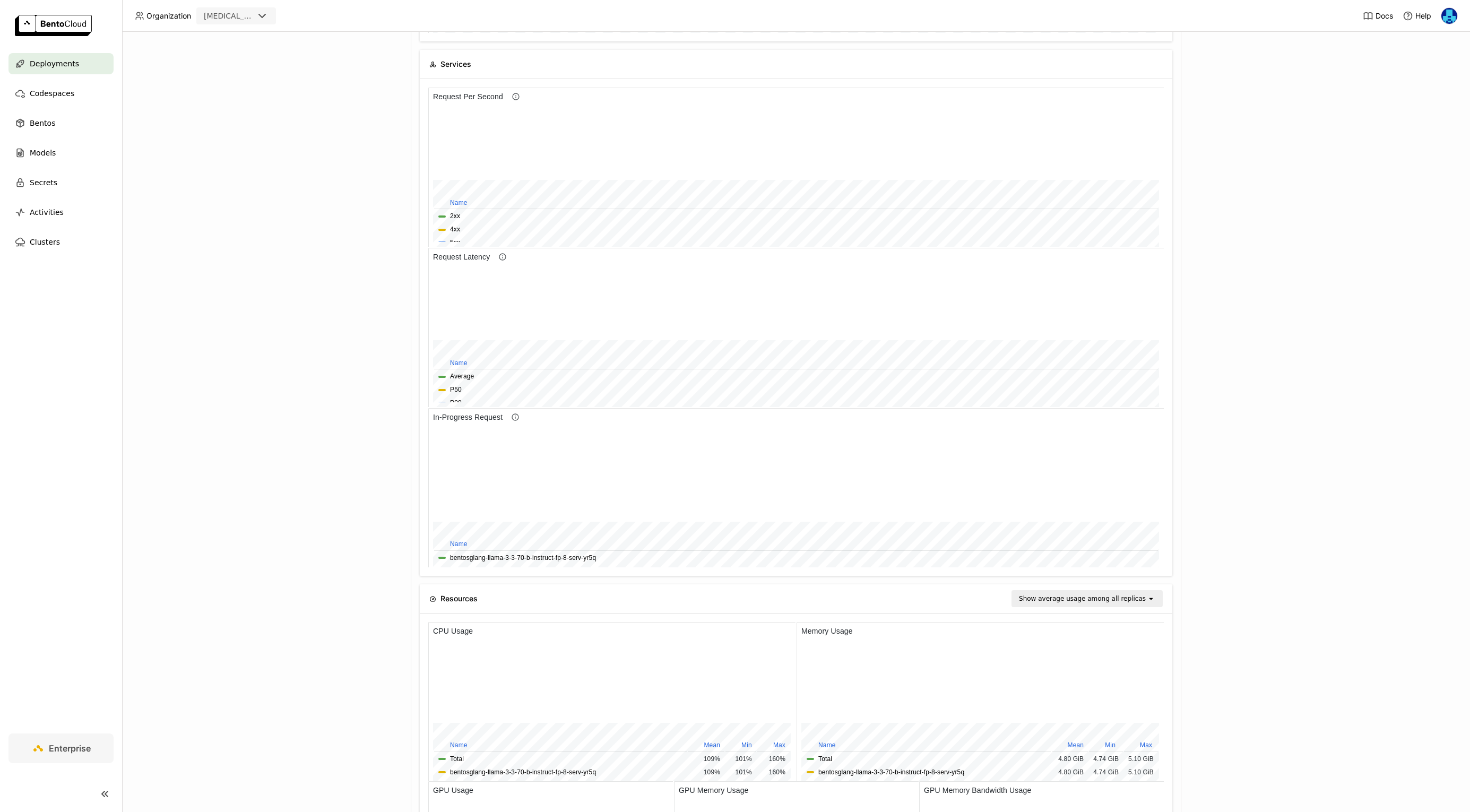
scroll to position [613, 0]
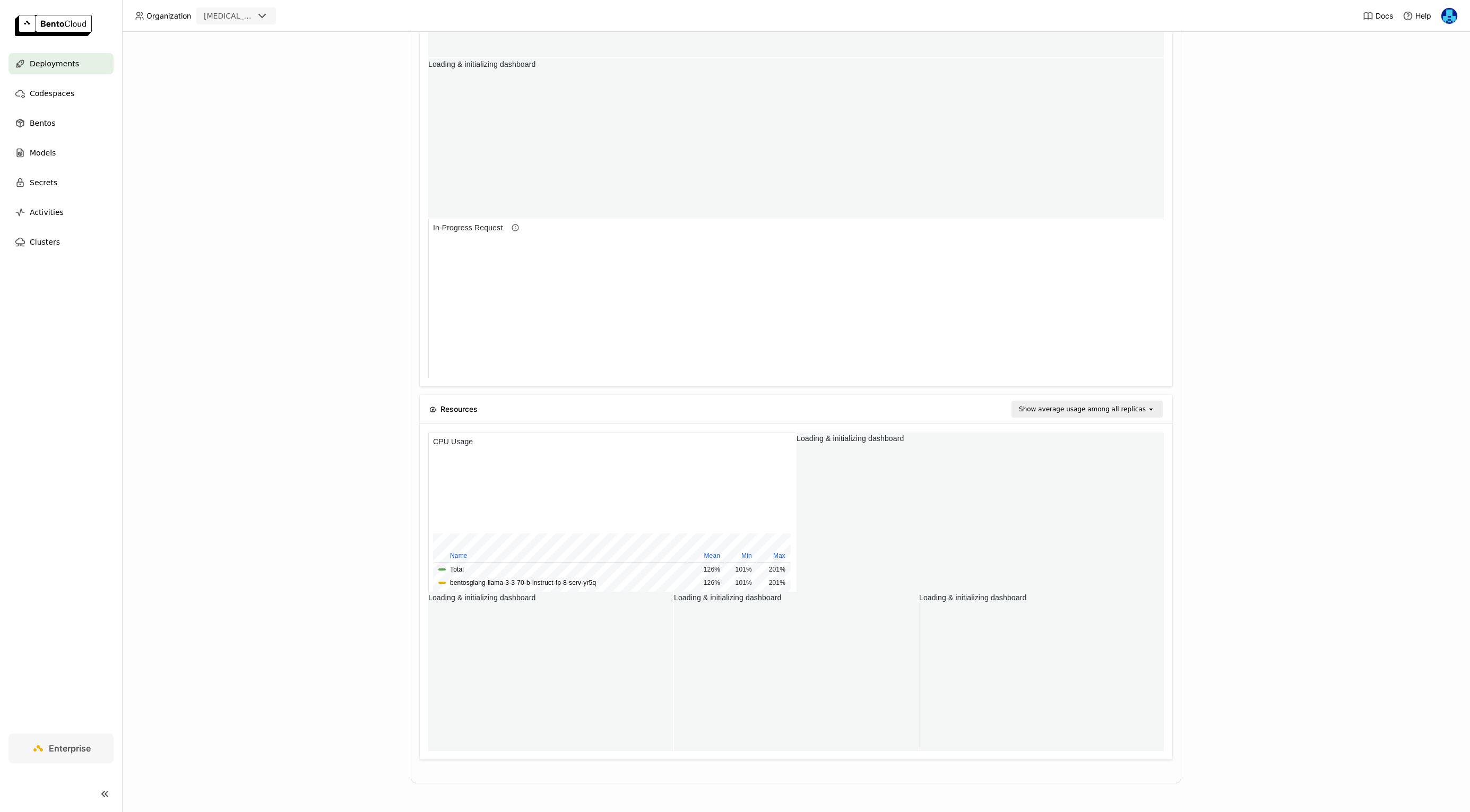
scroll to position [1, 1]
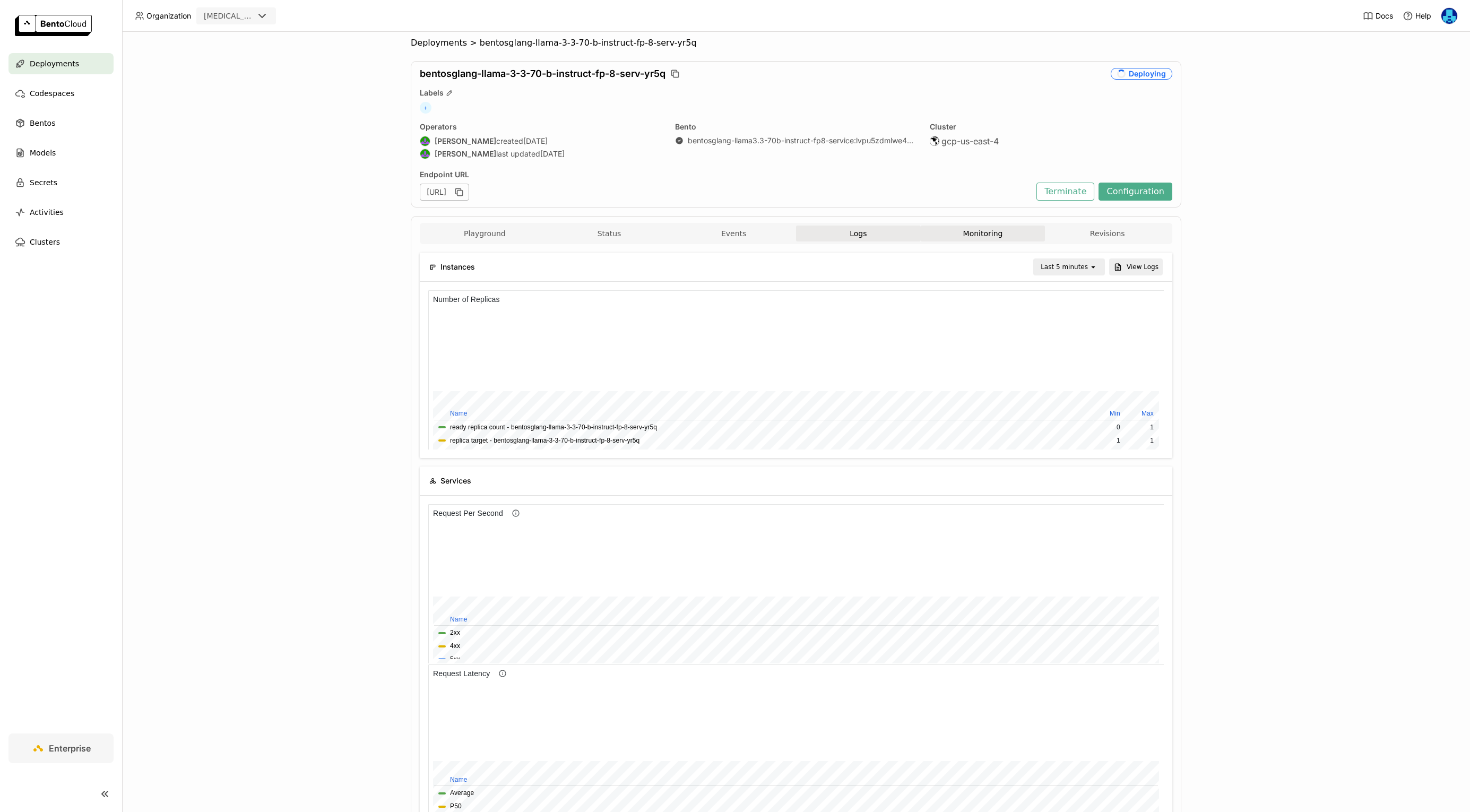
click at [858, 235] on button "Logs" at bounding box center [858, 233] width 124 height 16
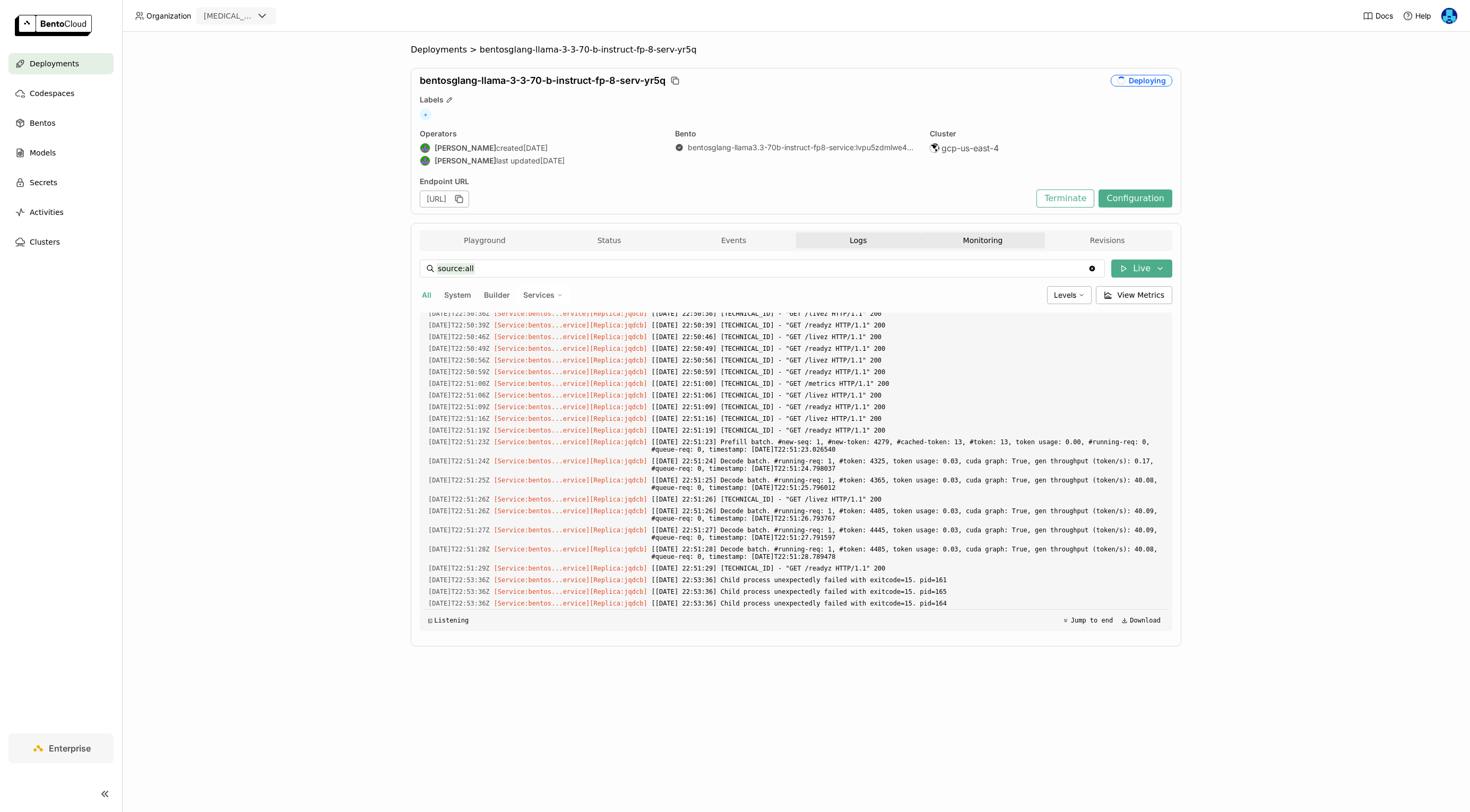
click at [963, 235] on button "Monitoring" at bounding box center [983, 240] width 124 height 16
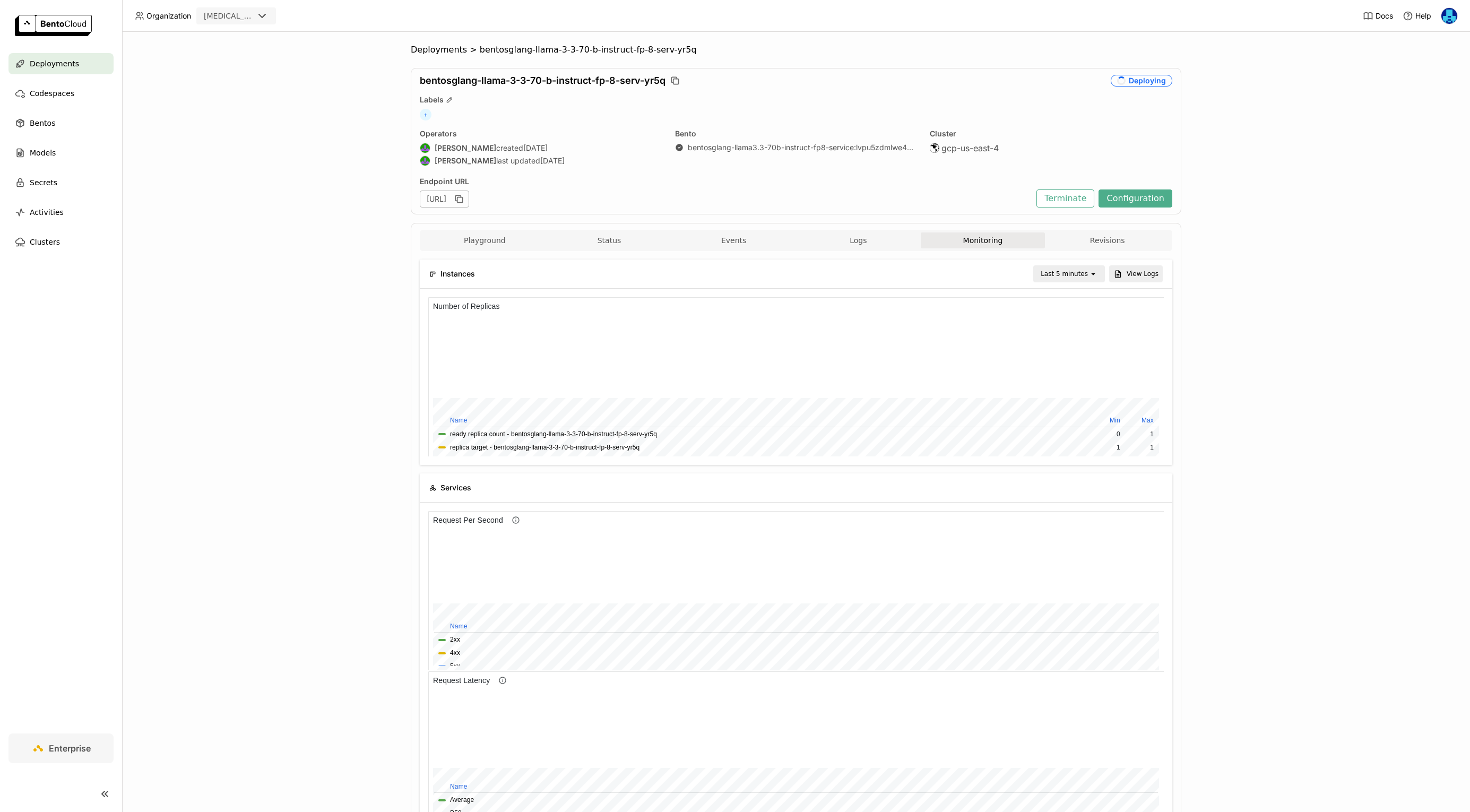
click at [398, 342] on div "Deployments > bentosglang-llama-3-3-70-b-instruct-fp-8-serv-yr5q bentosglang-ll…" at bounding box center [796, 422] width 1348 height 780
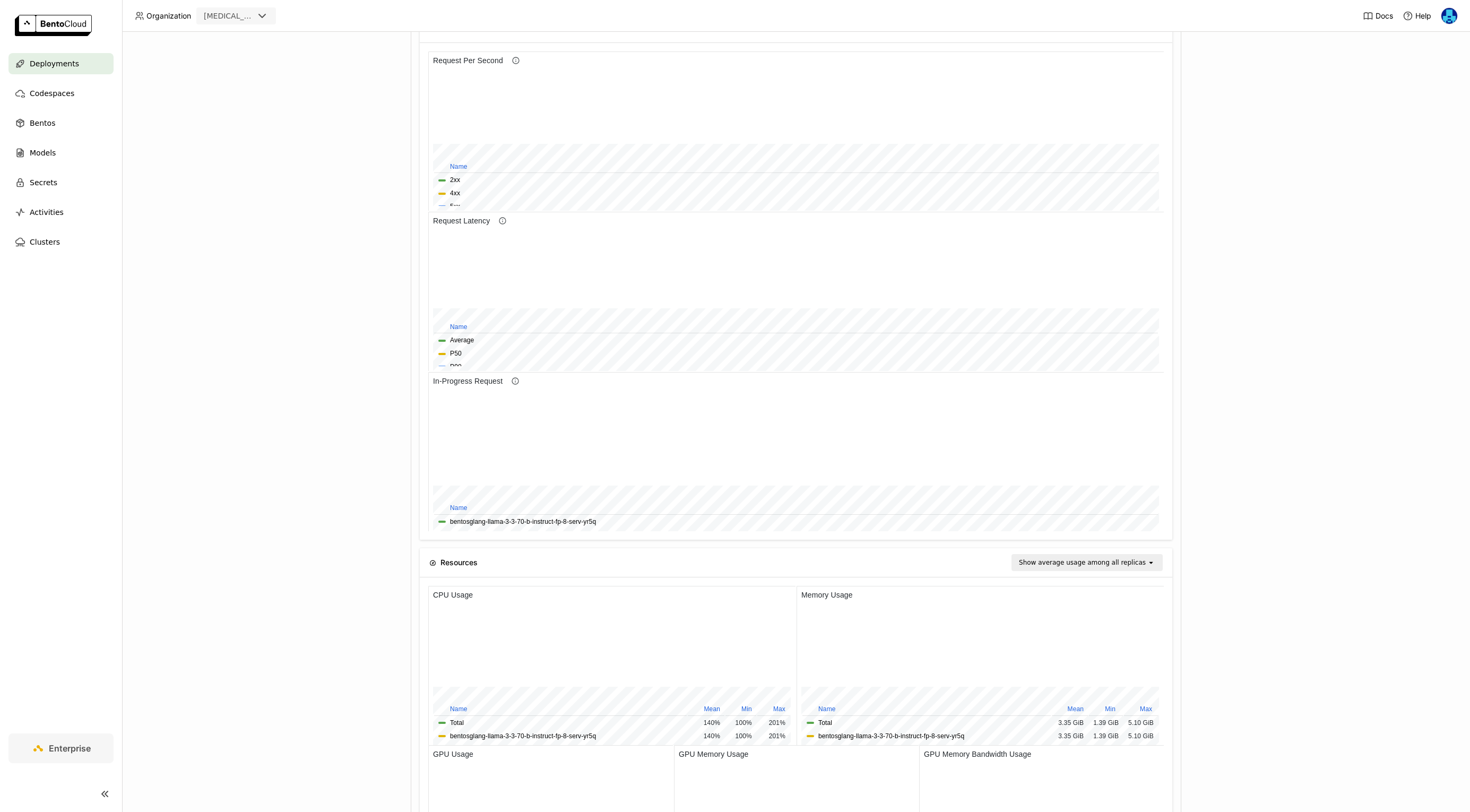
scroll to position [613, 0]
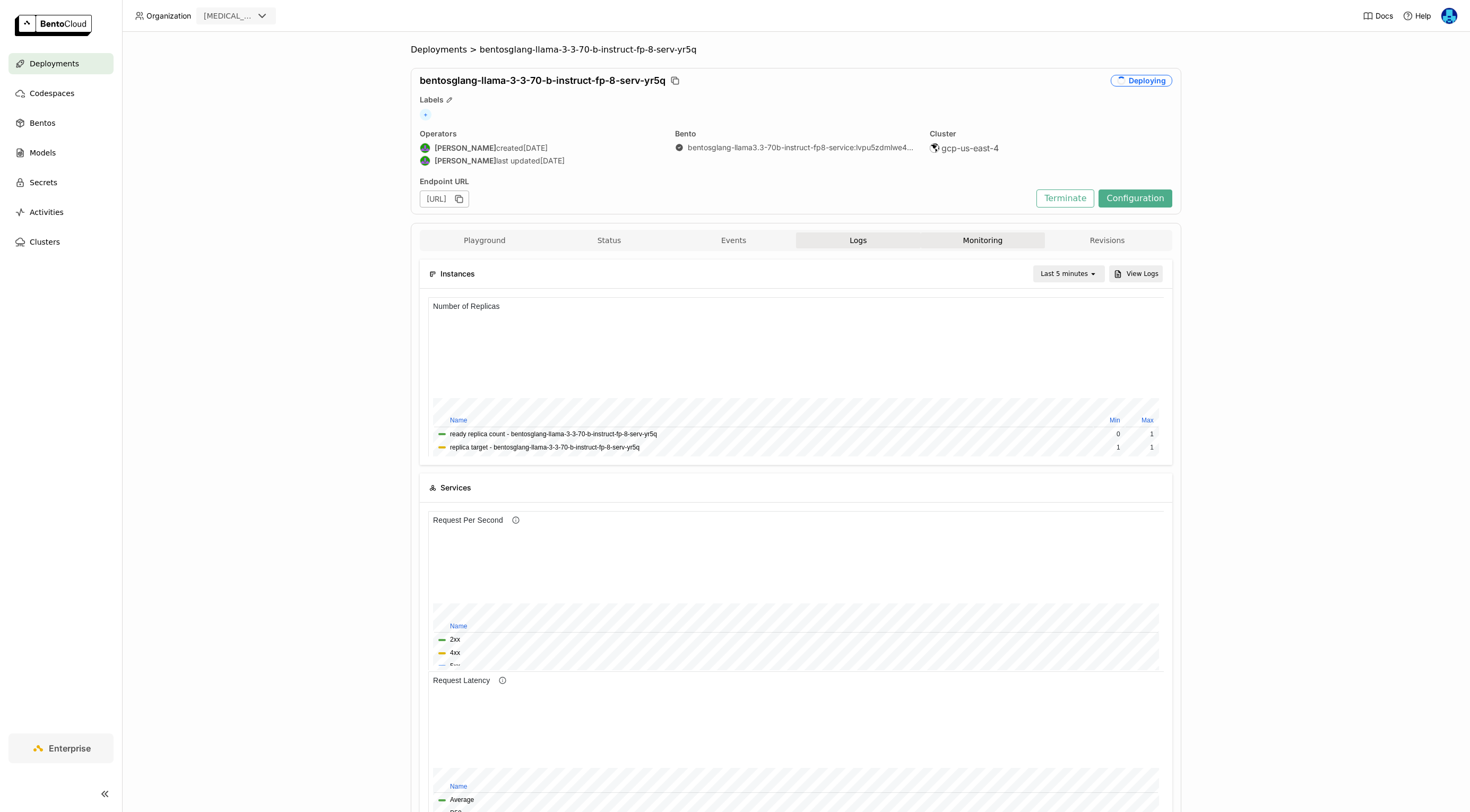
click at [859, 240] on button "Logs" at bounding box center [858, 240] width 124 height 16
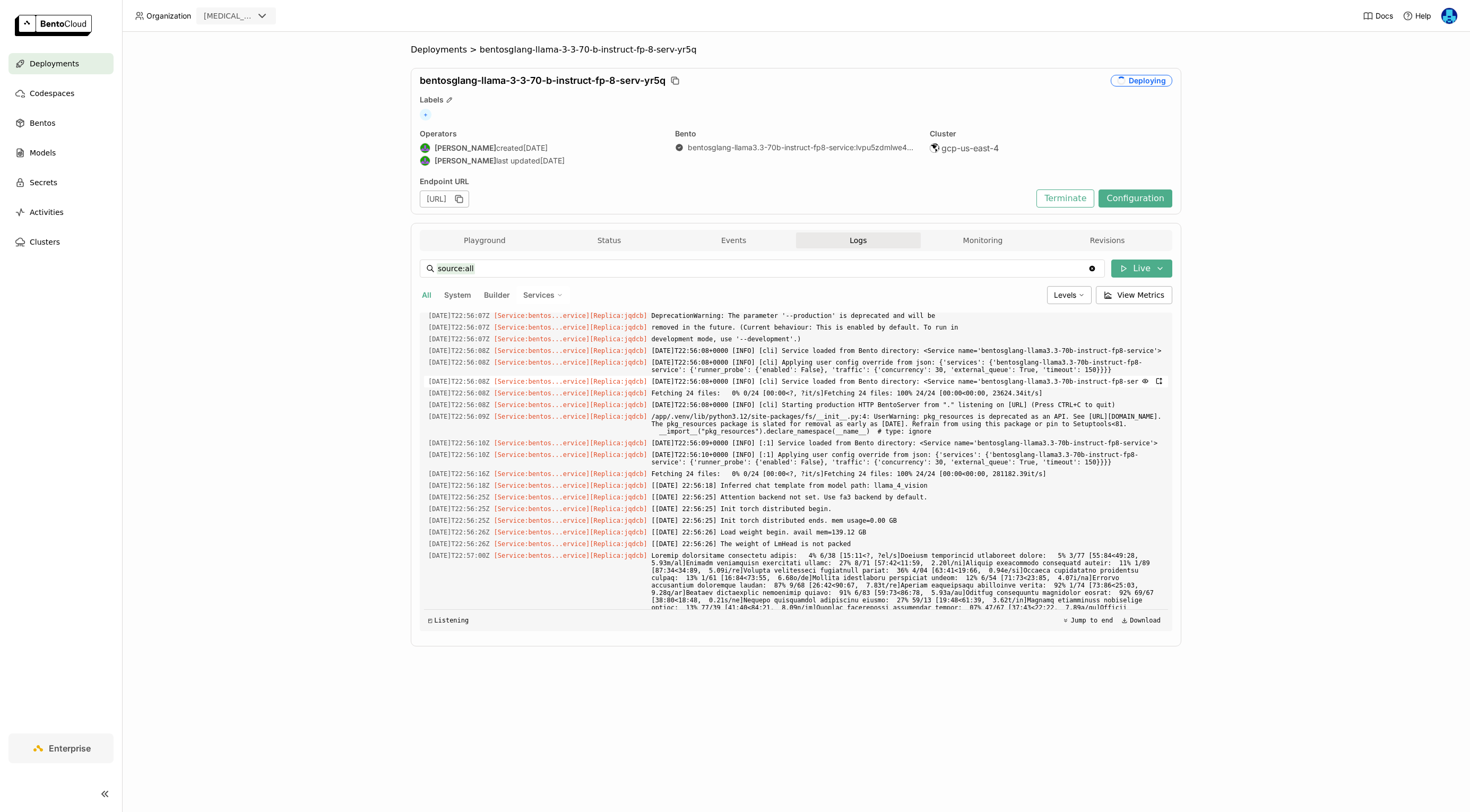
scroll to position [1448, 0]
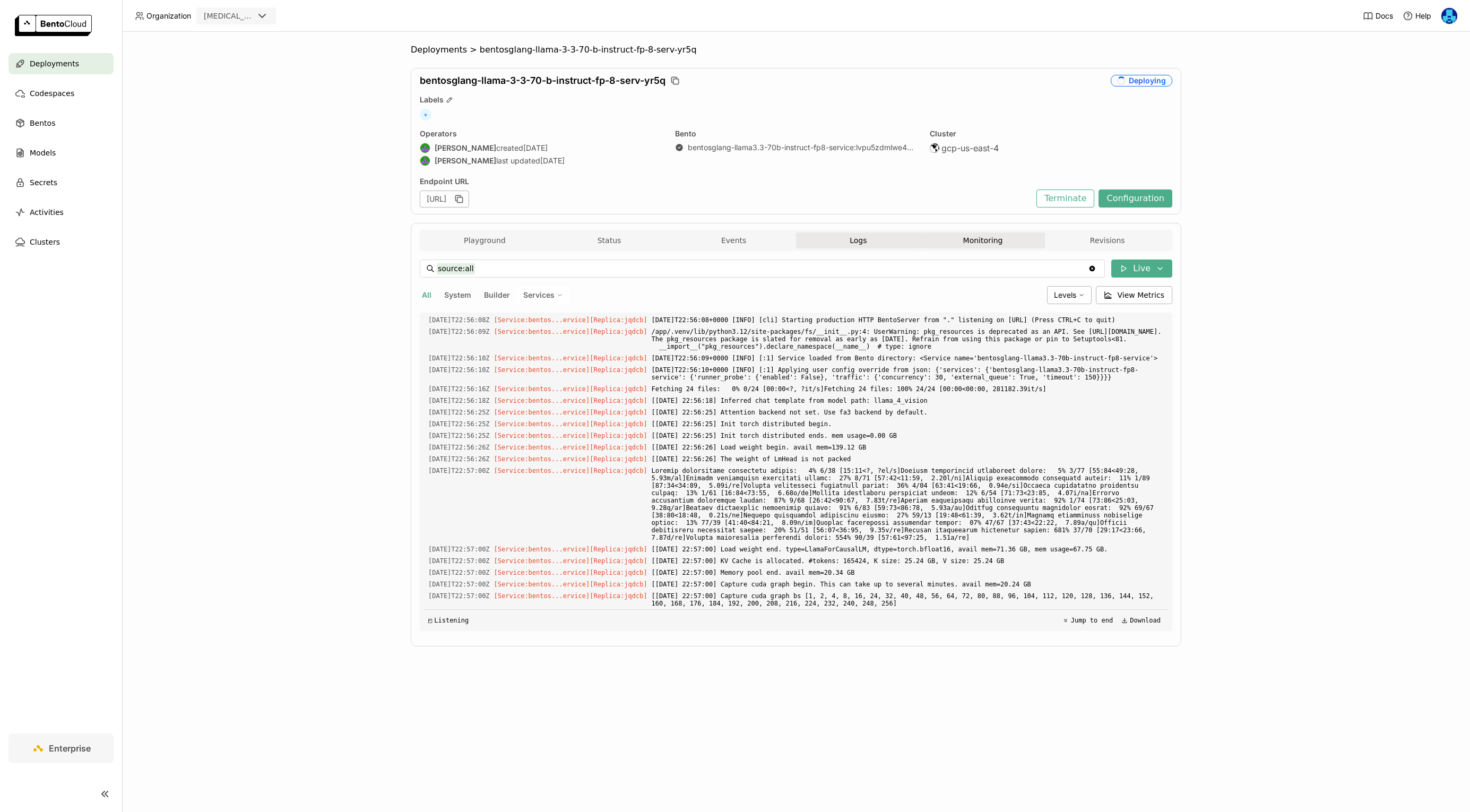
click at [983, 240] on button "Monitoring" at bounding box center [983, 240] width 124 height 16
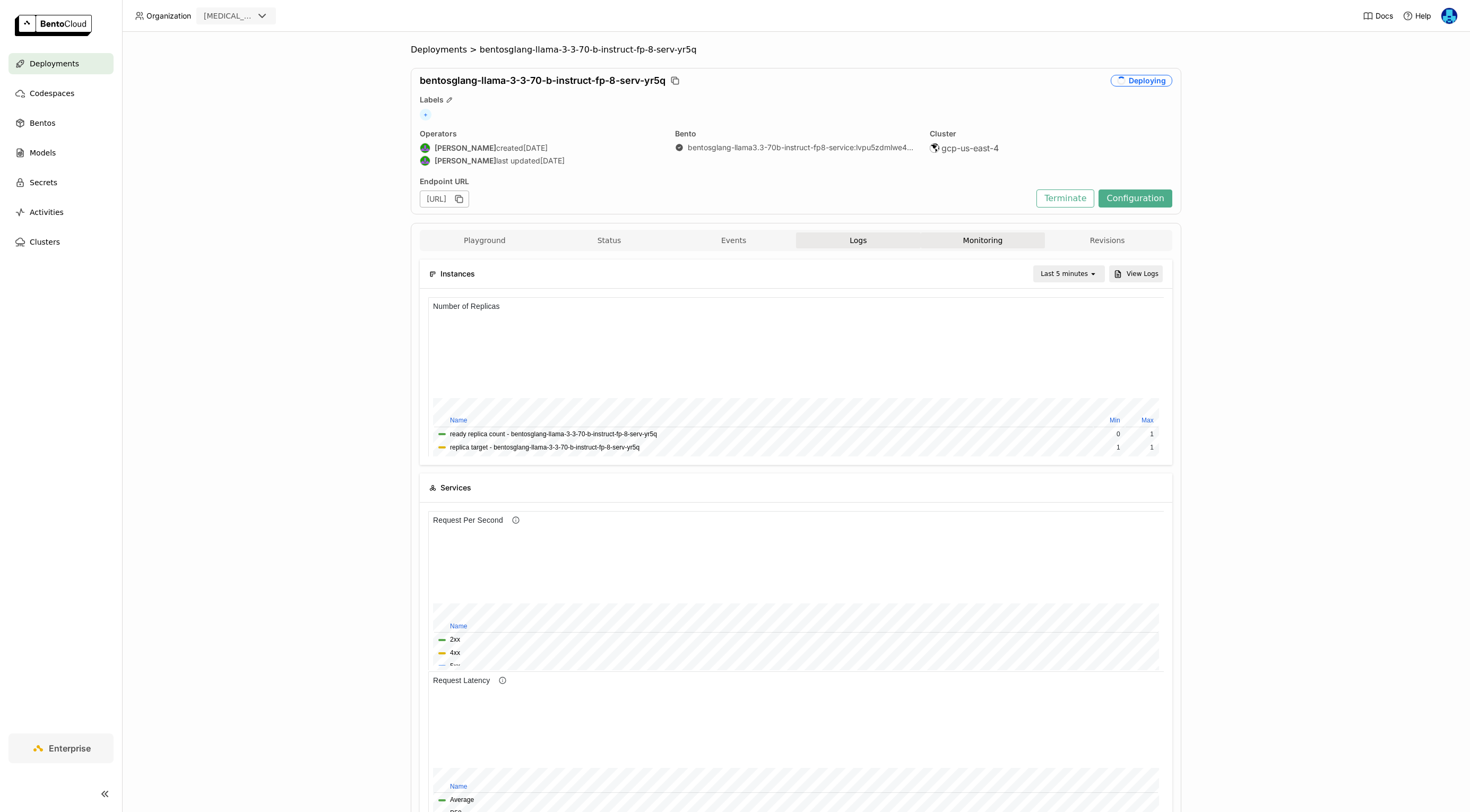
click at [871, 239] on button "Logs" at bounding box center [858, 240] width 124 height 16
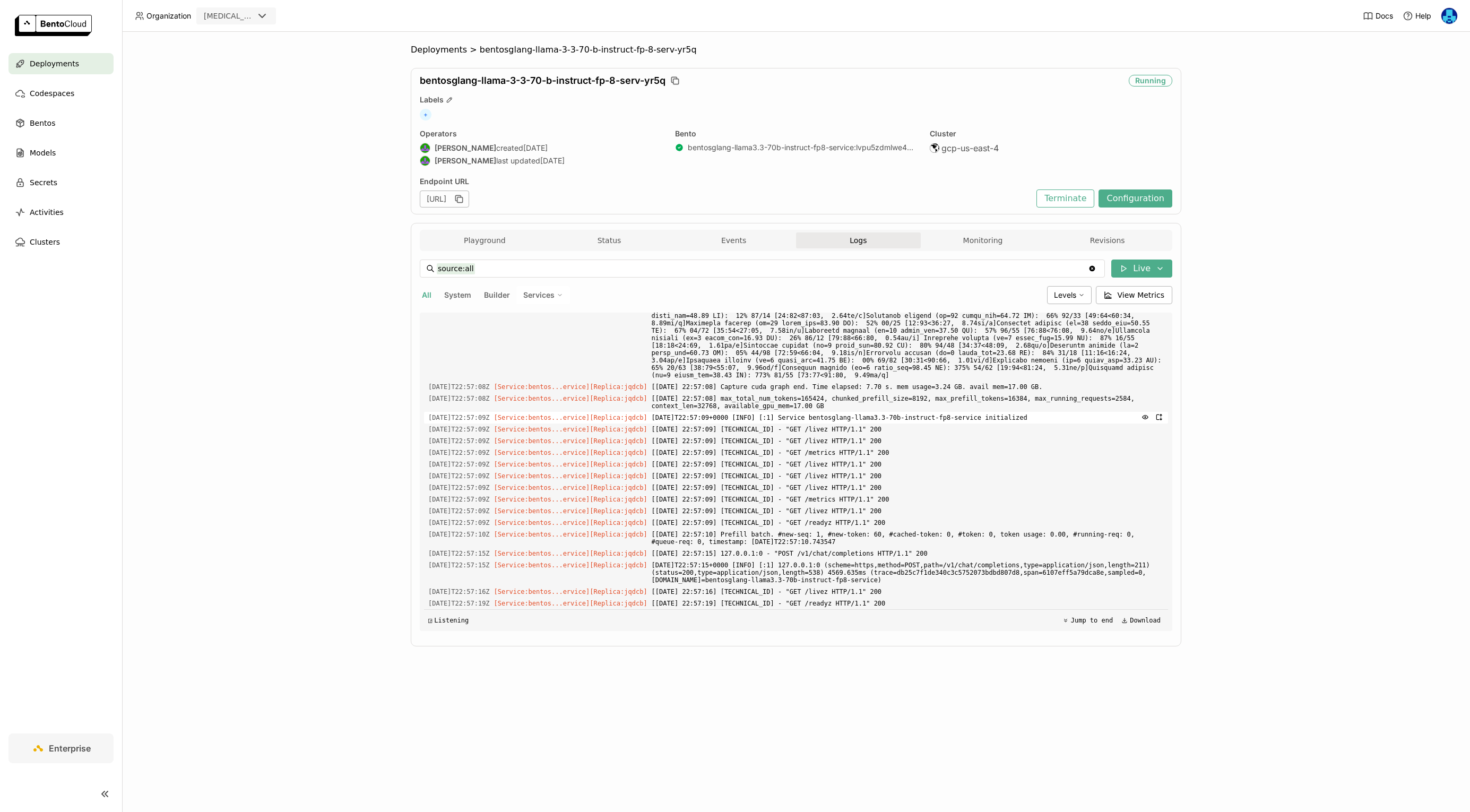
scroll to position [2052, 0]
click at [978, 235] on button "Monitoring" at bounding box center [983, 240] width 124 height 16
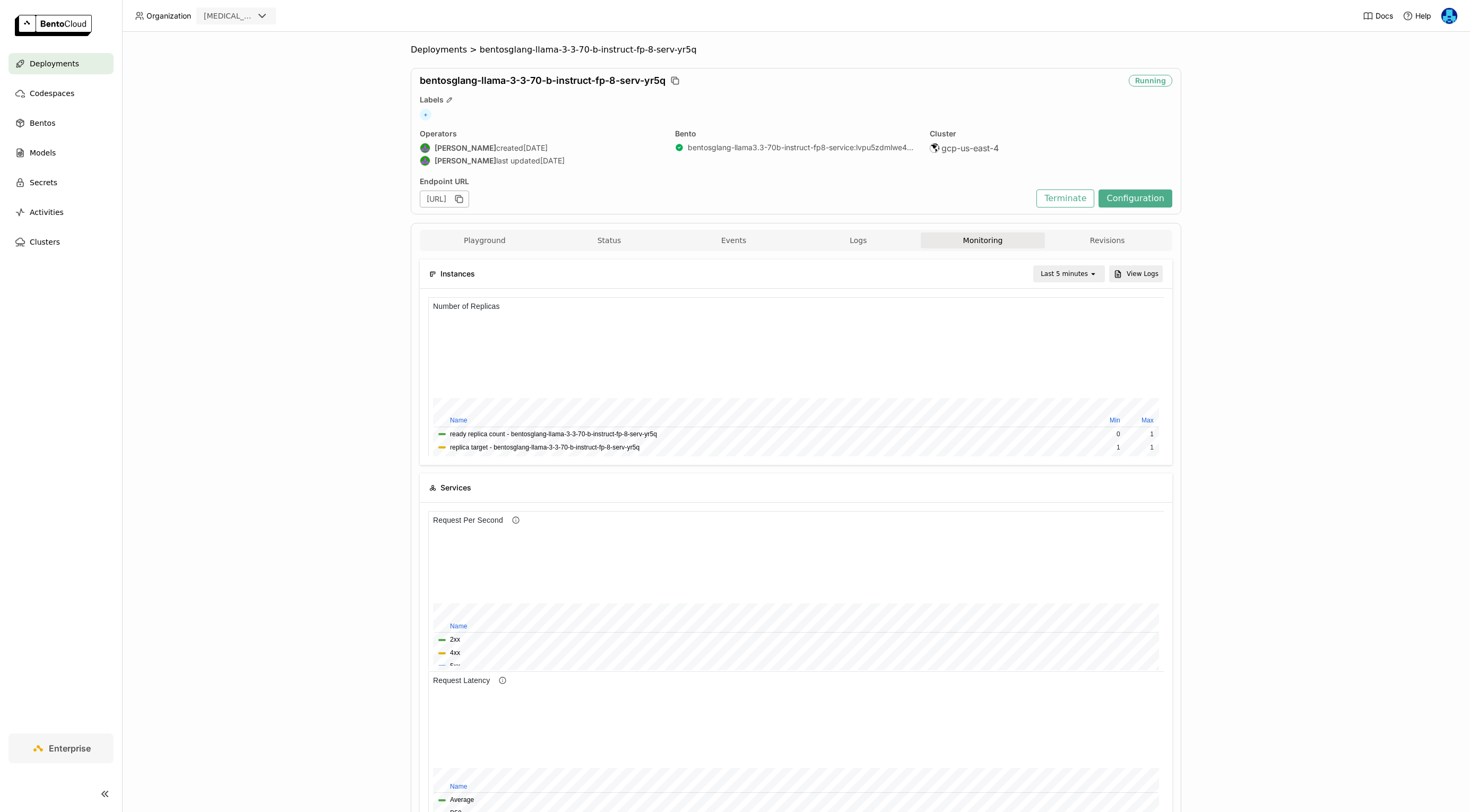
click at [1090, 274] on icon "open" at bounding box center [1093, 274] width 8 height 8
click at [1240, 351] on div "Deployments > bentosglang-llama-3-3-70-b-instruct-fp-8-serv-yr5q bentosglang-ll…" at bounding box center [796, 422] width 1348 height 780
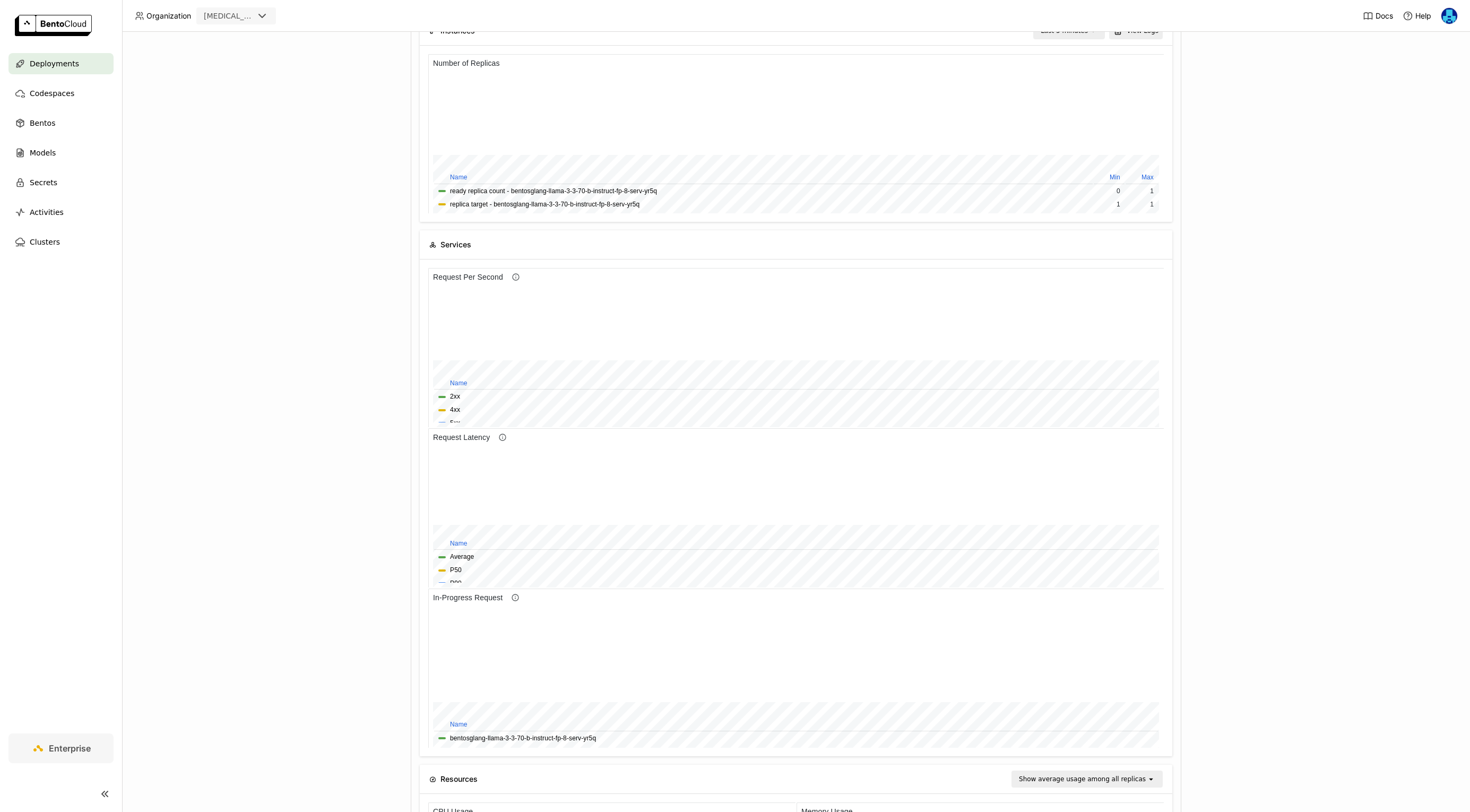
scroll to position [122, 0]
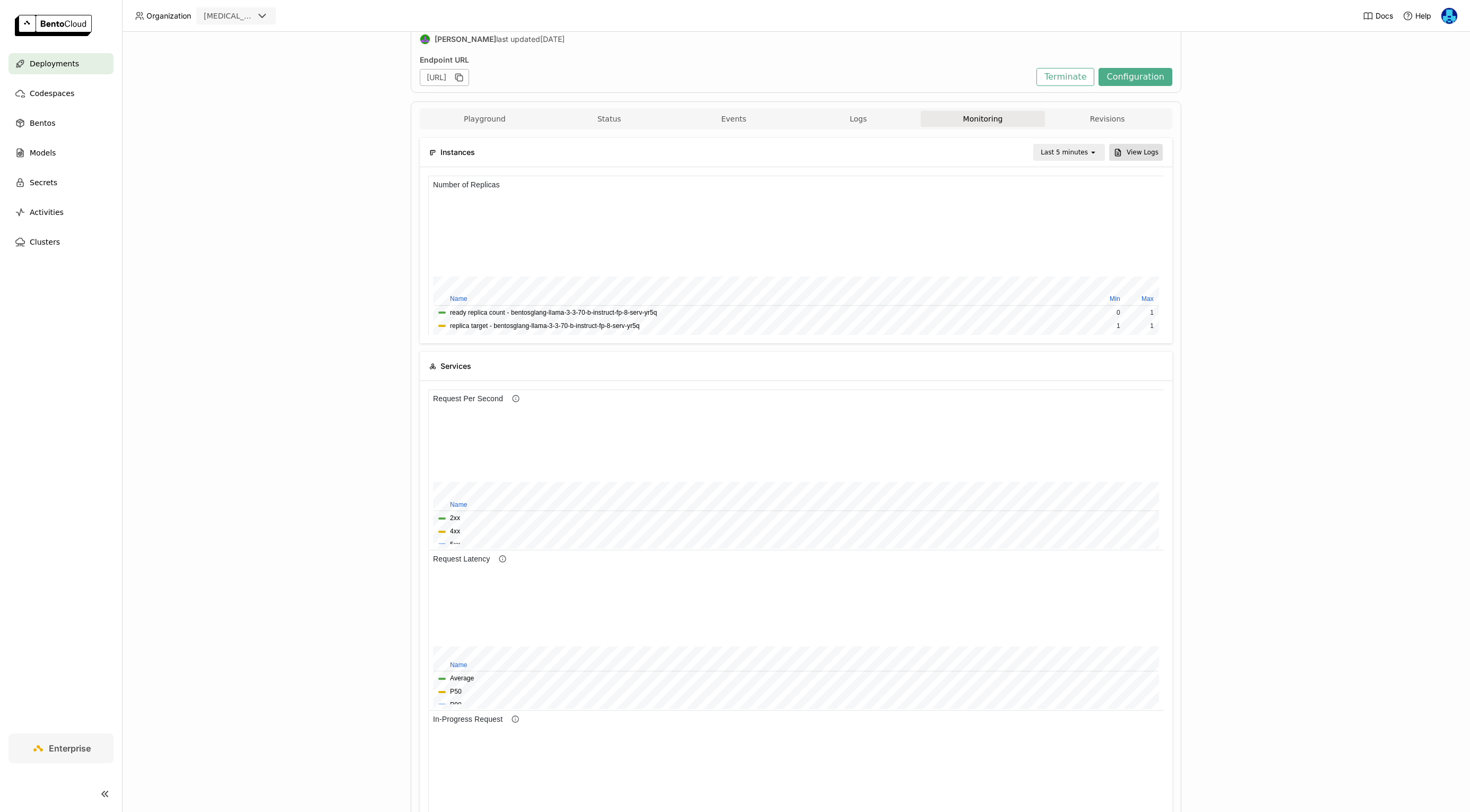
click at [1131, 146] on button "View Logs" at bounding box center [1136, 152] width 54 height 17
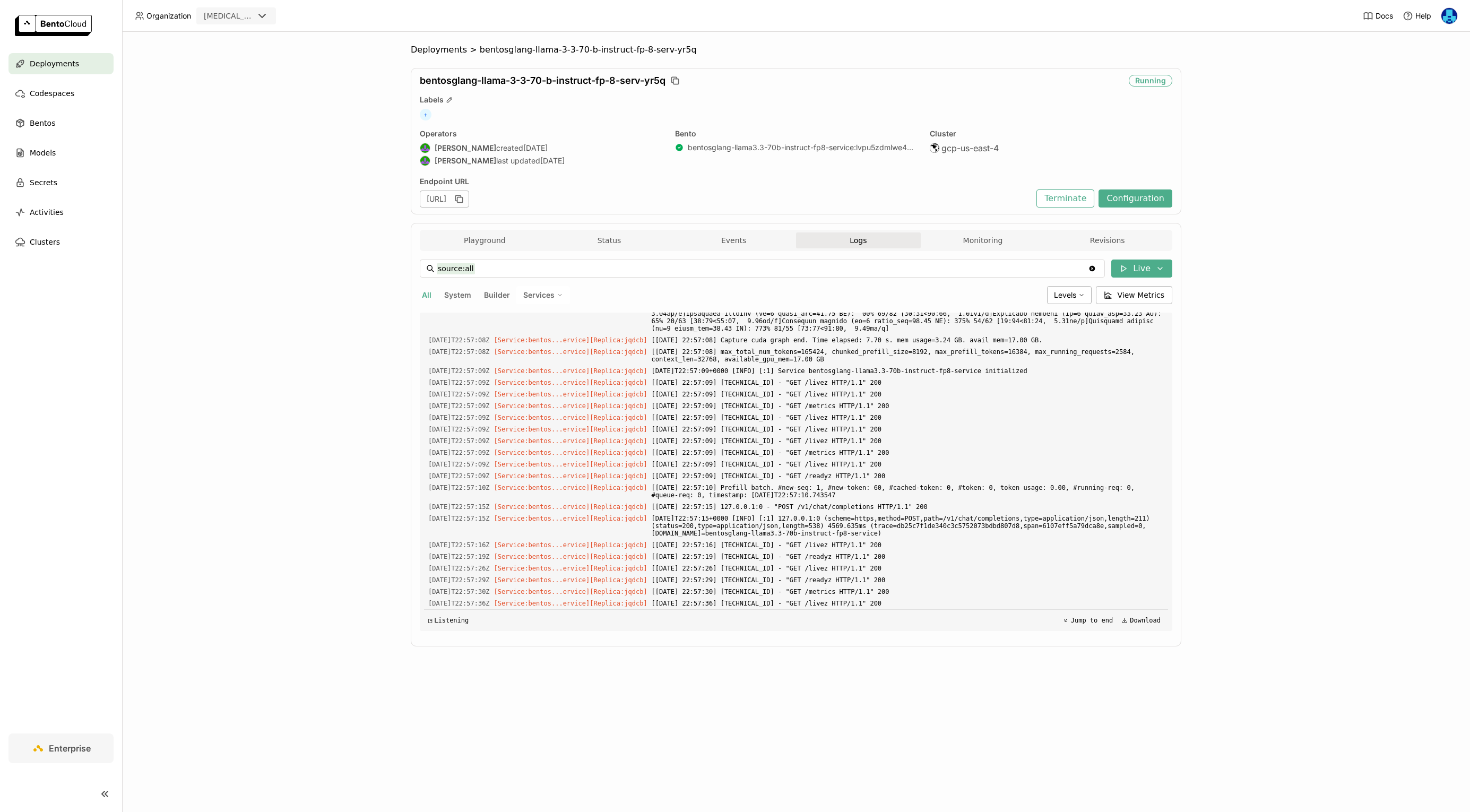
scroll to position [1494, 0]
click at [973, 236] on button "Monitoring" at bounding box center [983, 240] width 124 height 16
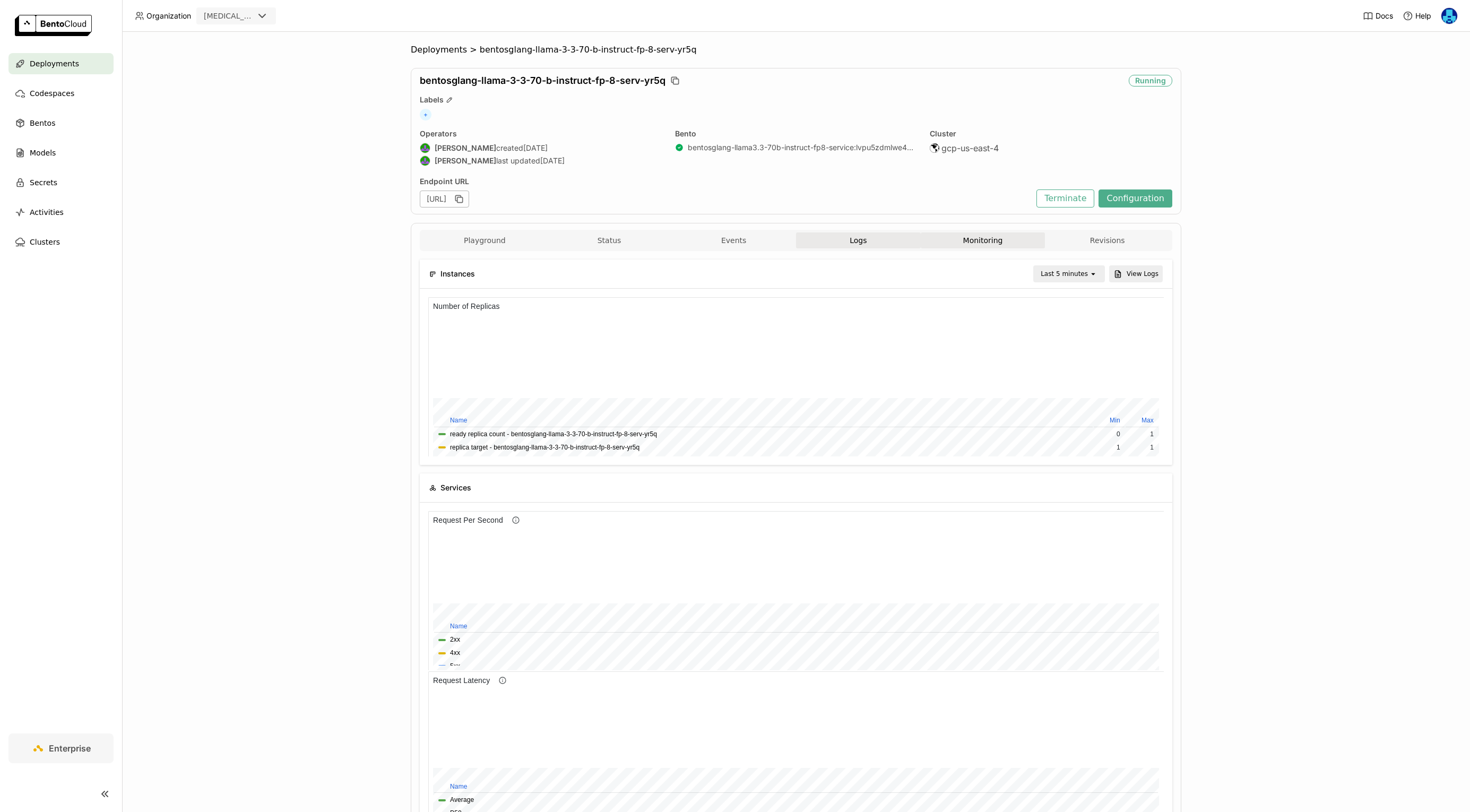
click at [890, 248] on button "Logs" at bounding box center [858, 240] width 124 height 16
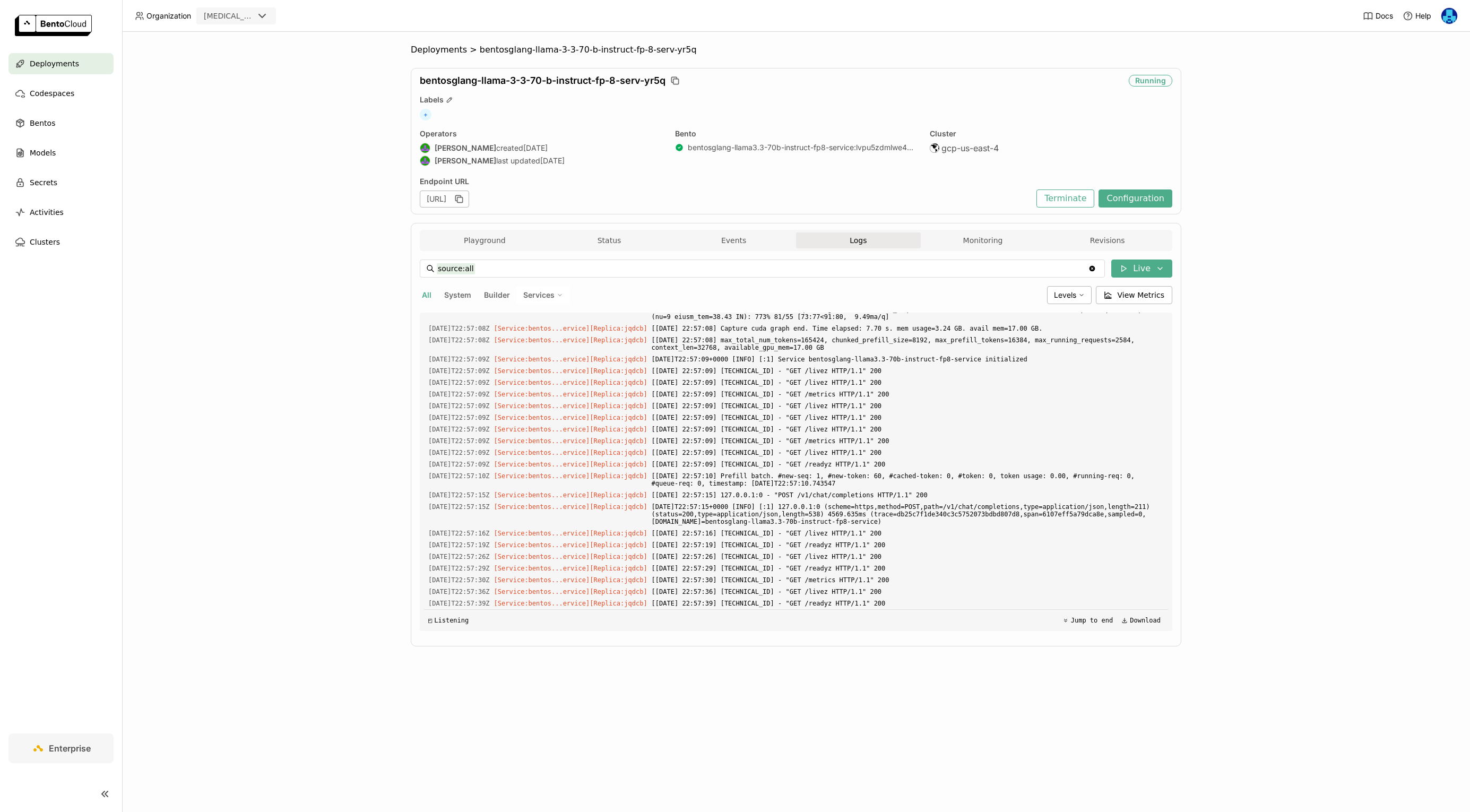
scroll to position [1505, 0]
click at [991, 242] on button "Monitoring" at bounding box center [983, 240] width 124 height 16
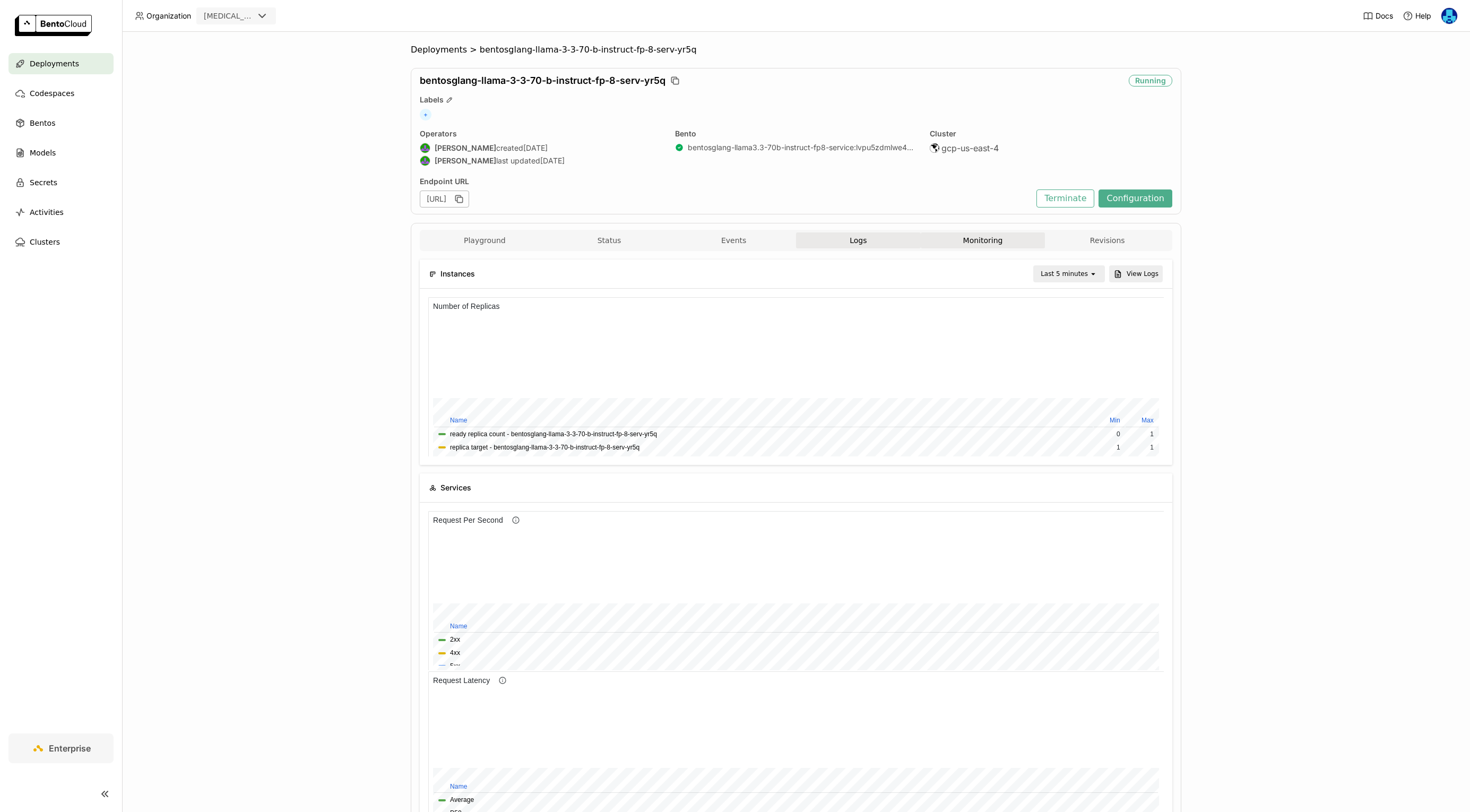
click at [862, 238] on button "Logs" at bounding box center [858, 240] width 124 height 16
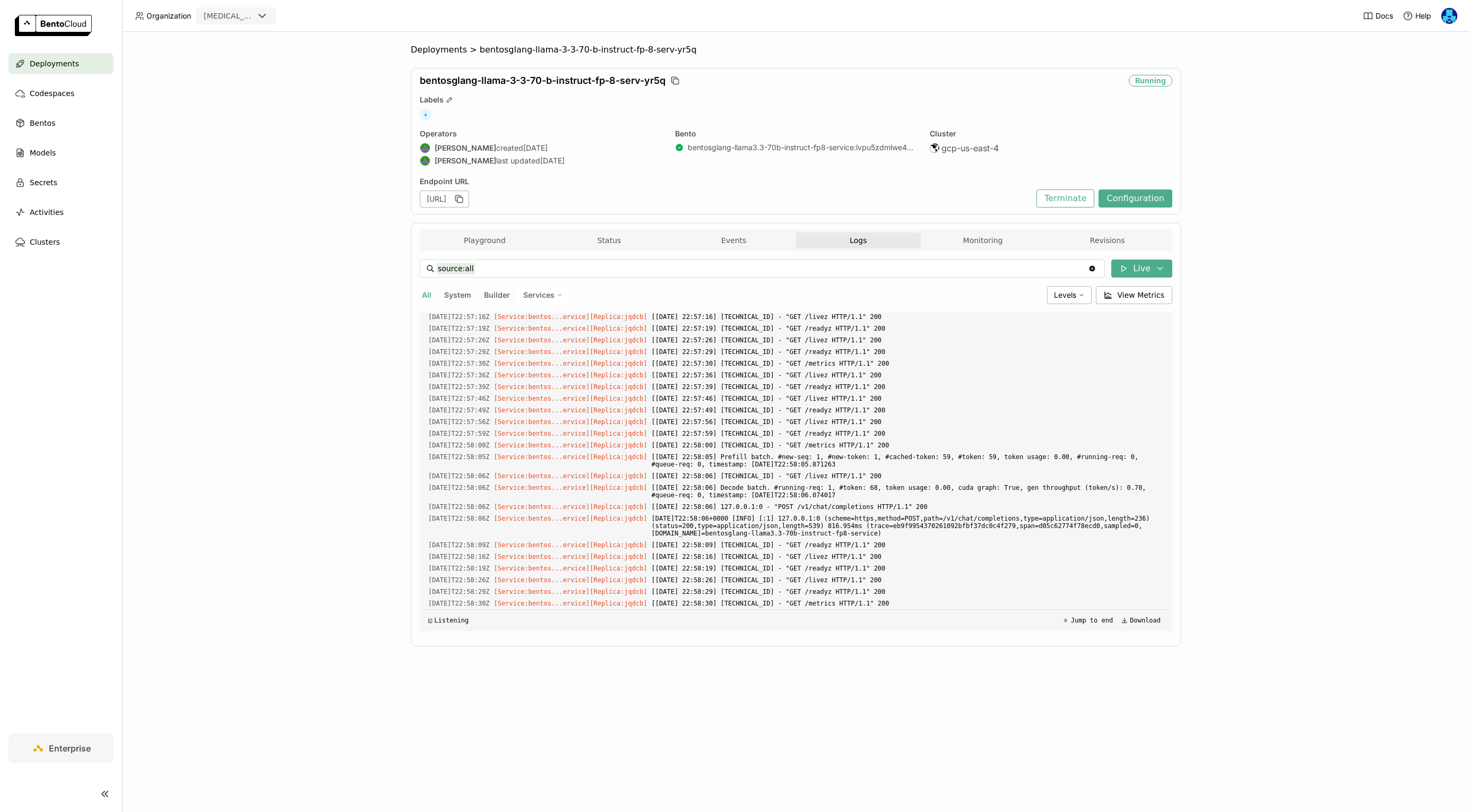
scroll to position [1737, 0]
click at [981, 238] on button "Monitoring" at bounding box center [983, 240] width 124 height 16
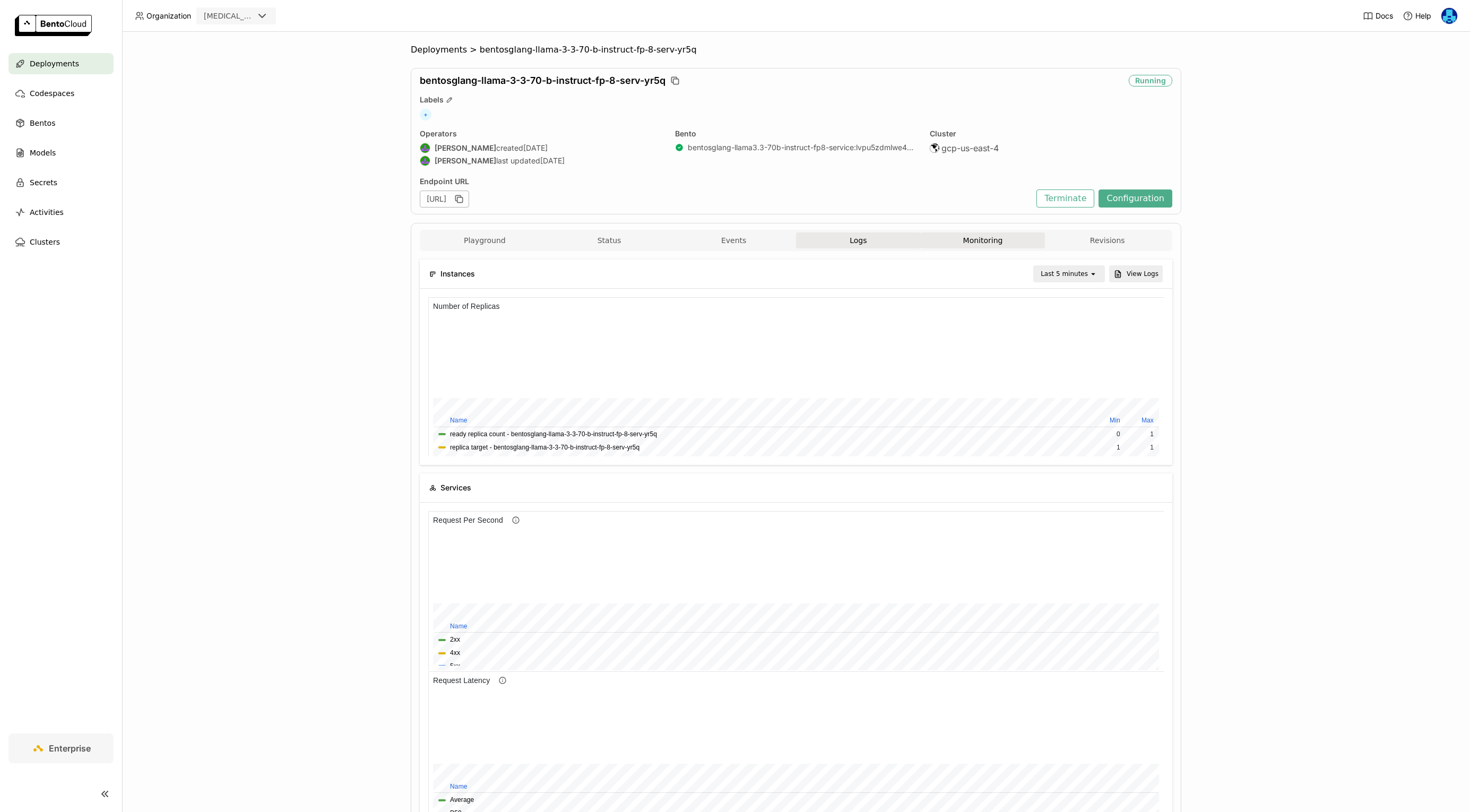
drag, startPoint x: 855, startPoint y: 235, endPoint x: 863, endPoint y: 235, distance: 8.0
click at [855, 235] on button "Logs" at bounding box center [858, 240] width 124 height 16
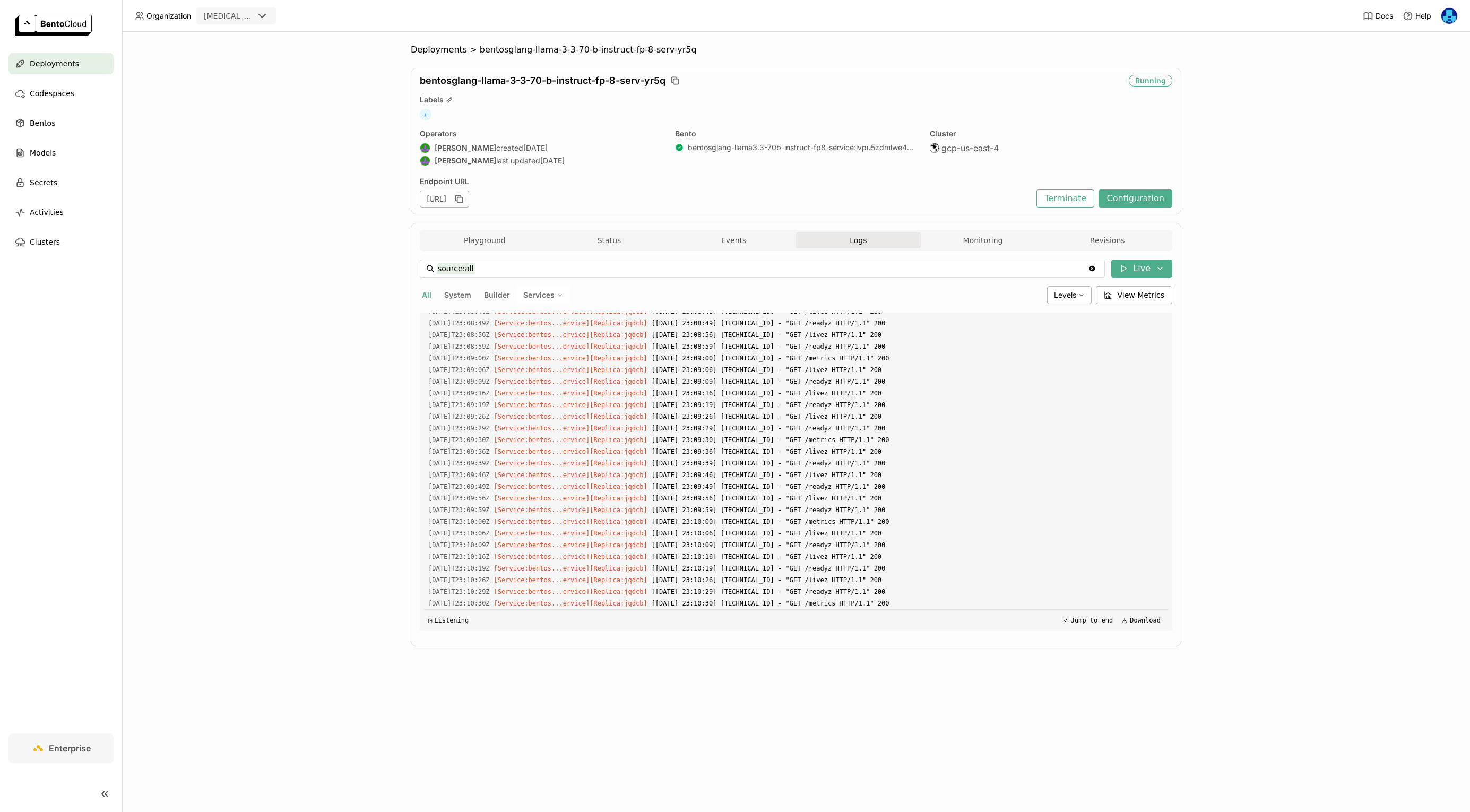
scroll to position [3920, 0]
drag, startPoint x: 978, startPoint y: 244, endPoint x: 1016, endPoint y: 242, distance: 38.1
click at [978, 244] on button "Monitoring" at bounding box center [983, 240] width 124 height 16
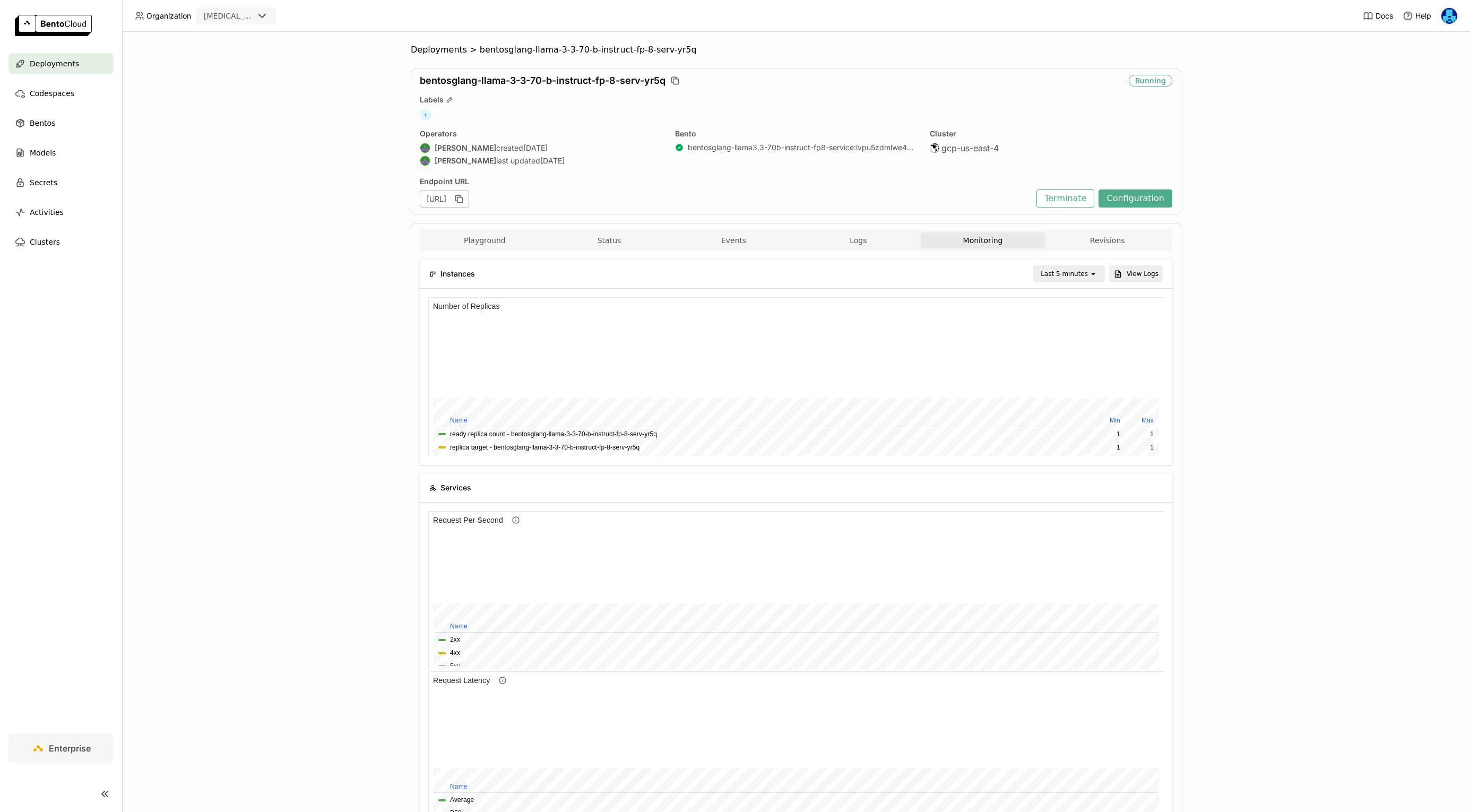
click at [269, 510] on div "Deployments > bentosglang-llama-3-3-70-b-instruct-fp-8-serv-yr5q bentosglang-ll…" at bounding box center [796, 422] width 1348 height 780
click at [43, 429] on nav "Deployments Codespaces Bentos Models Secrets Activities Clusters" at bounding box center [61, 393] width 122 height 680
